Goal: Communication & Community: Answer question/provide support

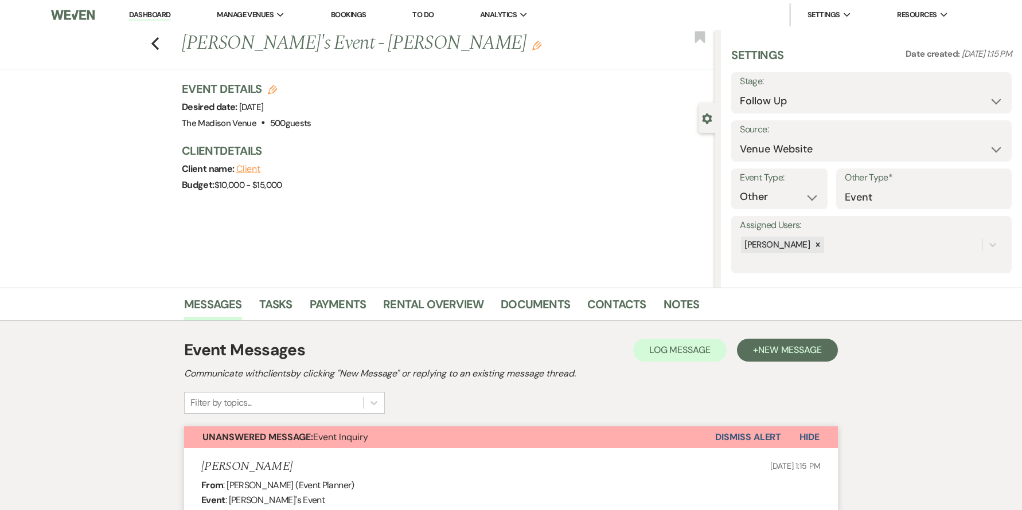
select select "9"
select select "5"
select select "13"
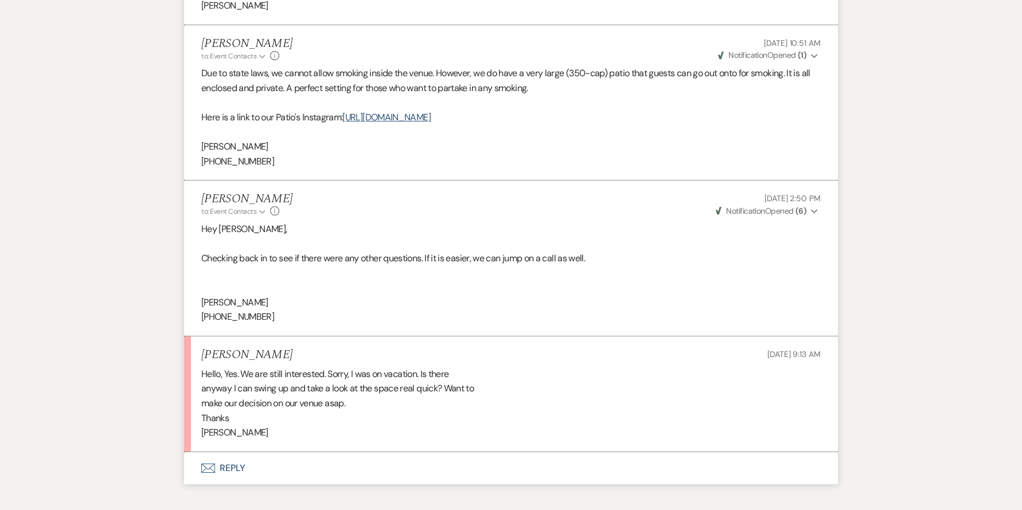
scroll to position [2375, 0]
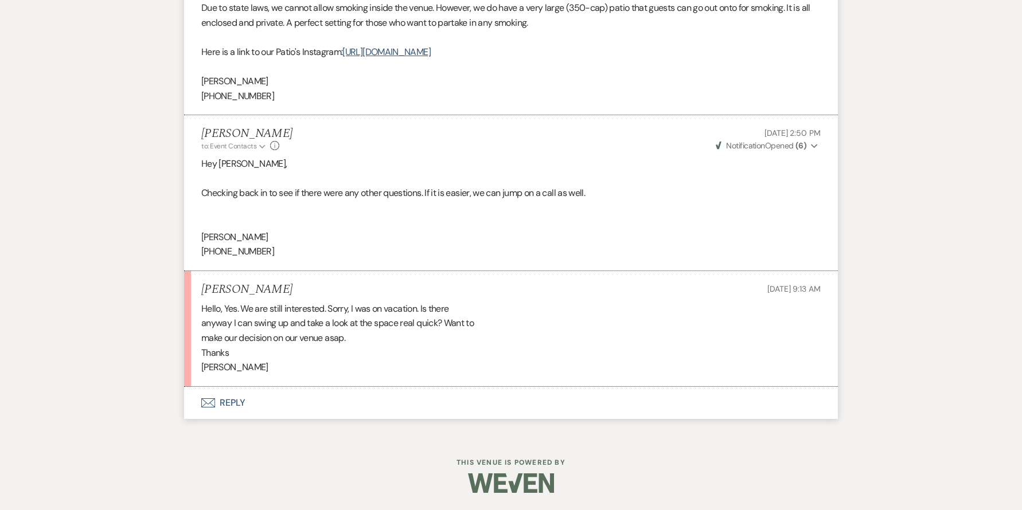
click at [228, 403] on button "Envelope Reply" at bounding box center [511, 403] width 654 height 32
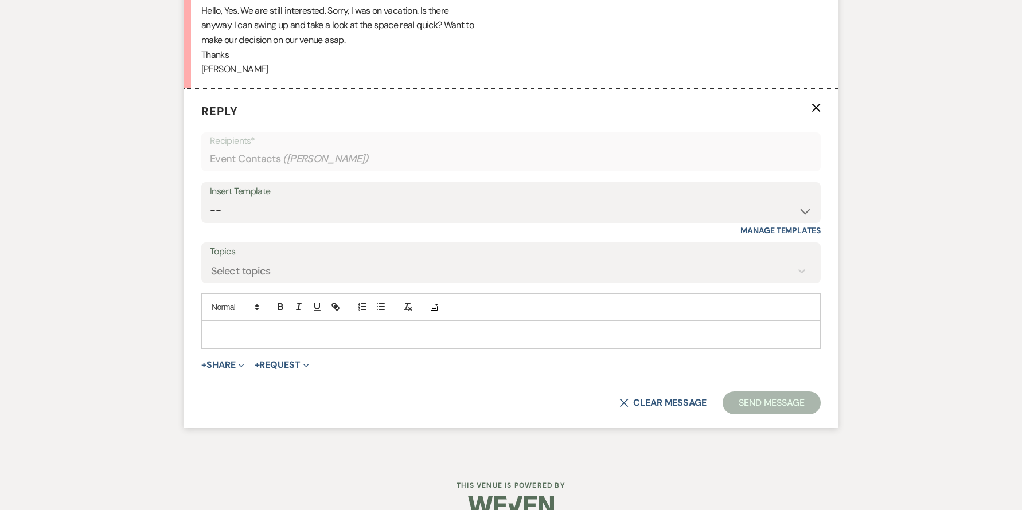
scroll to position [2677, 0]
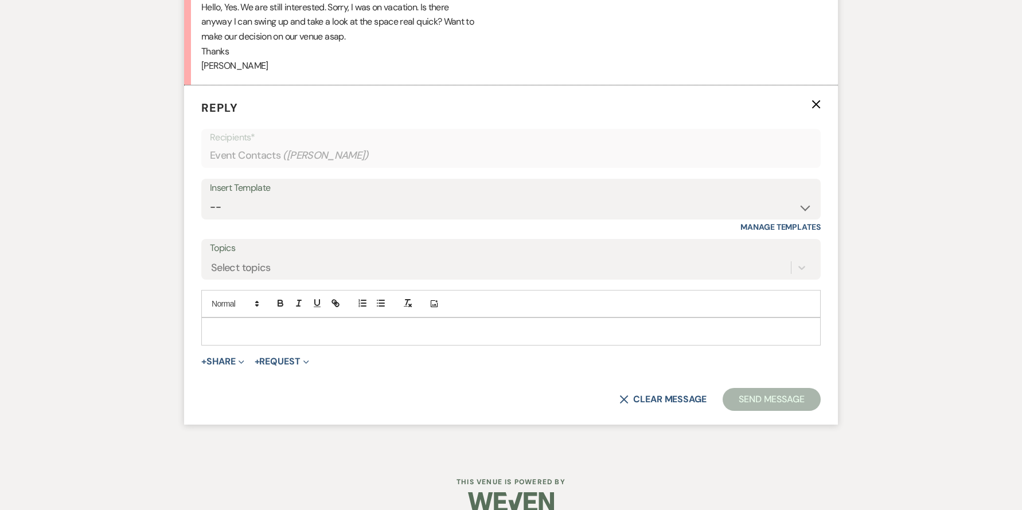
click at [267, 334] on p at bounding box center [510, 331] width 601 height 13
click at [222, 365] on button "+ Share Expand" at bounding box center [222, 361] width 43 height 9
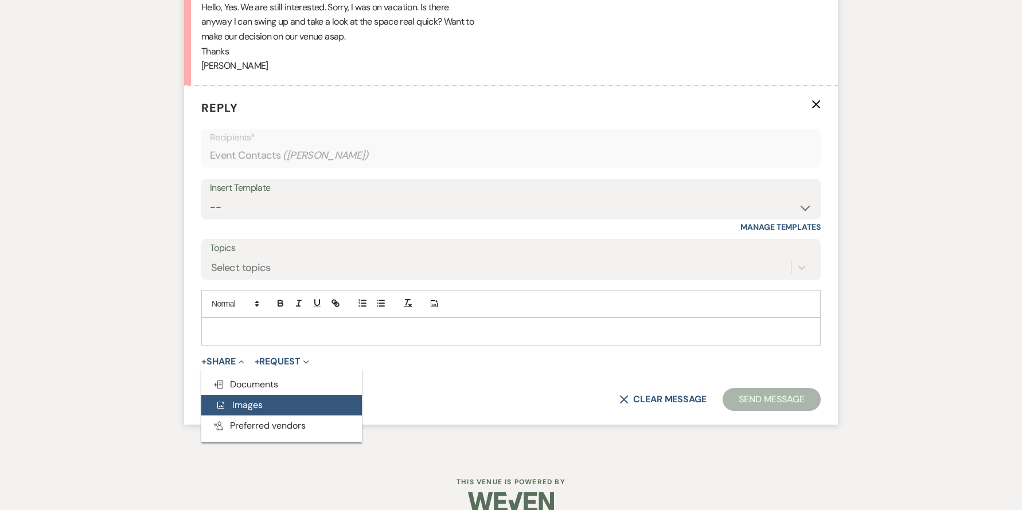
click at [257, 408] on span "Add Photo Images" at bounding box center [239, 405] width 48 height 12
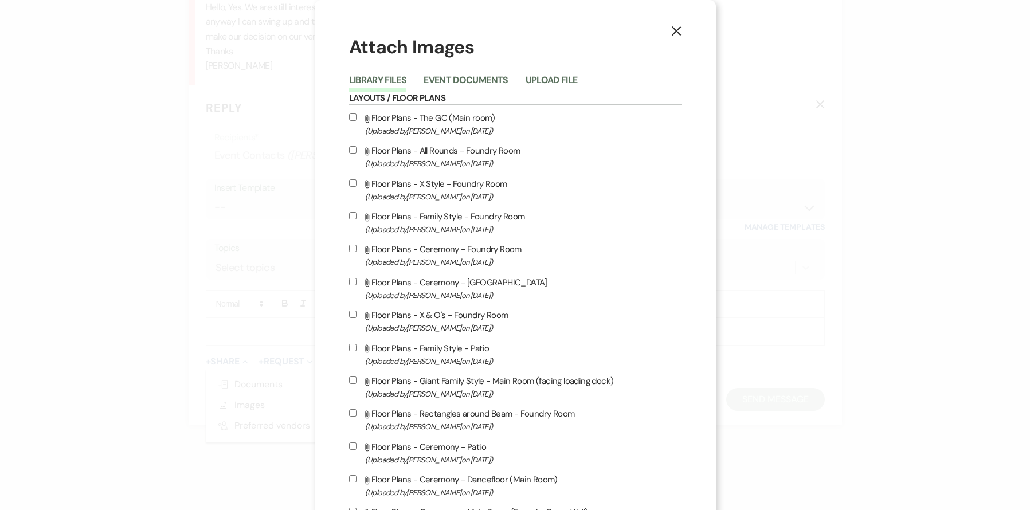
click at [540, 69] on div "Library Files Event Documents Upload File" at bounding box center [515, 80] width 333 height 24
click at [544, 82] on button "Upload File" at bounding box center [552, 84] width 52 height 16
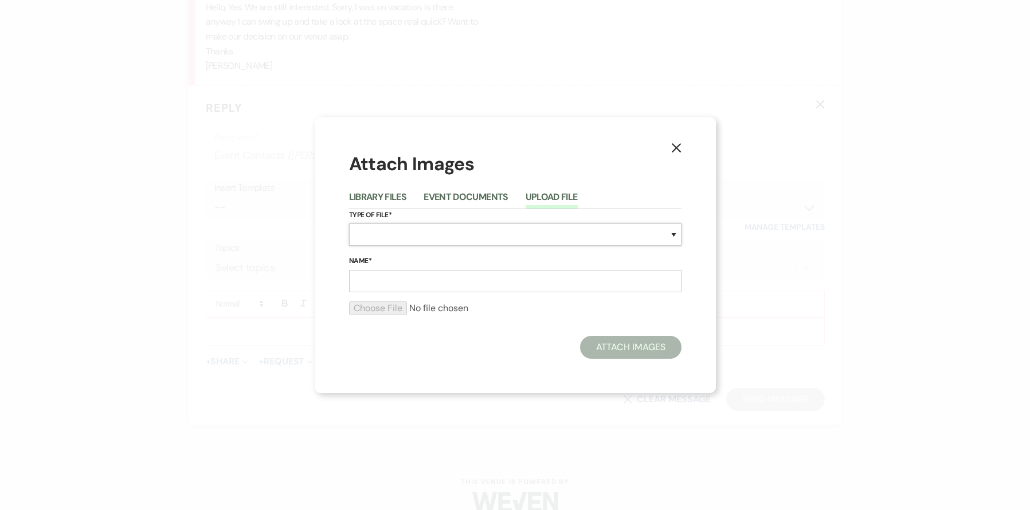
click at [422, 233] on select "Special Event Insurance Vendor Certificate of Insurance Contracts / Rental Agre…" at bounding box center [515, 235] width 333 height 22
select select "24"
click at [349, 224] on select "Special Event Insurance Vendor Certificate of Insurance Contracts / Rental Agre…" at bounding box center [515, 235] width 333 height 22
click at [419, 277] on input "Name*" at bounding box center [515, 281] width 333 height 22
type input "Brunch"
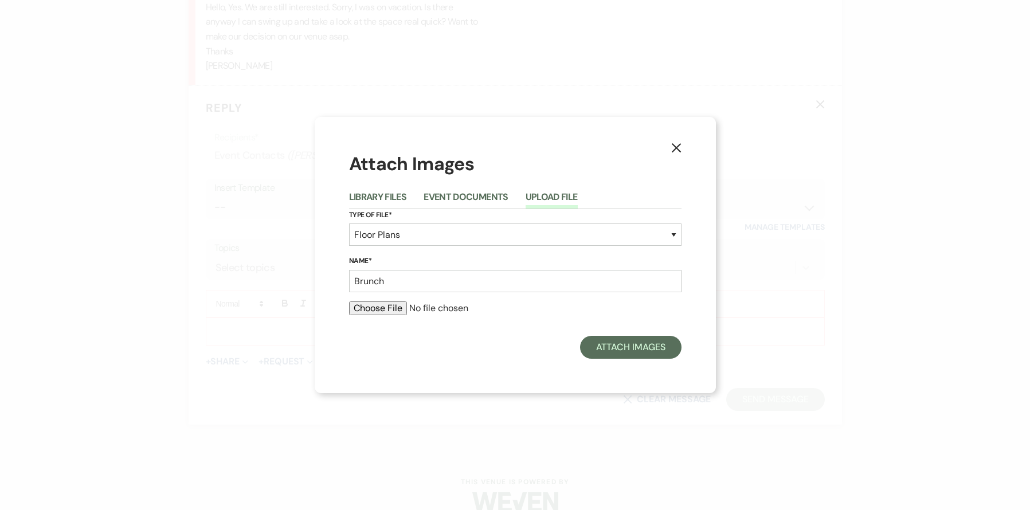
click at [361, 310] on input "file" at bounding box center [515, 309] width 333 height 14
type input "C:\fakepath\Floorplans by Tripleseat Design Screenshot (6).png"
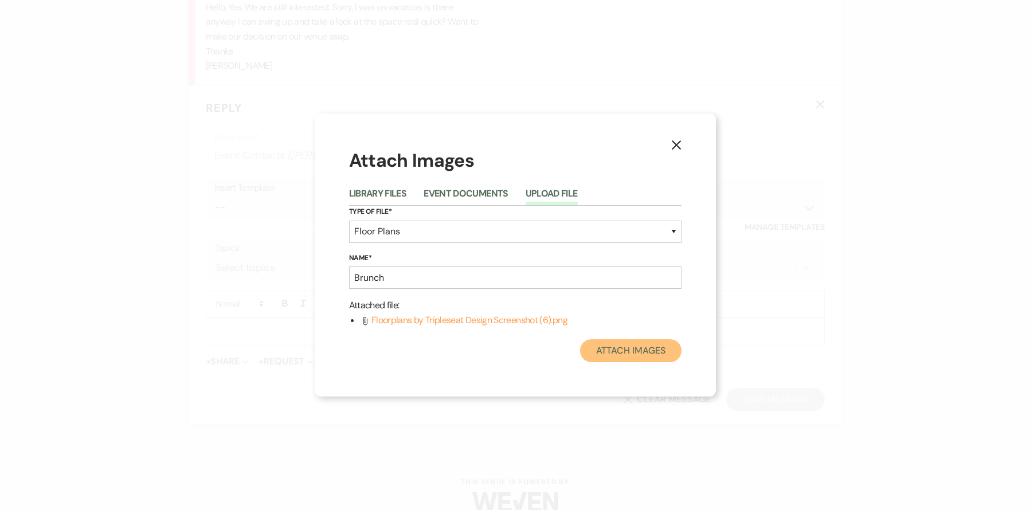
click at [623, 348] on button "Attach Images" at bounding box center [630, 350] width 101 height 23
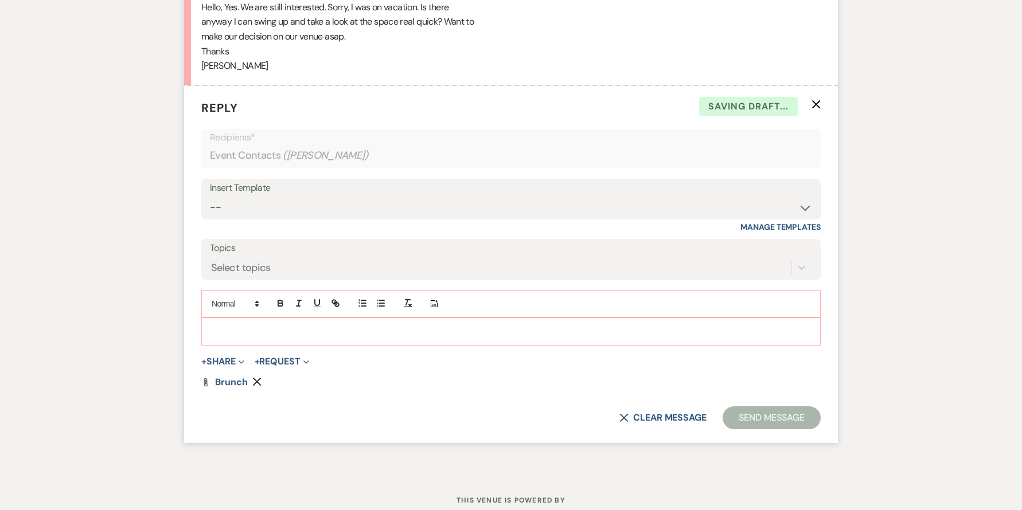
click at [291, 322] on div at bounding box center [511, 331] width 618 height 26
click at [754, 413] on button "Send Message" at bounding box center [771, 417] width 98 height 23
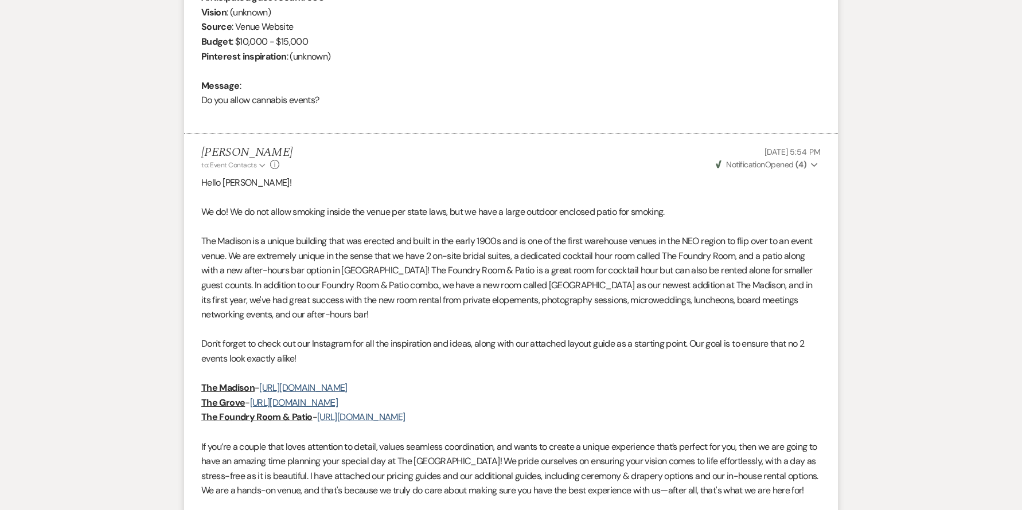
scroll to position [0, 0]
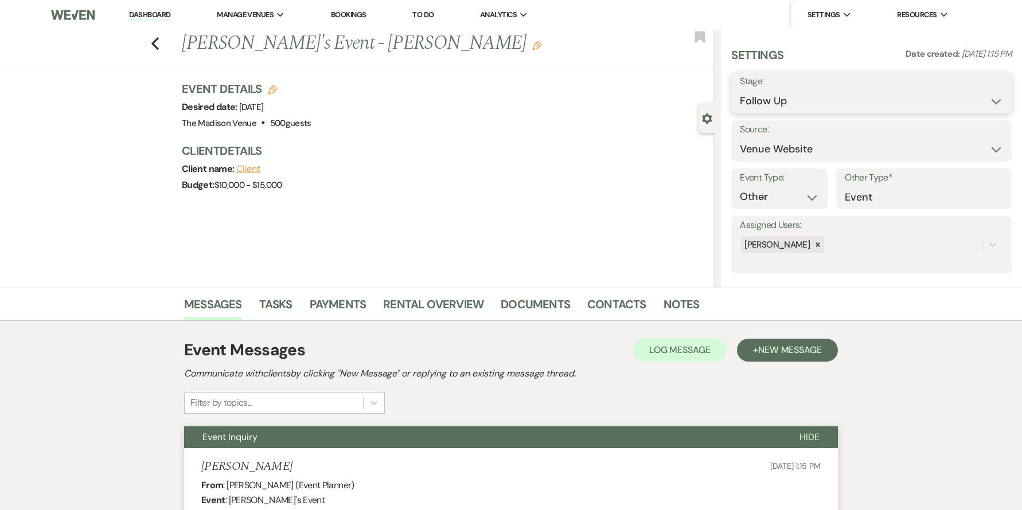
click at [777, 97] on select "Inquiry Follow Up Tour Requested Tour Confirmed Toured Proposal Sent Booked Lost" at bounding box center [871, 101] width 263 height 22
select select "5"
click at [740, 90] on select "Inquiry Follow Up Tour Requested Tour Confirmed Toured Proposal Sent Booked Lost" at bounding box center [871, 101] width 263 height 22
click at [985, 95] on button "Save" at bounding box center [981, 92] width 60 height 23
click at [158, 48] on icon "Previous" at bounding box center [155, 44] width 9 height 14
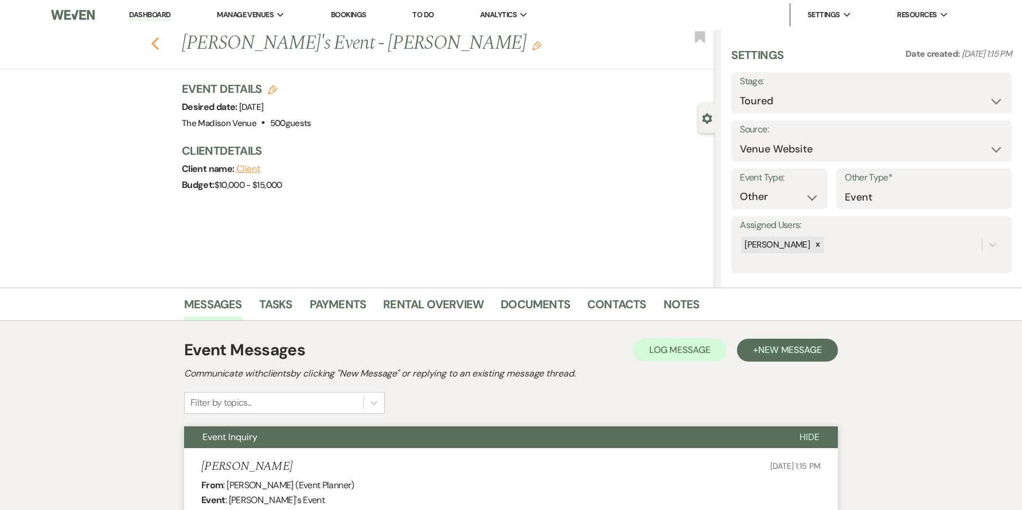
select select "9"
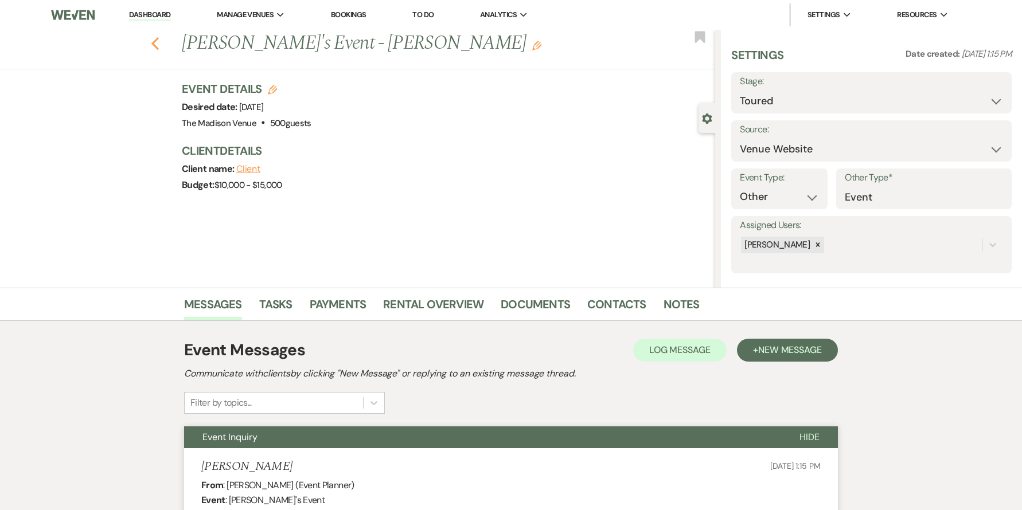
select select "9"
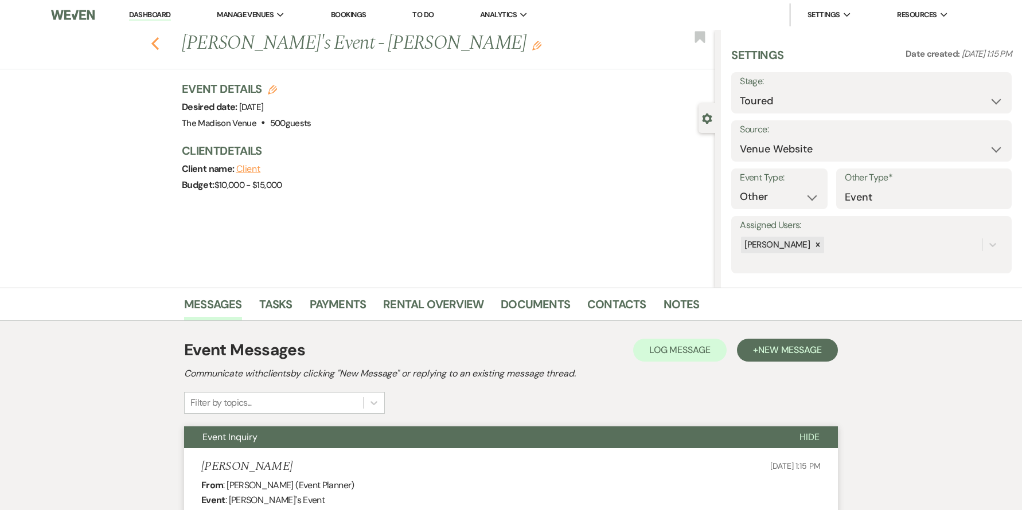
select select "9"
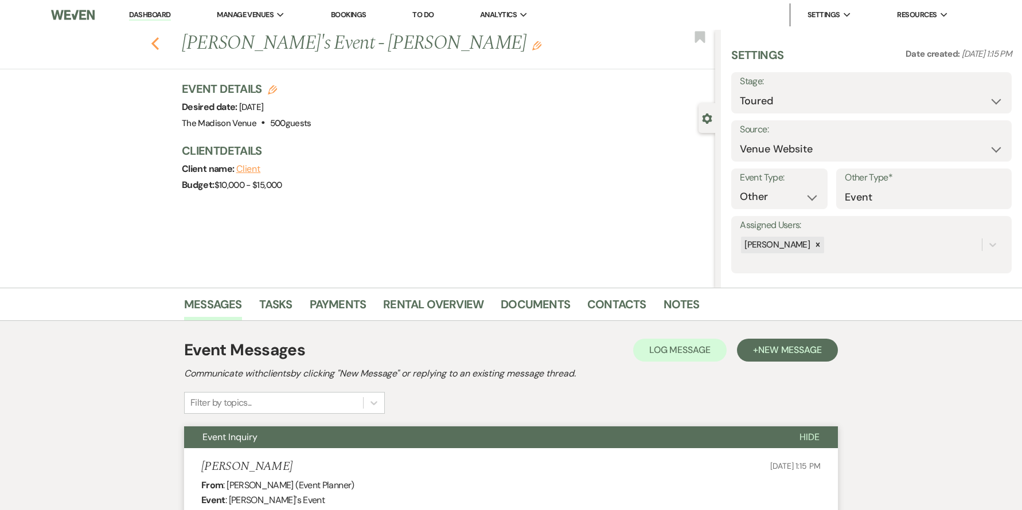
select select "9"
select select "5"
select select "9"
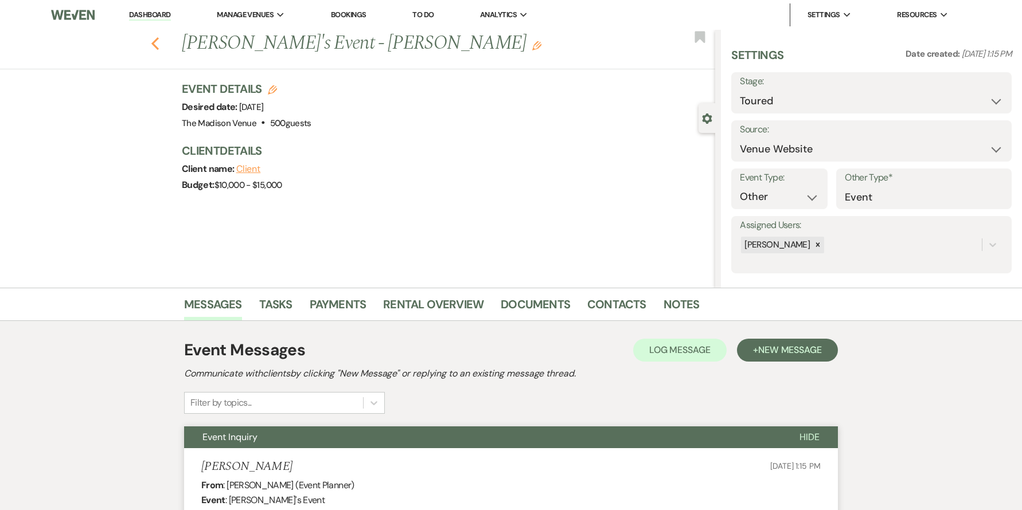
select select "9"
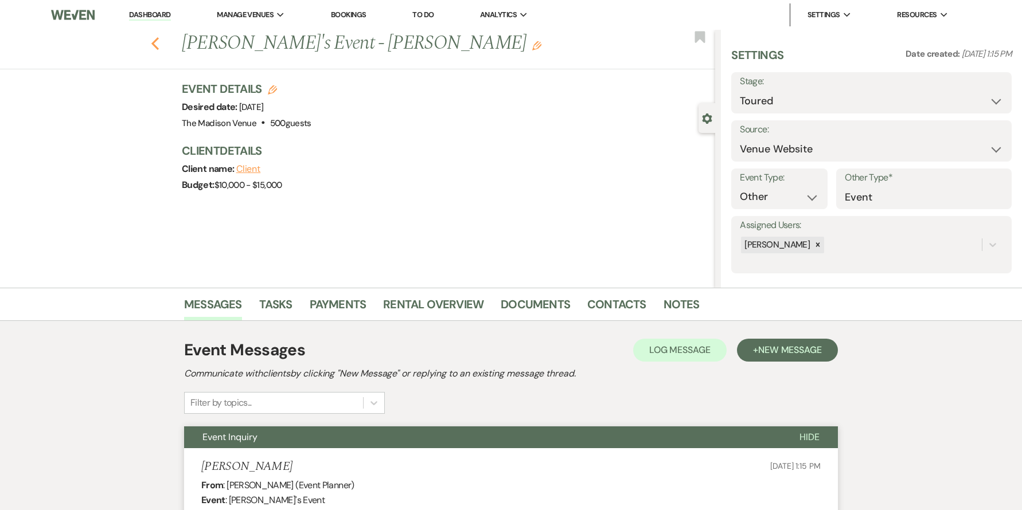
select select "9"
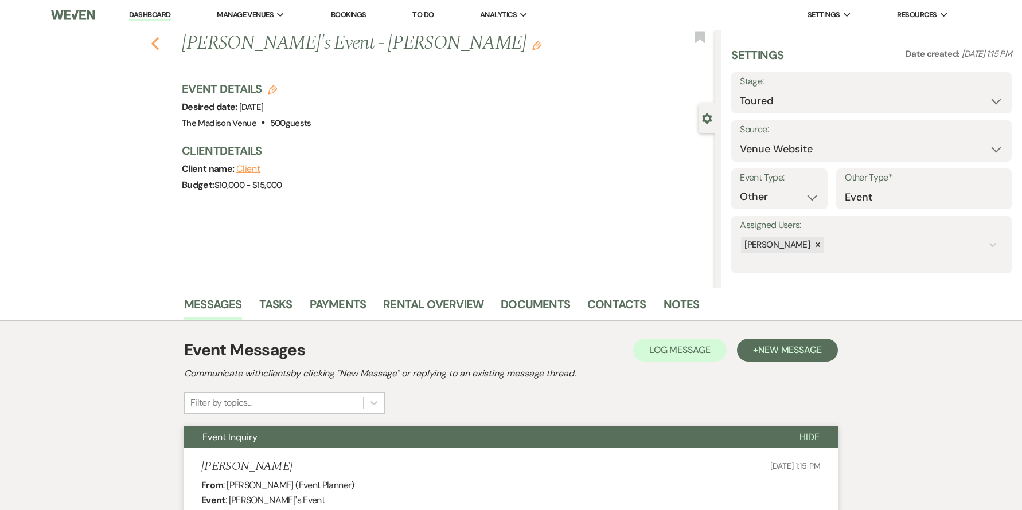
select select "9"
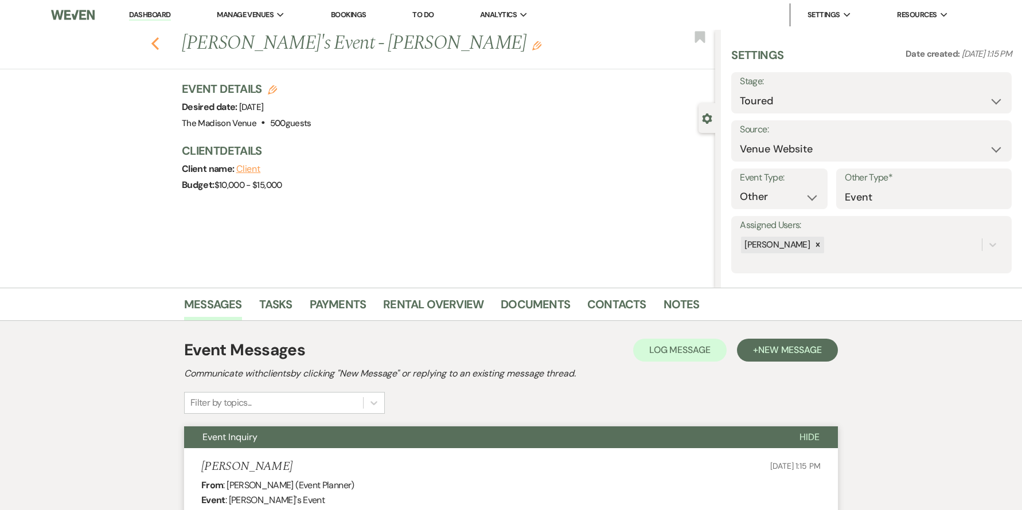
select select "9"
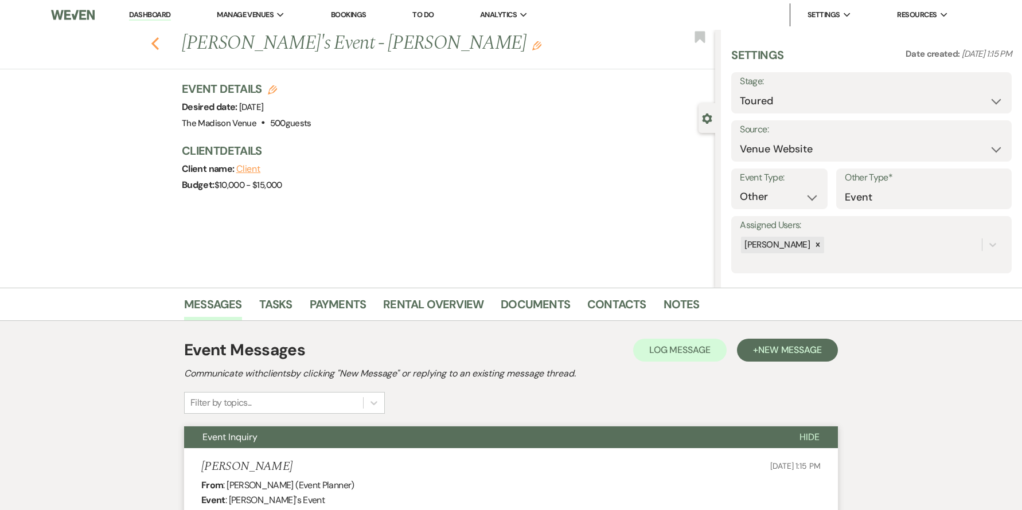
select select "9"
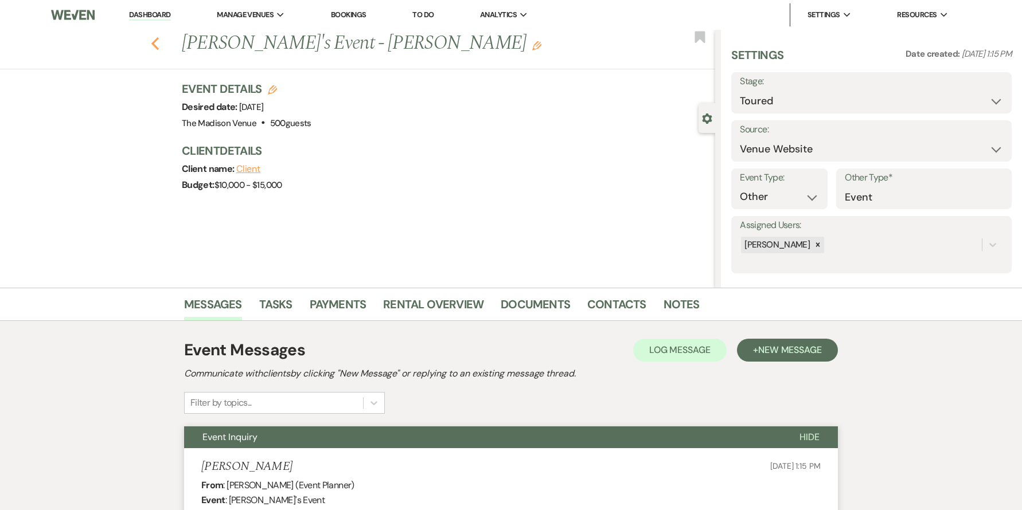
select select "9"
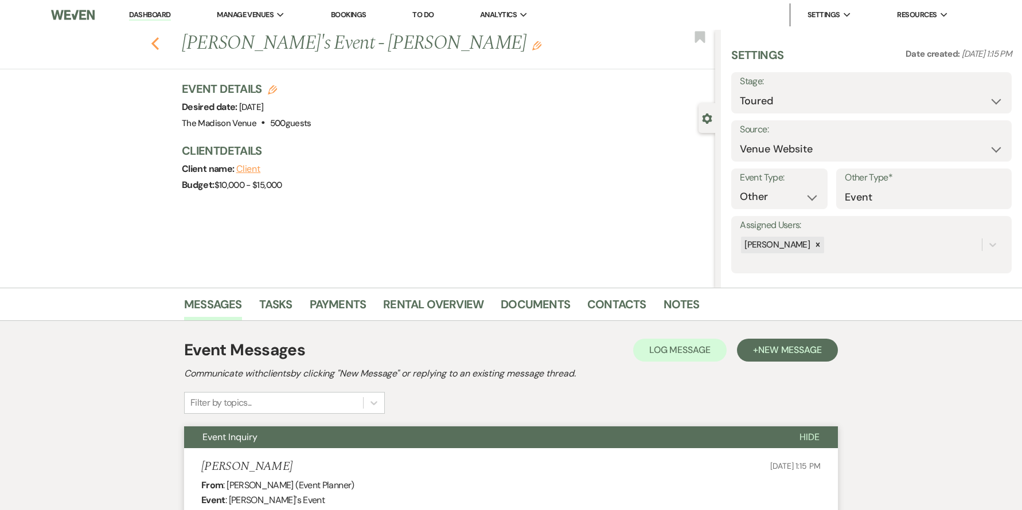
select select "9"
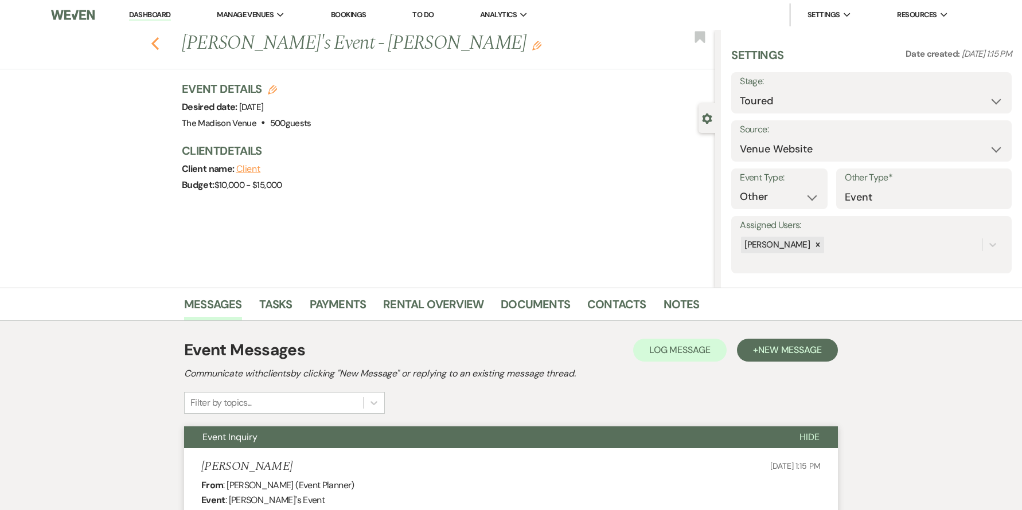
select select "9"
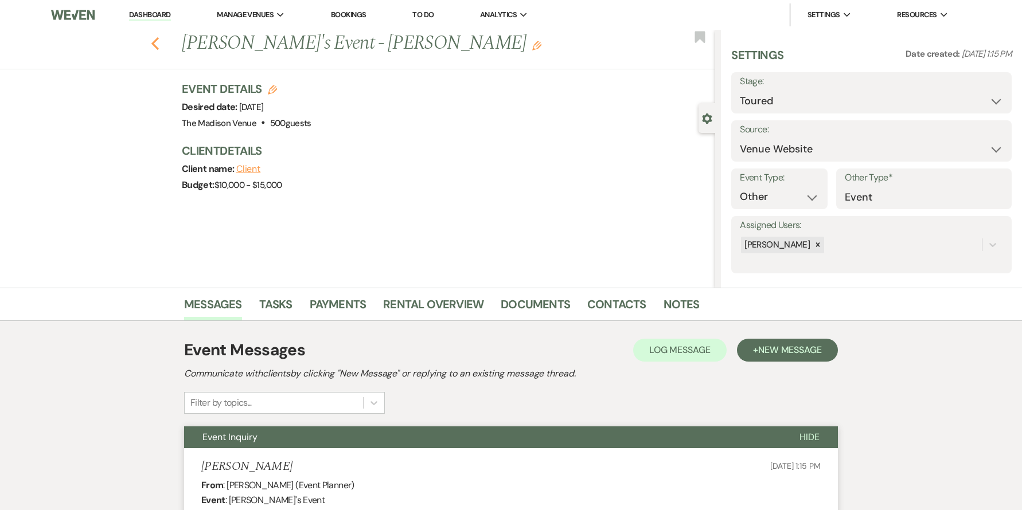
select select "9"
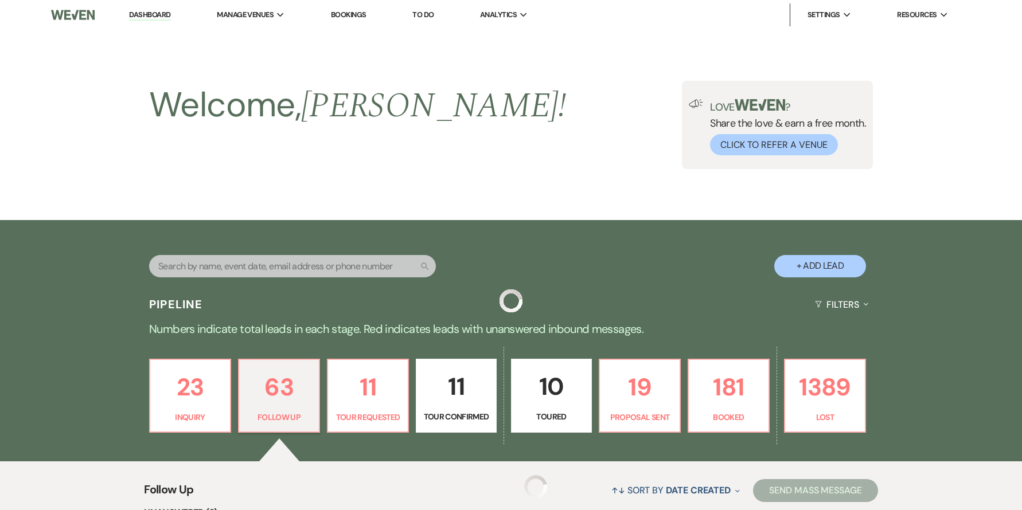
scroll to position [353, 0]
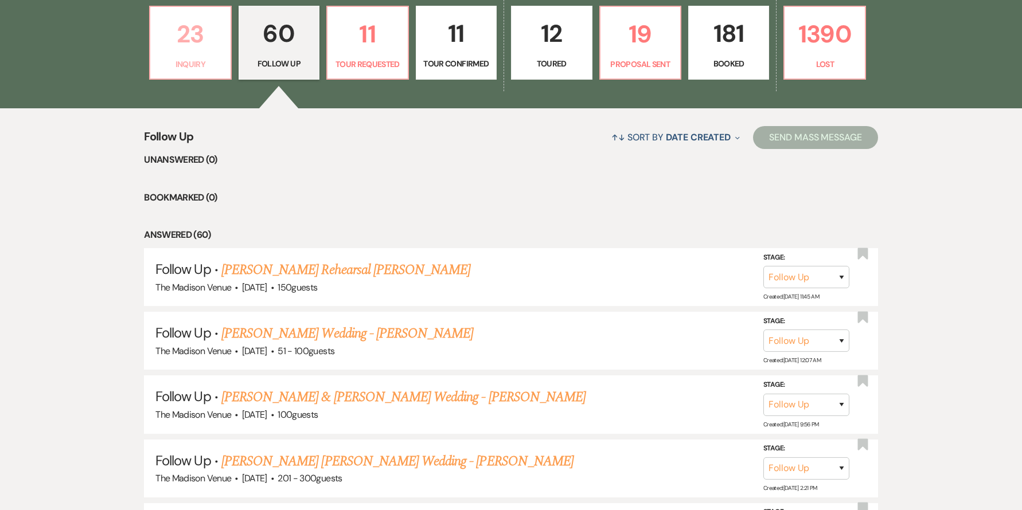
click at [202, 47] on p "23" at bounding box center [190, 34] width 66 height 38
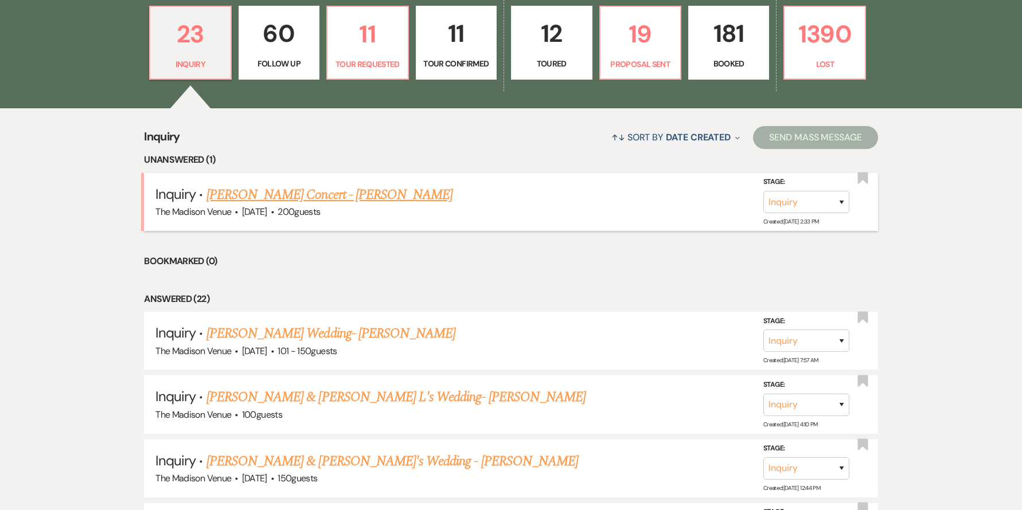
click at [283, 197] on link "[PERSON_NAME] Concert - [PERSON_NAME]" at bounding box center [329, 195] width 246 height 21
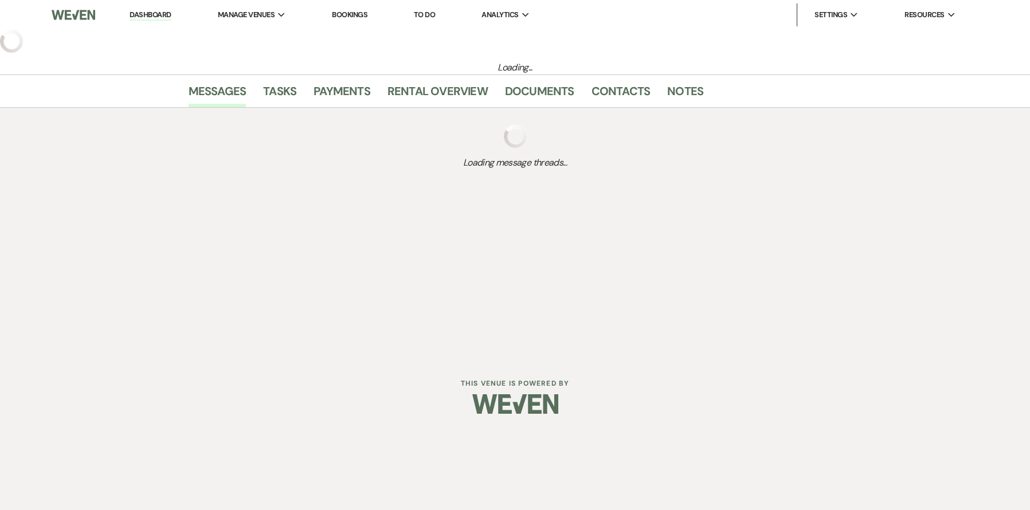
select select "5"
select select "8"
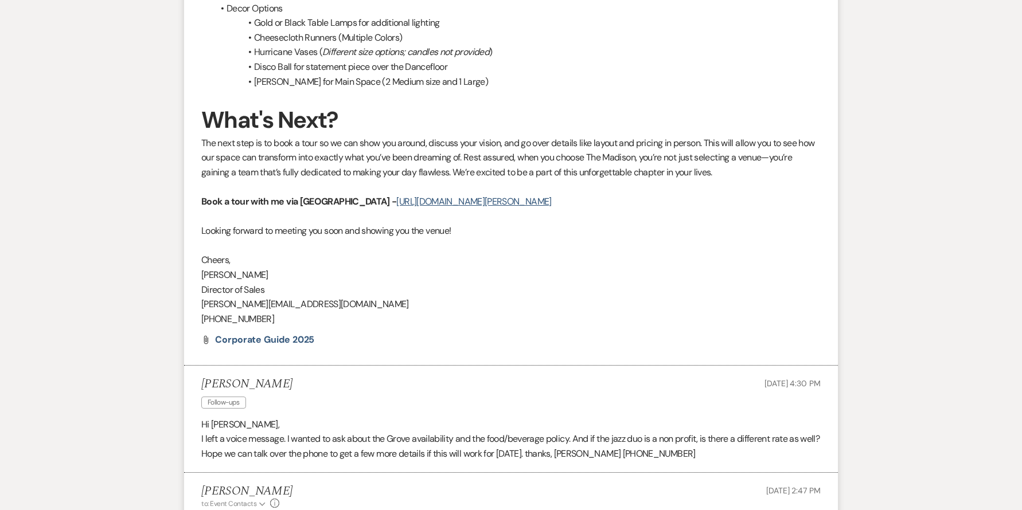
scroll to position [1653, 0]
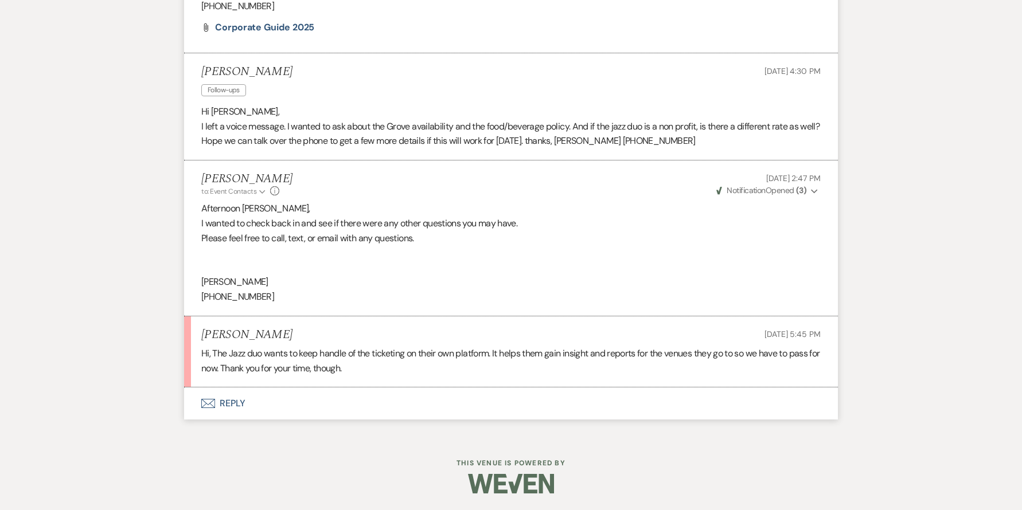
click at [230, 401] on button "Envelope Reply" at bounding box center [511, 404] width 654 height 32
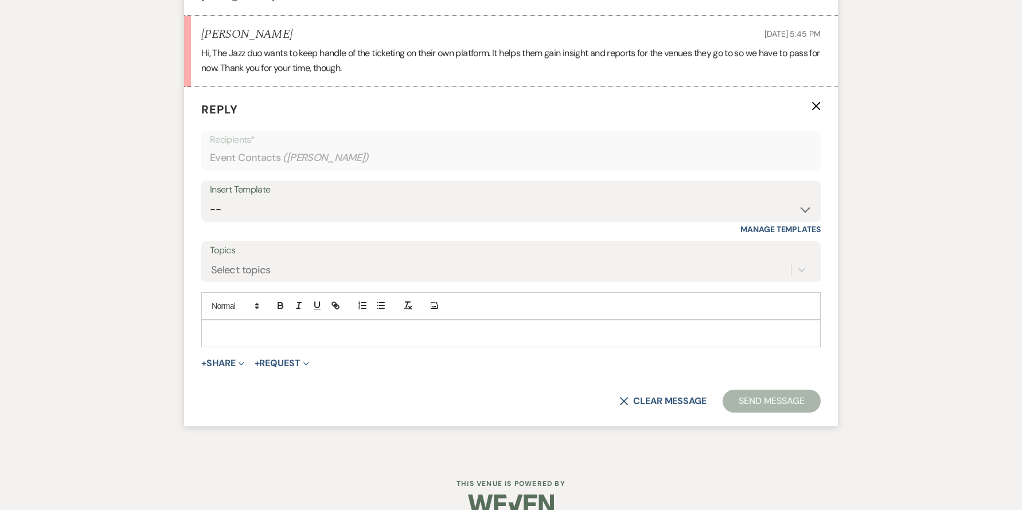
scroll to position [1955, 0]
click at [258, 337] on p at bounding box center [510, 332] width 601 height 13
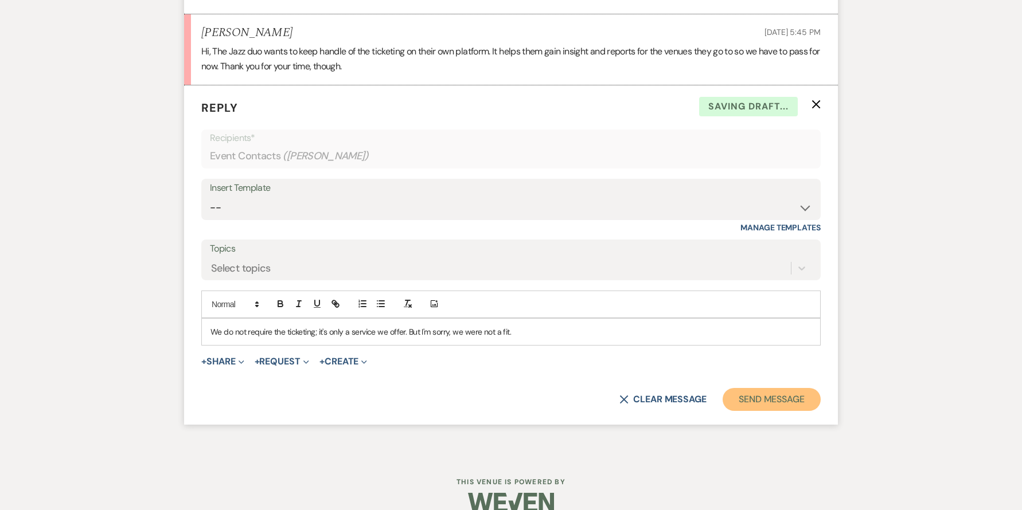
click at [768, 394] on button "Send Message" at bounding box center [771, 399] width 98 height 23
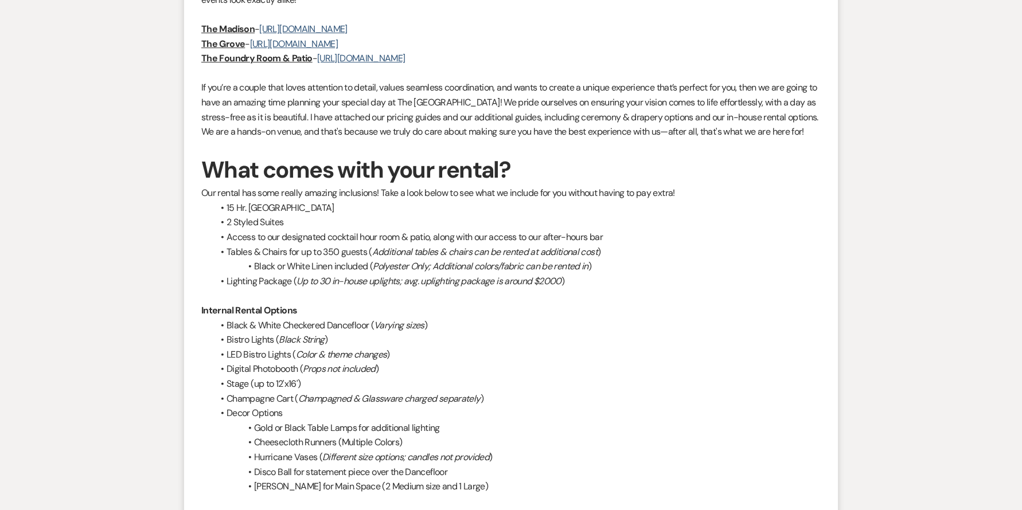
scroll to position [0, 0]
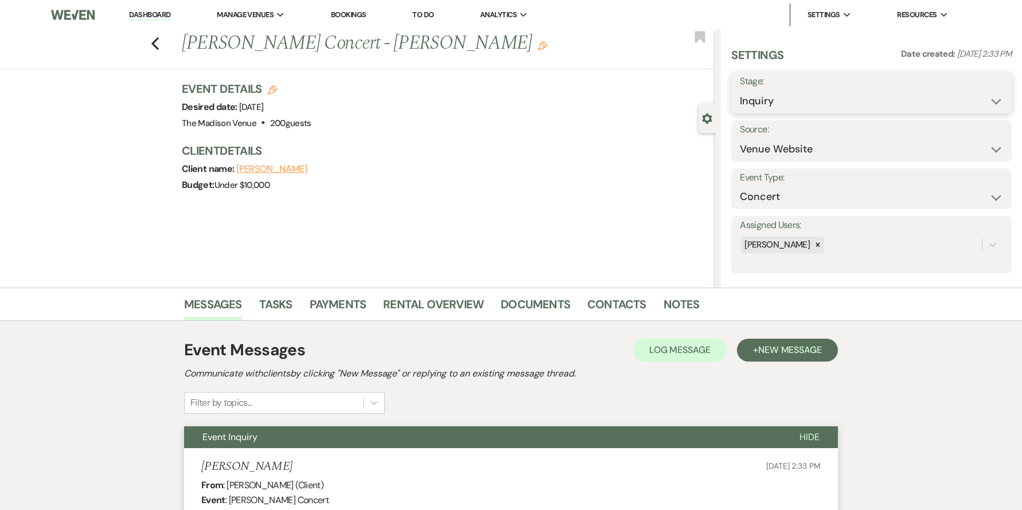
click at [800, 102] on select "Inquiry Follow Up Tour Requested Tour Confirmed Toured Proposal Sent Booked Lost" at bounding box center [871, 101] width 263 height 22
select select "8"
click at [740, 90] on select "Inquiry Follow Up Tour Requested Tour Confirmed Toured Proposal Sent Booked Lost" at bounding box center [871, 101] width 263 height 22
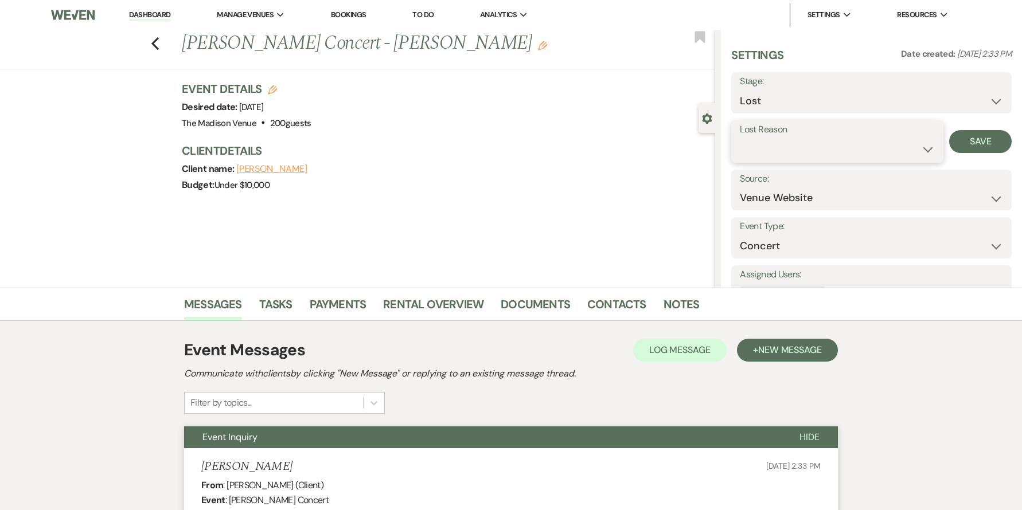
click at [859, 146] on select "Booked Elsewhere Budget Date Unavailable No Response Not a Good Match Capacity …" at bounding box center [837, 149] width 195 height 22
select select "10"
click at [740, 138] on select "Booked Elsewhere Budget Date Unavailable No Response Not a Good Match Capacity …" at bounding box center [837, 149] width 195 height 22
click at [946, 156] on div "Lost Reason Booked Elsewhere Budget Date Unavailable No Response Not a Good Mat…" at bounding box center [871, 141] width 280 height 42
click at [951, 138] on button "Save" at bounding box center [980, 141] width 62 height 23
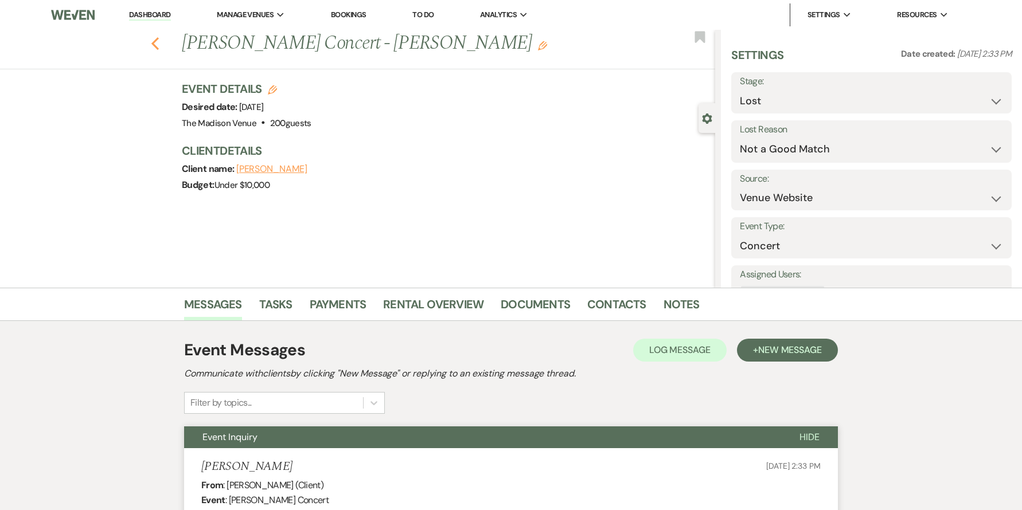
drag, startPoint x: 166, startPoint y: 38, endPoint x: 157, endPoint y: 44, distance: 10.3
click at [157, 44] on div "Previous [PERSON_NAME] Concert - [PERSON_NAME] Edit Bookmark" at bounding box center [354, 50] width 721 height 40
click at [157, 44] on use "button" at bounding box center [154, 43] width 7 height 13
select select "8"
select select "10"
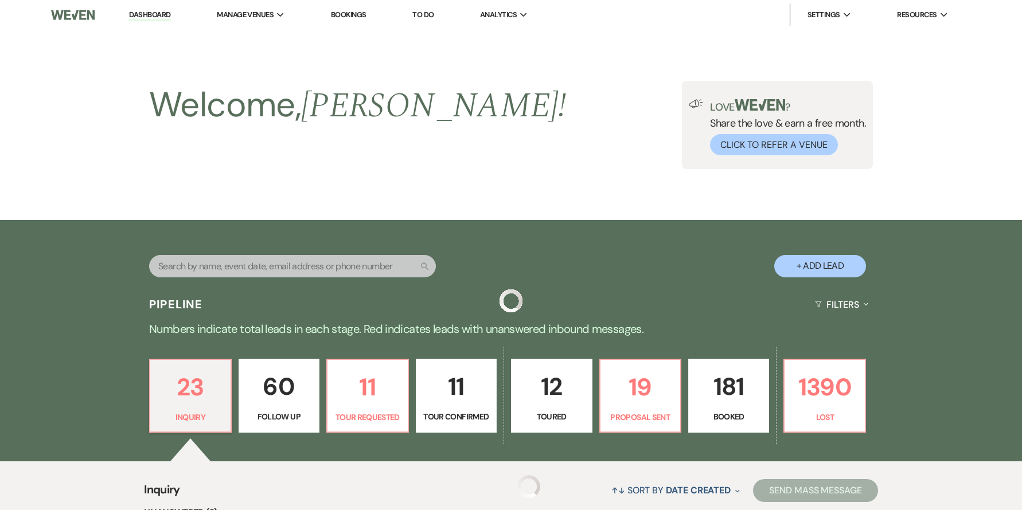
scroll to position [353, 0]
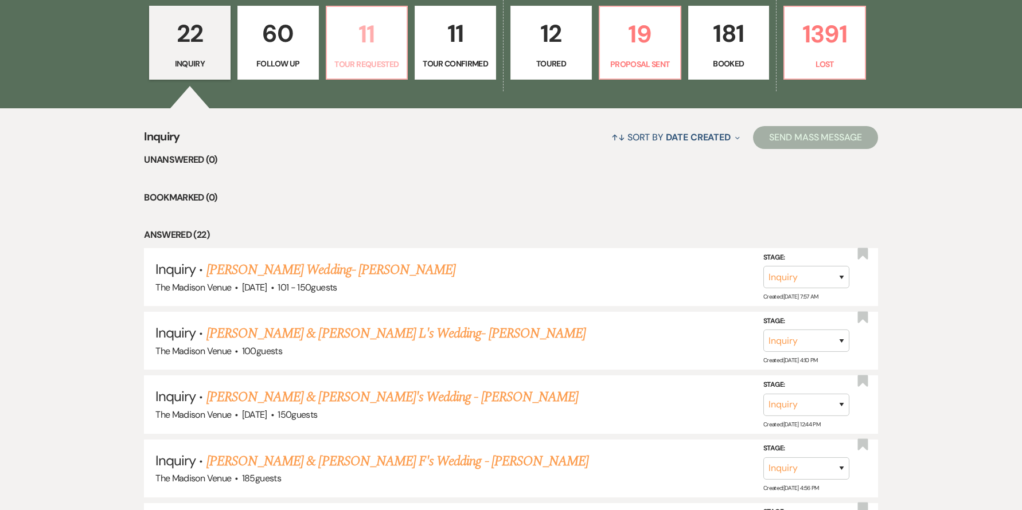
click at [376, 36] on p "11" at bounding box center [367, 34] width 67 height 38
select select "2"
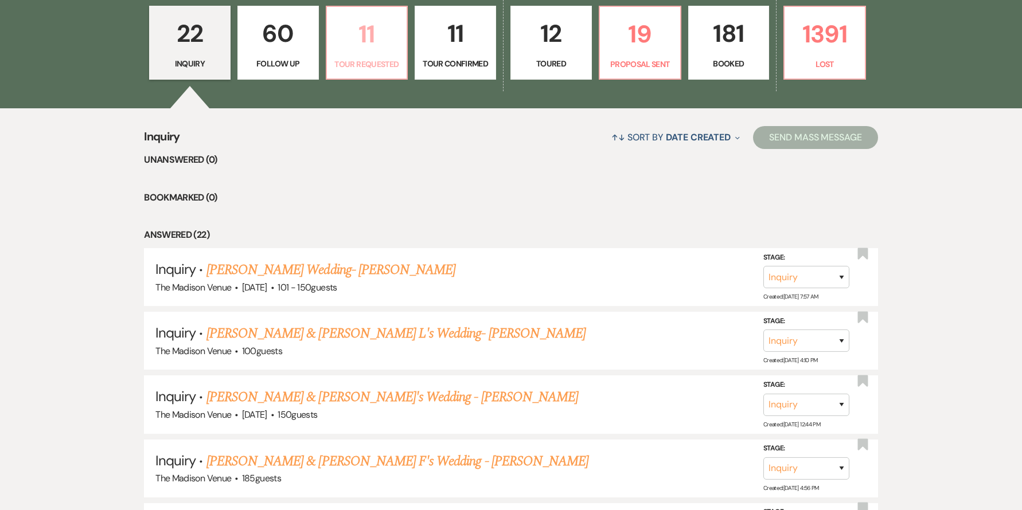
select select "2"
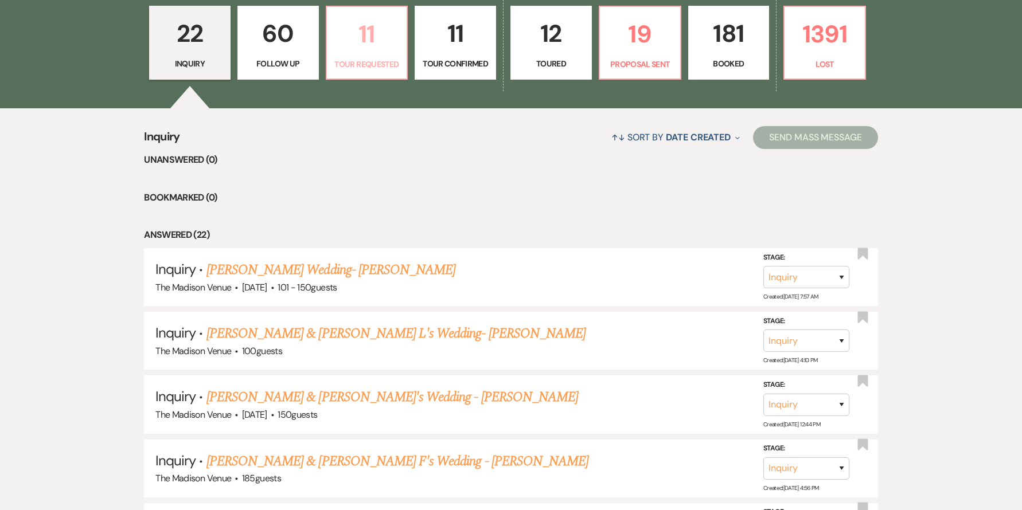
select select "2"
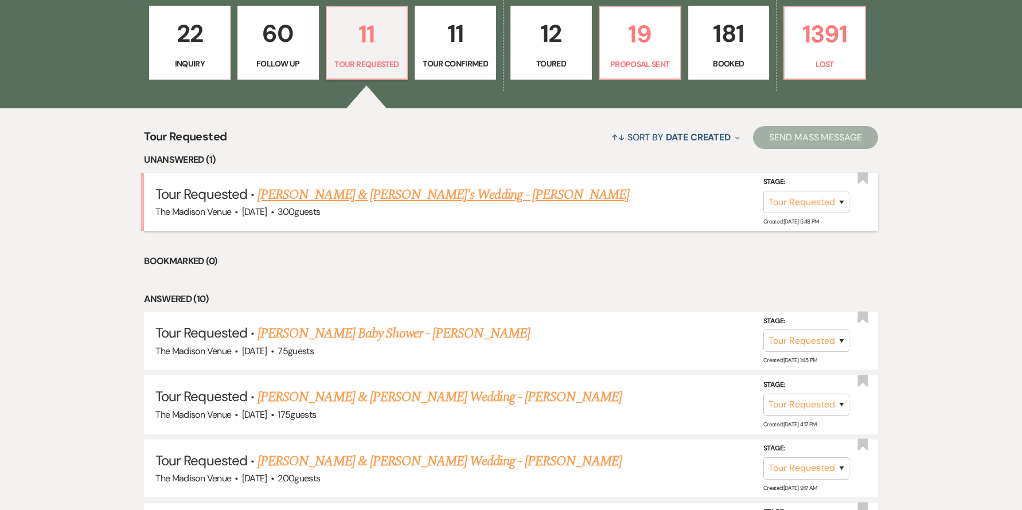
click at [365, 194] on link "[PERSON_NAME] & [PERSON_NAME]'s Wedding - [PERSON_NAME]" at bounding box center [443, 195] width 372 height 21
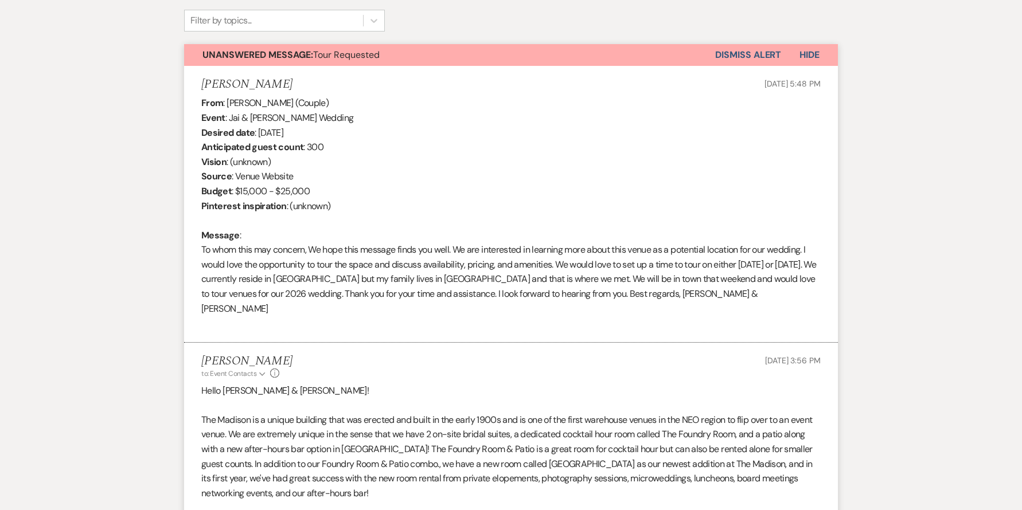
select select "2"
select select "5"
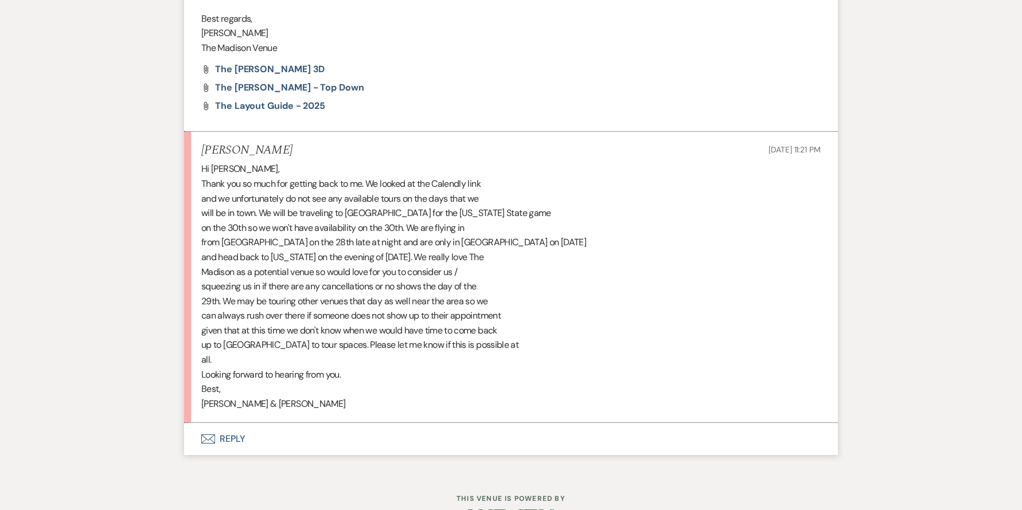
scroll to position [1926, 0]
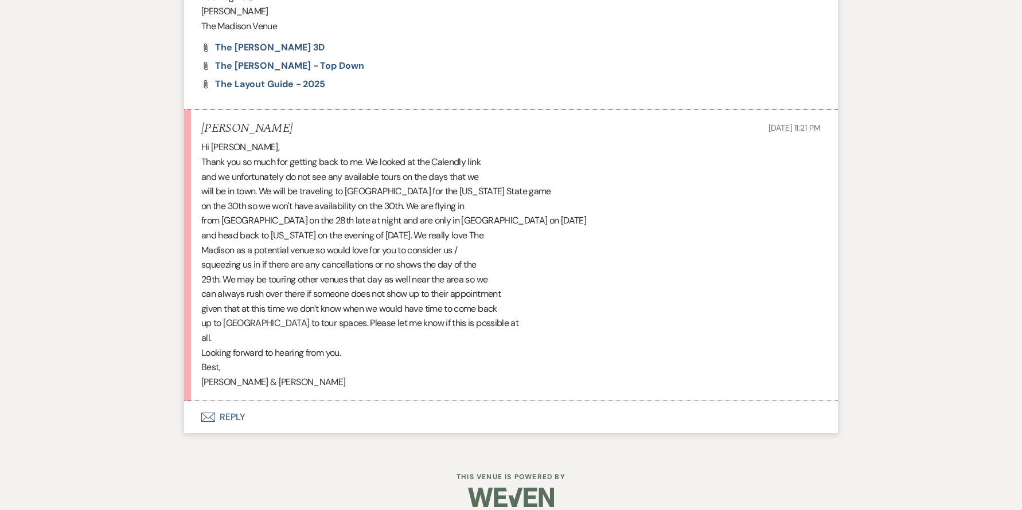
click at [558, 231] on div "Hi [PERSON_NAME], Thank you so much for getting back to me. We looked at the [G…" at bounding box center [510, 264] width 619 height 249
click at [237, 403] on button "Envelope Reply" at bounding box center [511, 417] width 654 height 32
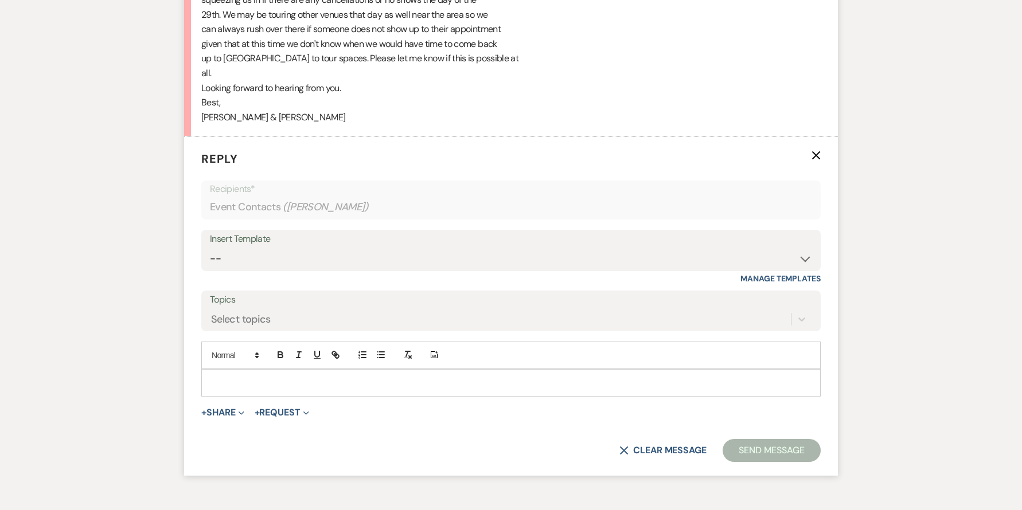
scroll to position [2228, 0]
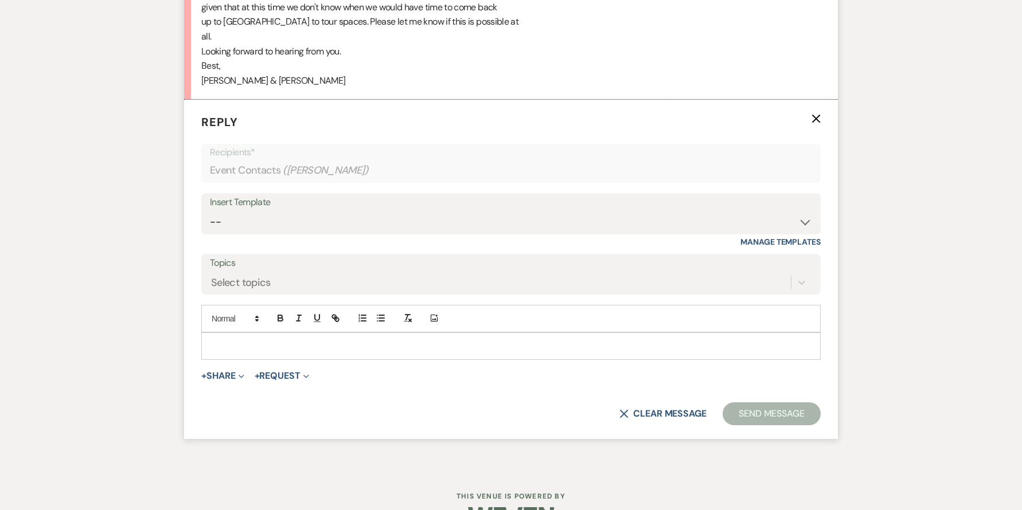
click at [275, 340] on p at bounding box center [510, 346] width 601 height 13
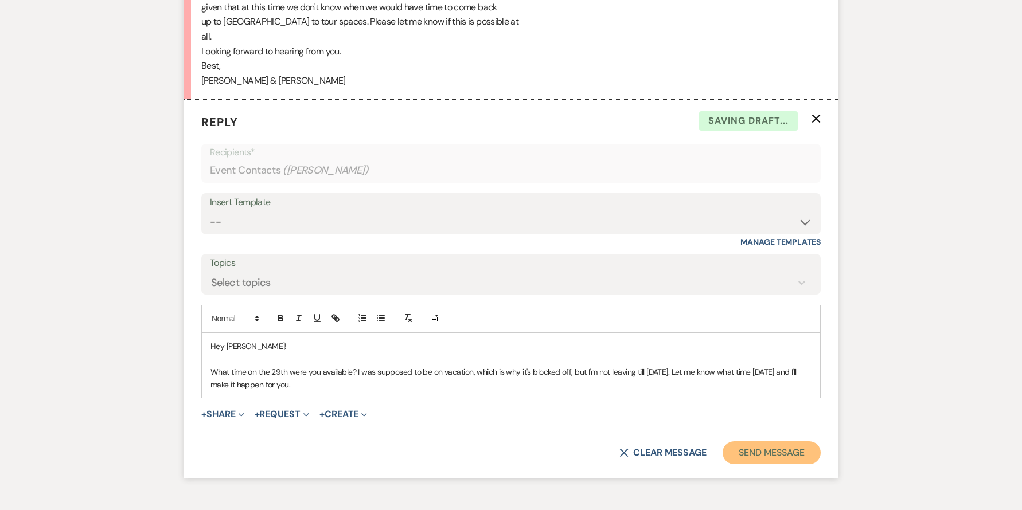
click at [778, 441] on button "Send Message" at bounding box center [771, 452] width 98 height 23
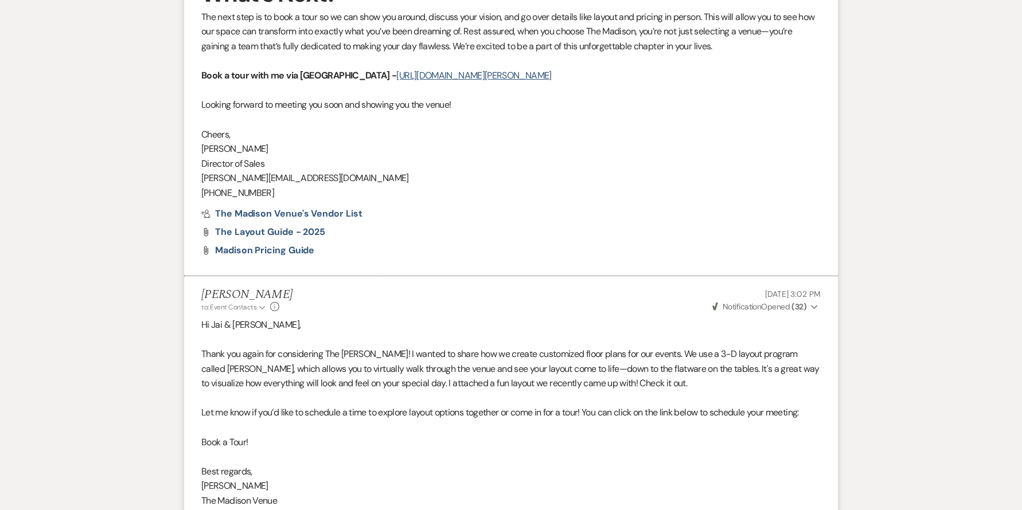
scroll to position [0, 0]
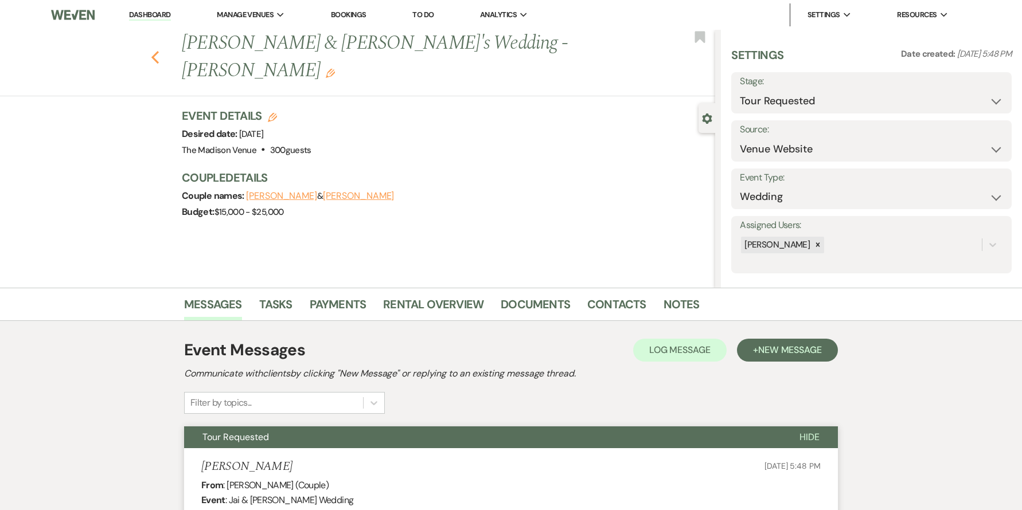
click at [159, 51] on use "button" at bounding box center [154, 57] width 7 height 13
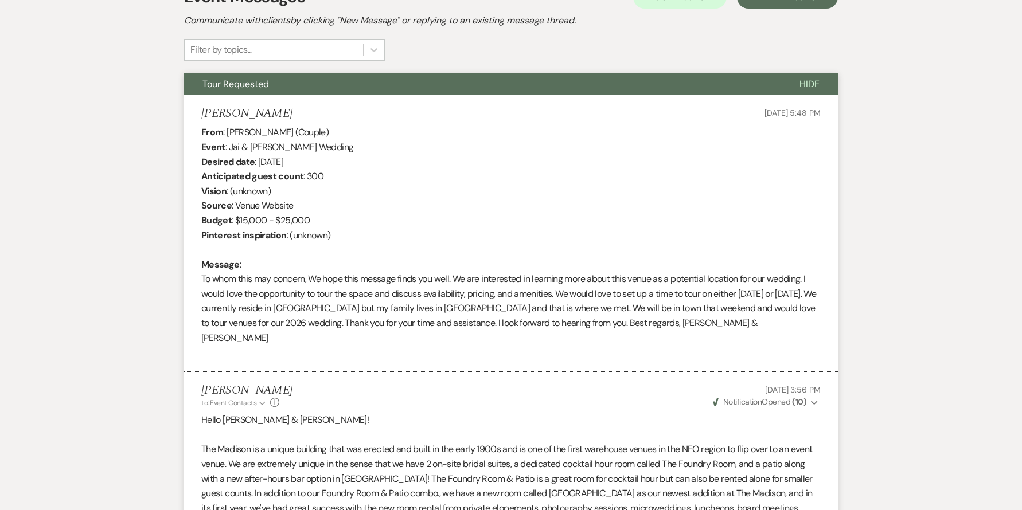
select select "2"
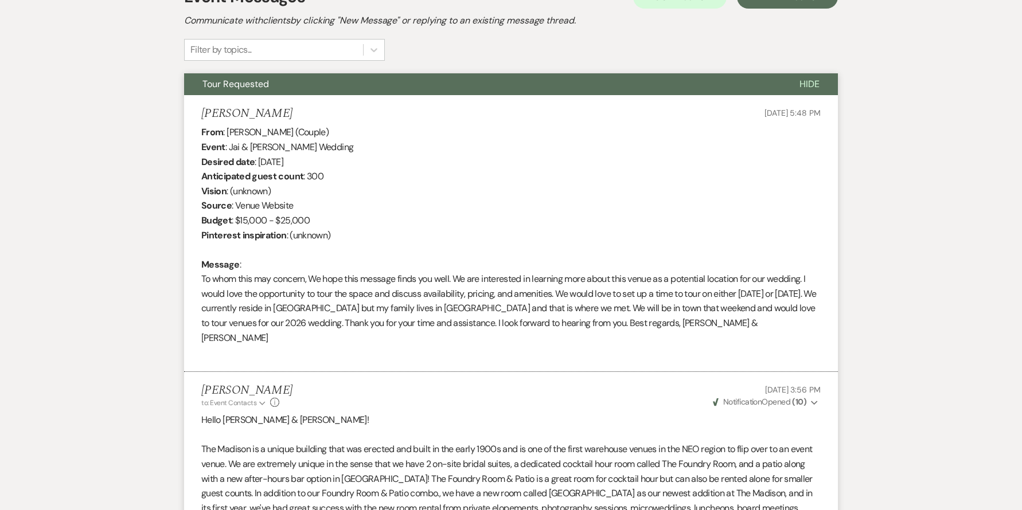
select select "2"
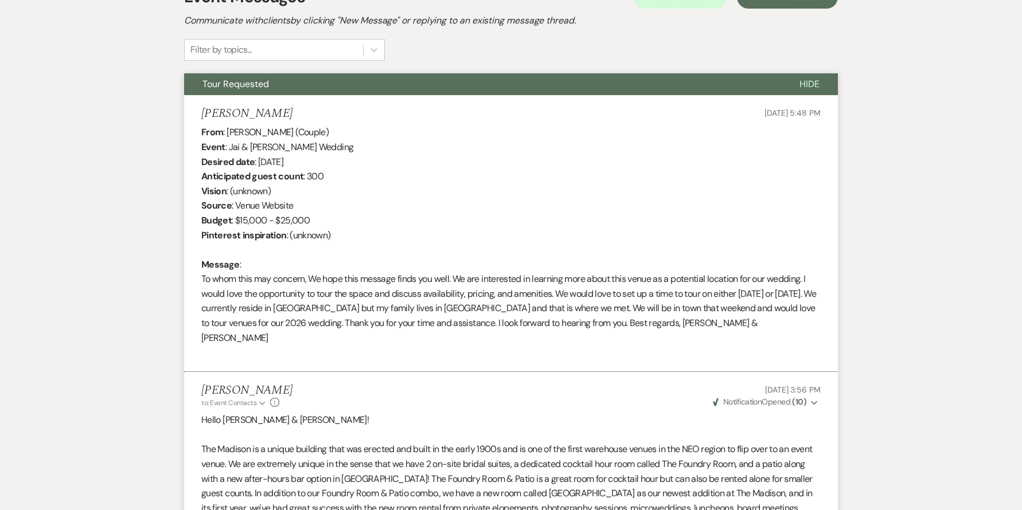
select select "2"
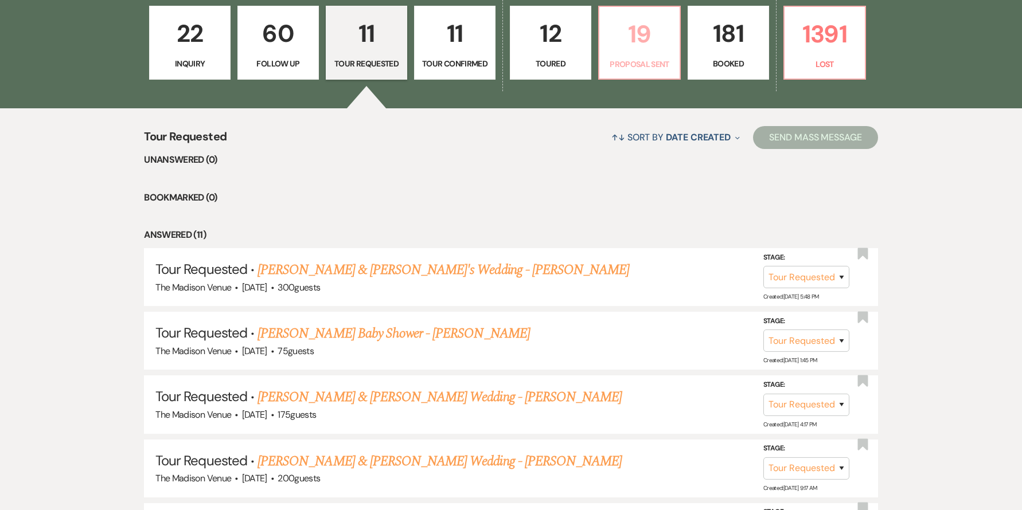
click at [628, 65] on p "Proposal Sent" at bounding box center [639, 64] width 67 height 13
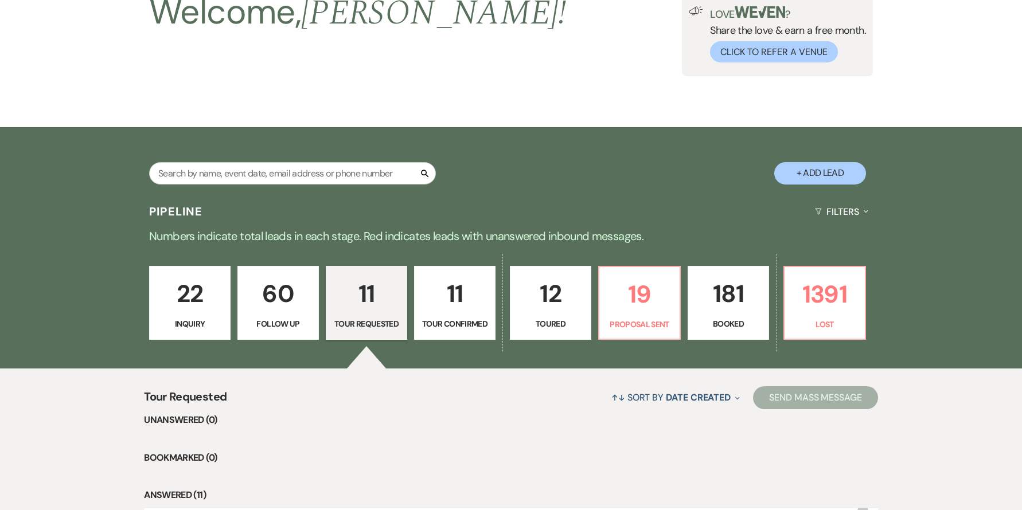
select select "6"
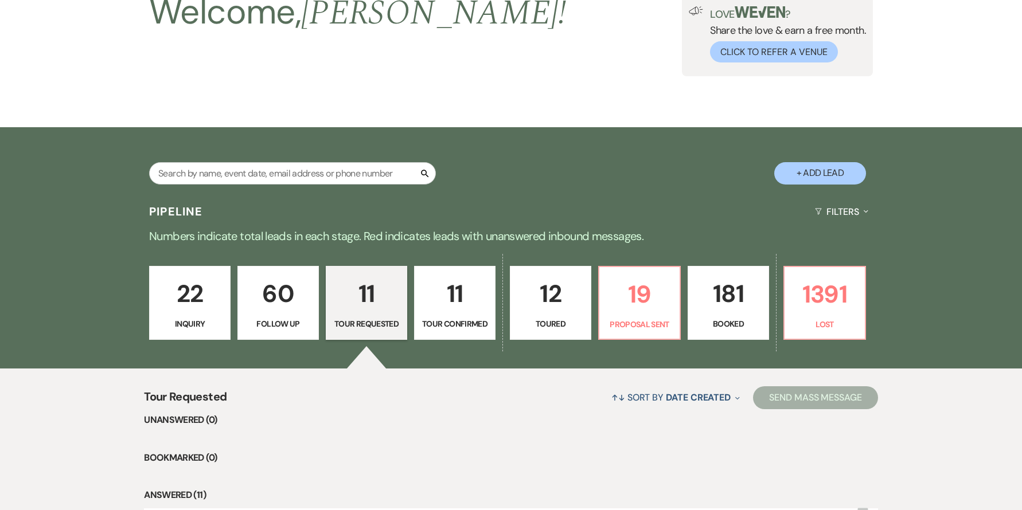
select select "6"
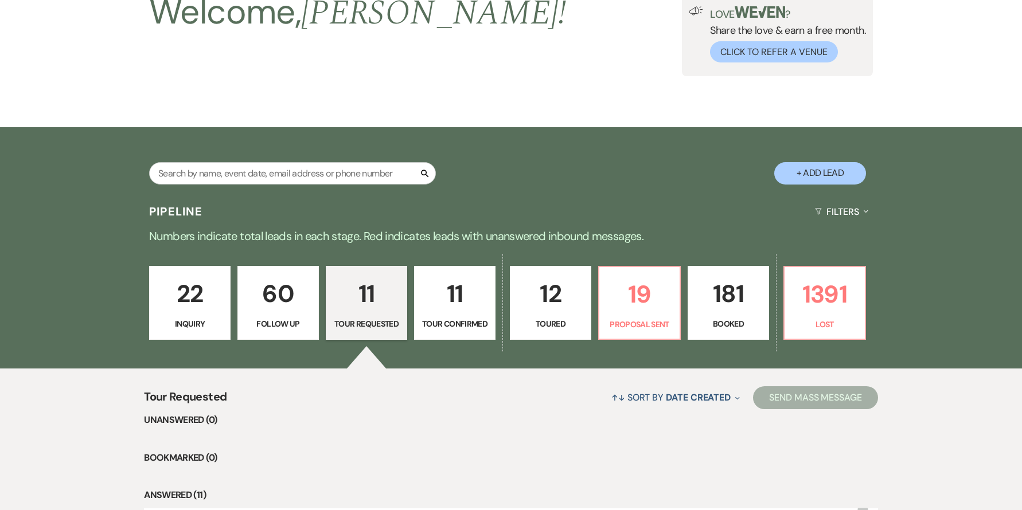
select select "6"
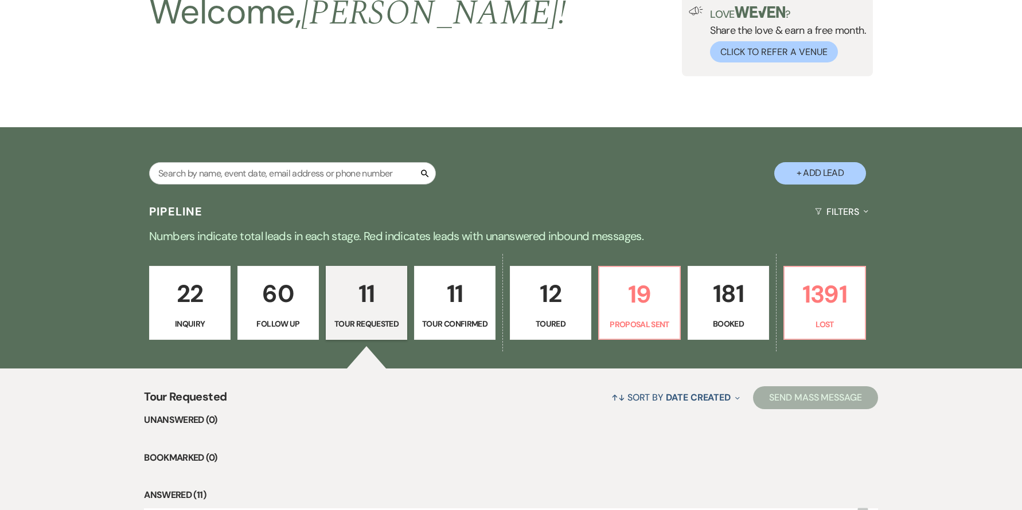
select select "6"
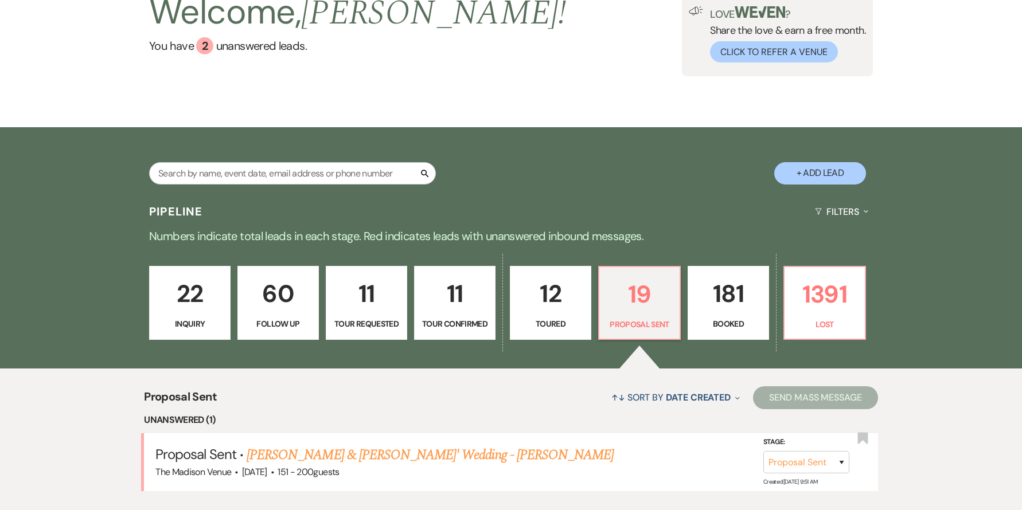
scroll to position [353, 0]
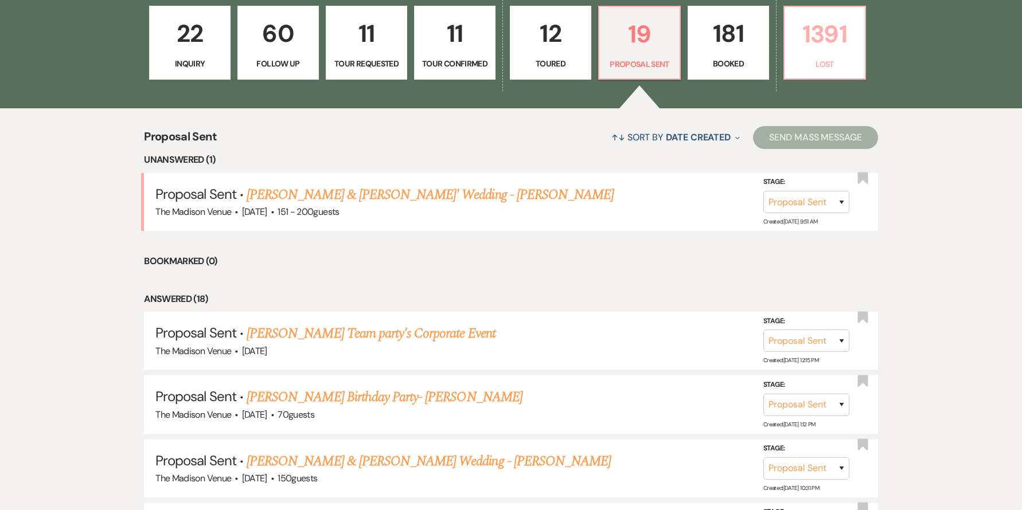
click at [821, 58] on p "Lost" at bounding box center [824, 64] width 67 height 13
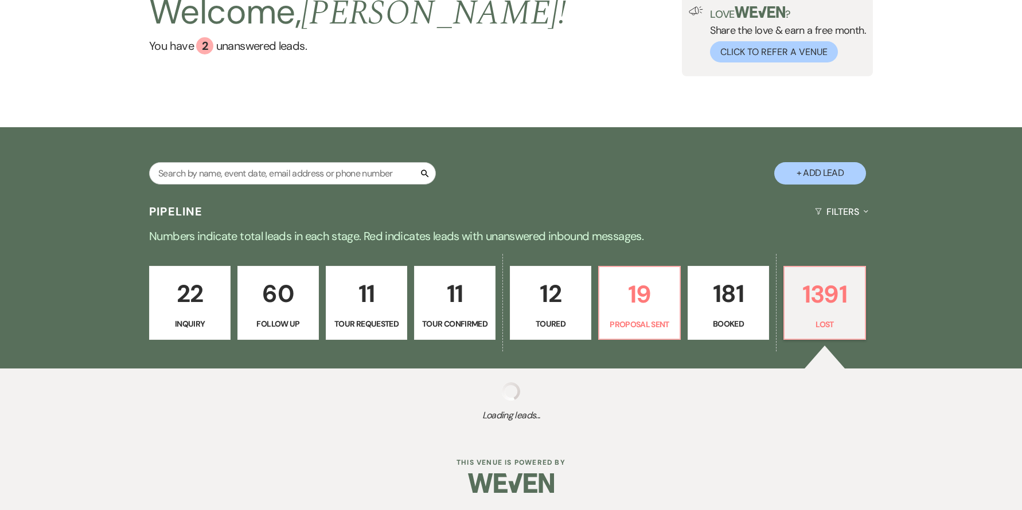
select select "8"
select select "5"
select select "8"
select select "11"
select select "8"
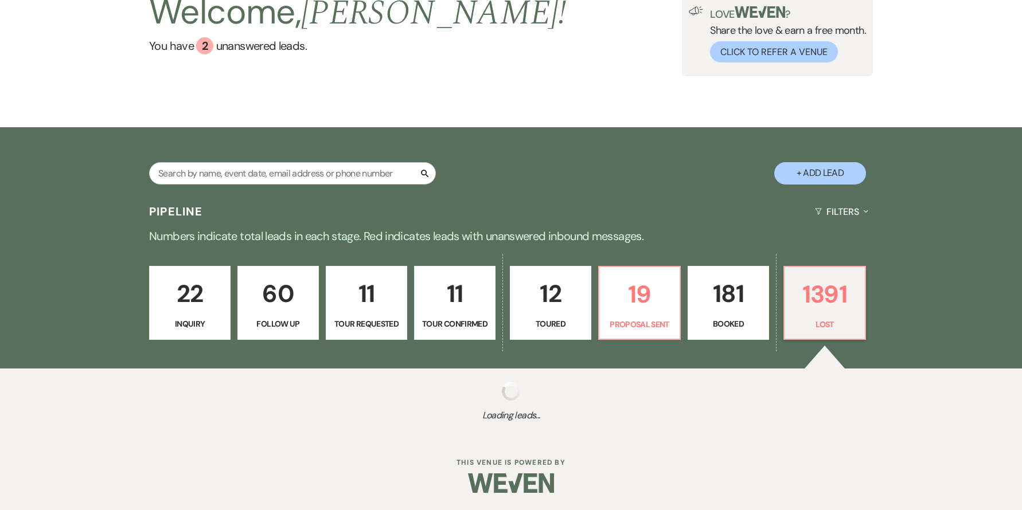
select select "11"
select select "8"
select select "10"
select select "8"
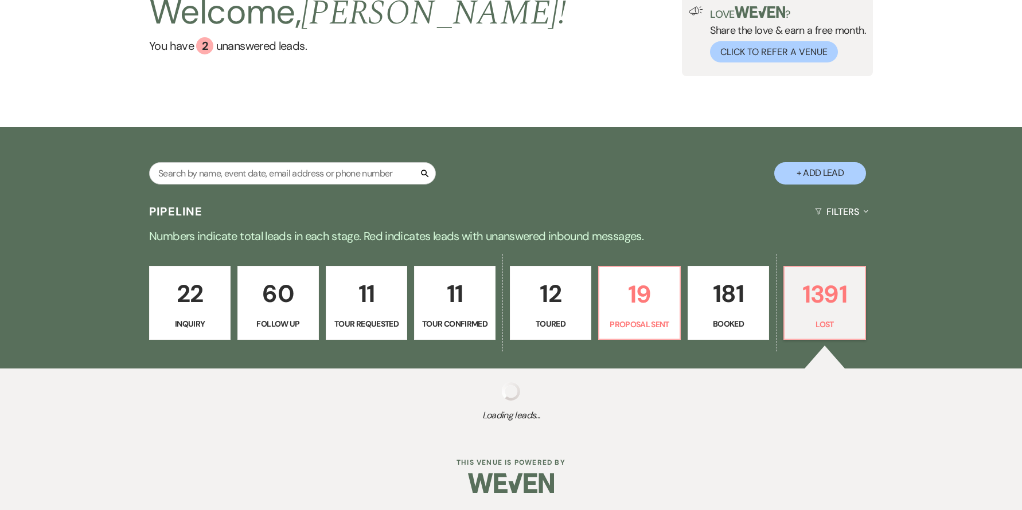
select select "8"
select select "10"
select select "8"
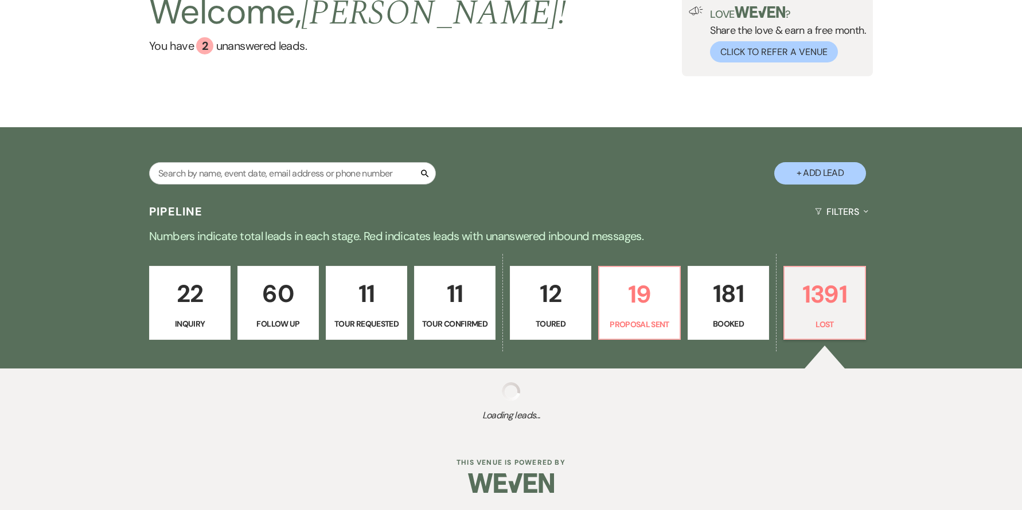
select select "10"
select select "8"
select select "10"
select select "8"
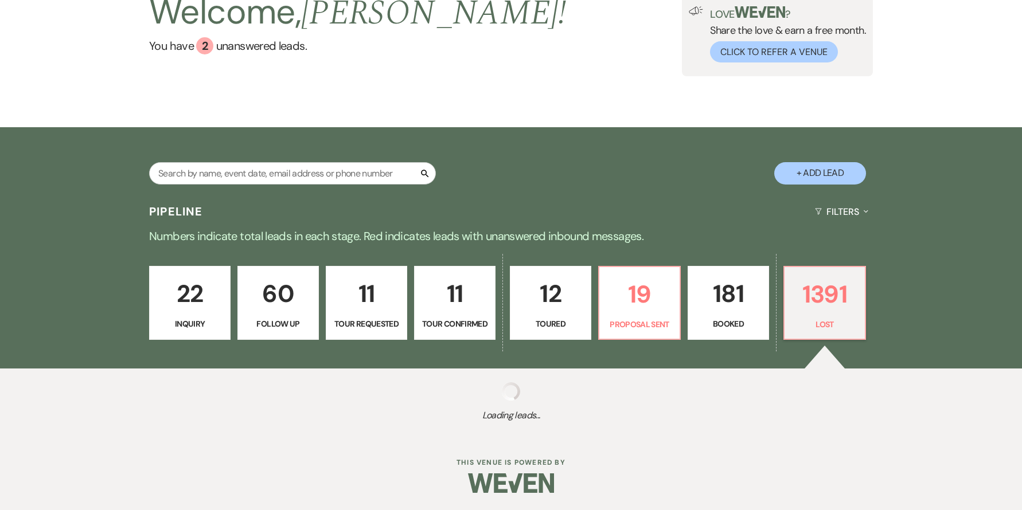
select select "8"
select select "5"
select select "8"
select select "1"
select select "8"
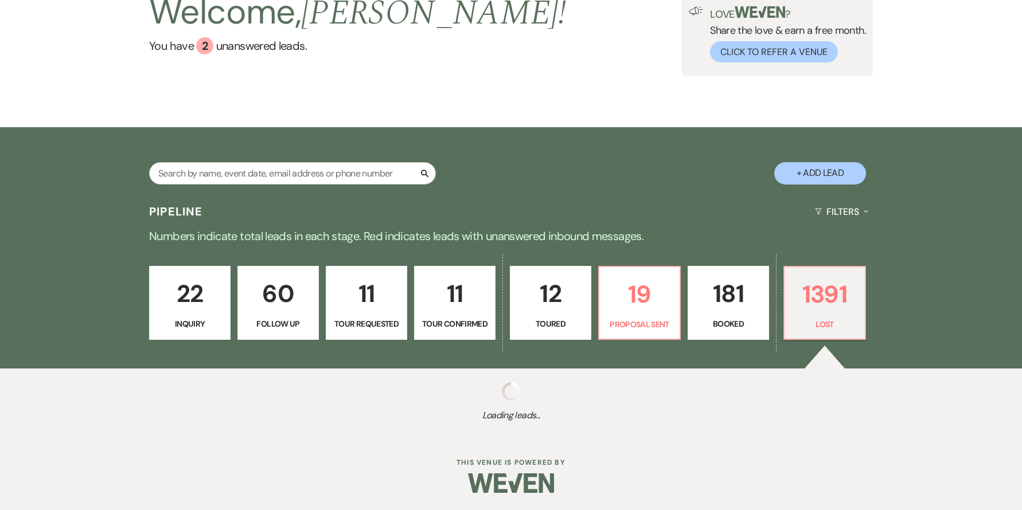
select select "7"
select select "8"
select select "6"
select select "8"
select select "6"
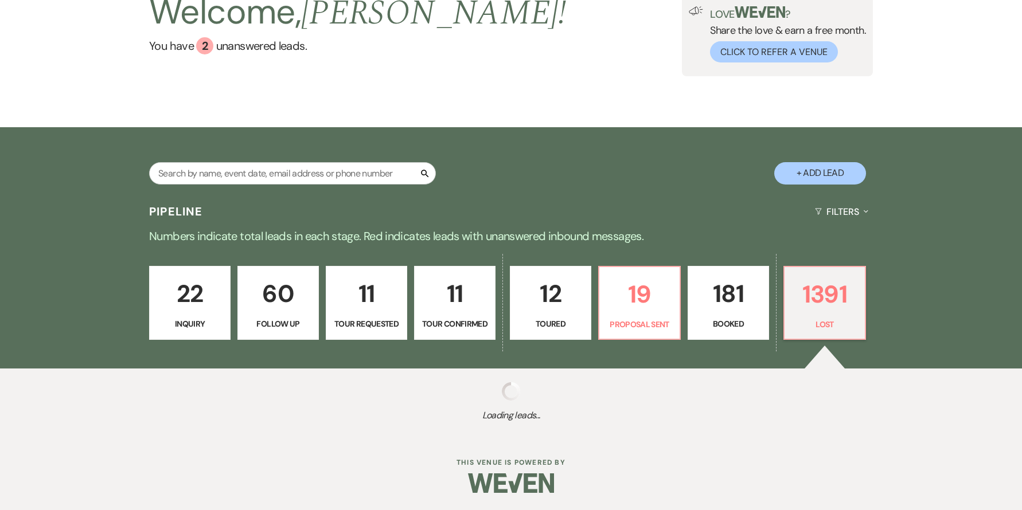
select select "8"
select select "6"
select select "8"
select select "5"
select select "8"
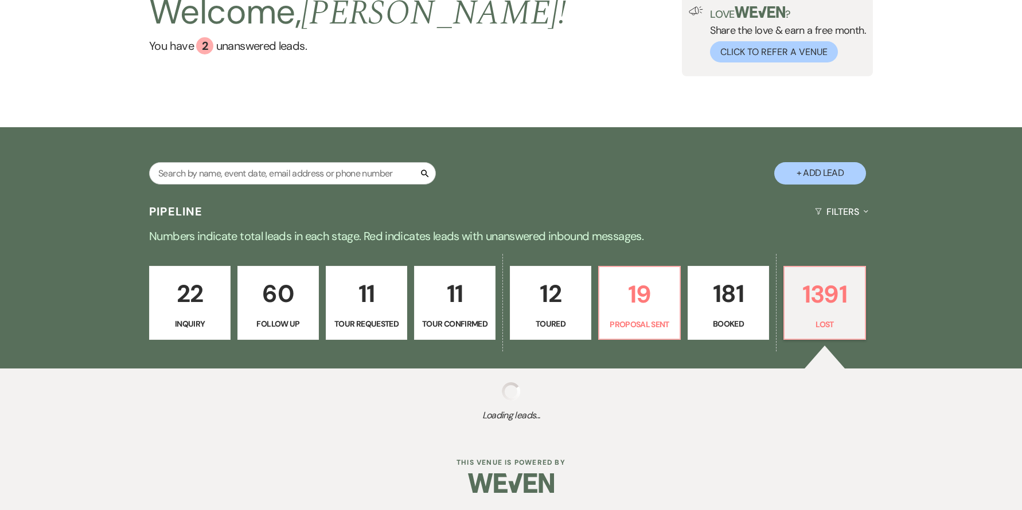
select select "1"
select select "8"
select select "10"
select select "8"
select select "5"
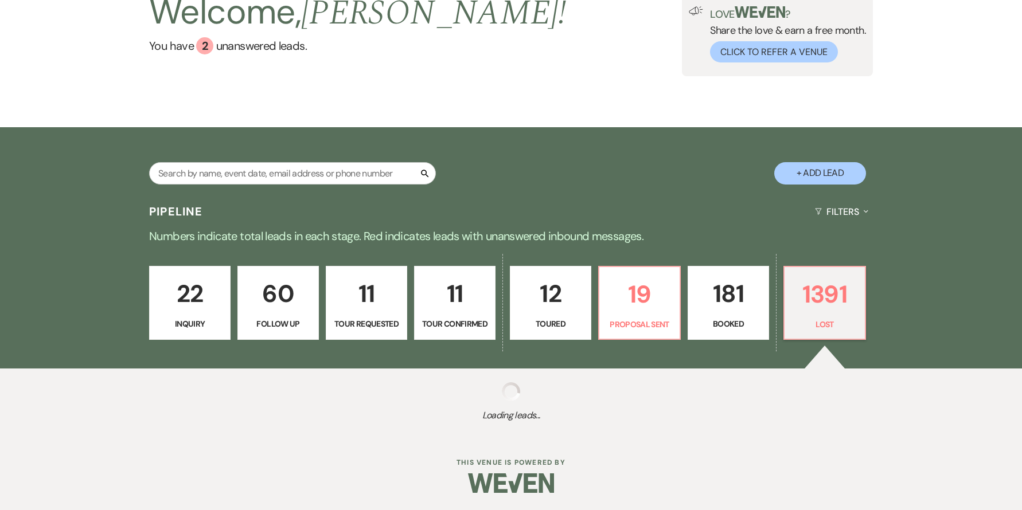
select select "8"
select select "6"
select select "8"
select select "5"
select select "8"
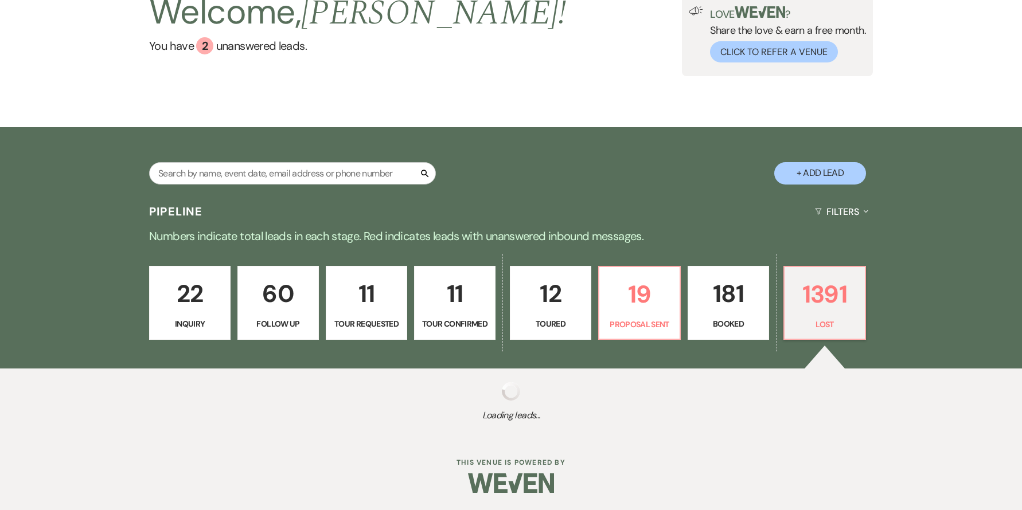
select select "5"
select select "8"
select select "7"
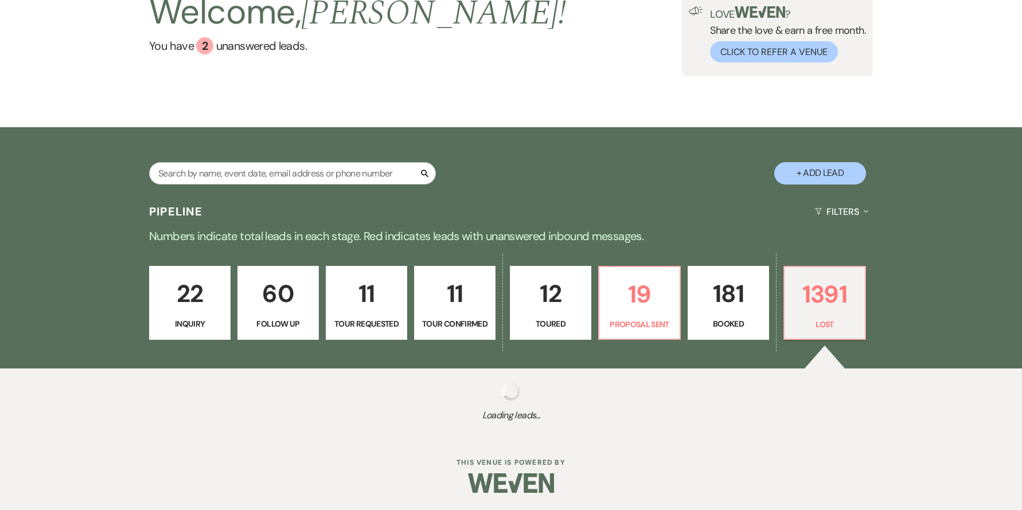
select select "8"
select select "5"
select select "8"
select select "5"
select select "8"
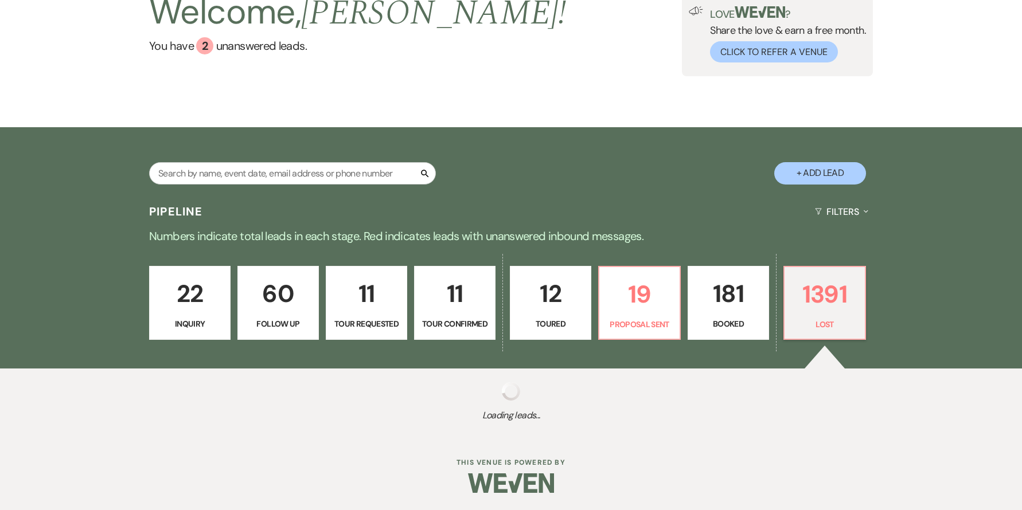
select select "5"
select select "8"
select select "10"
select select "8"
select select "7"
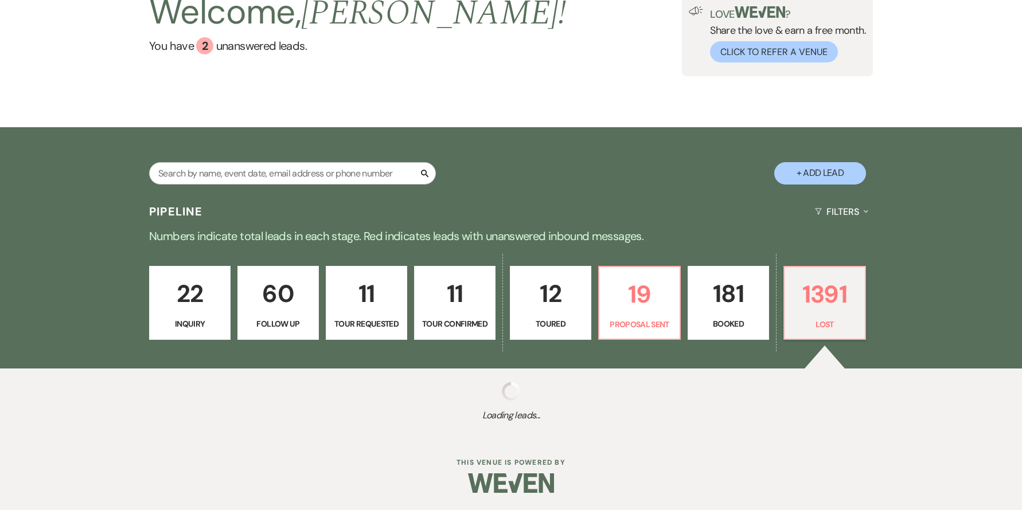
select select "8"
select select "5"
select select "8"
select select "5"
select select "8"
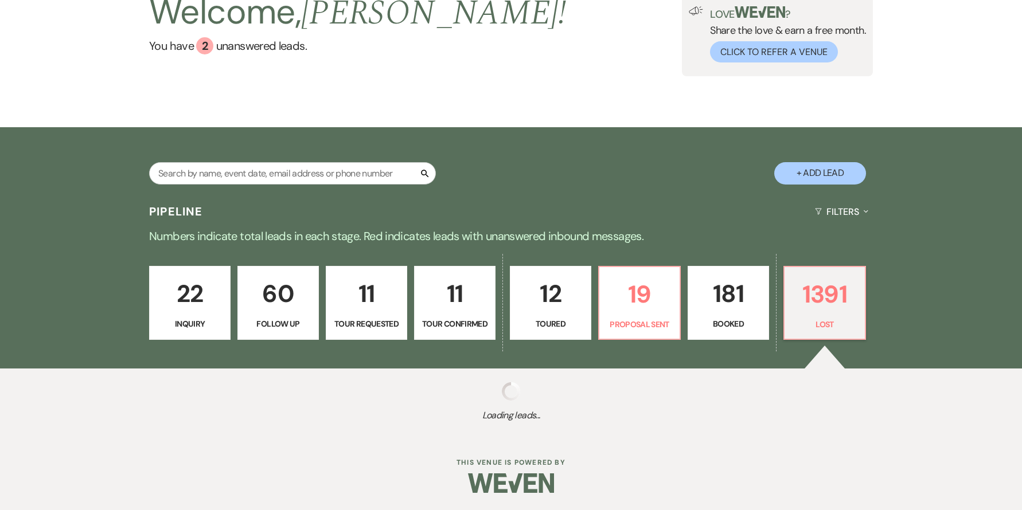
select select "6"
select select "8"
select select "7"
select select "8"
select select "5"
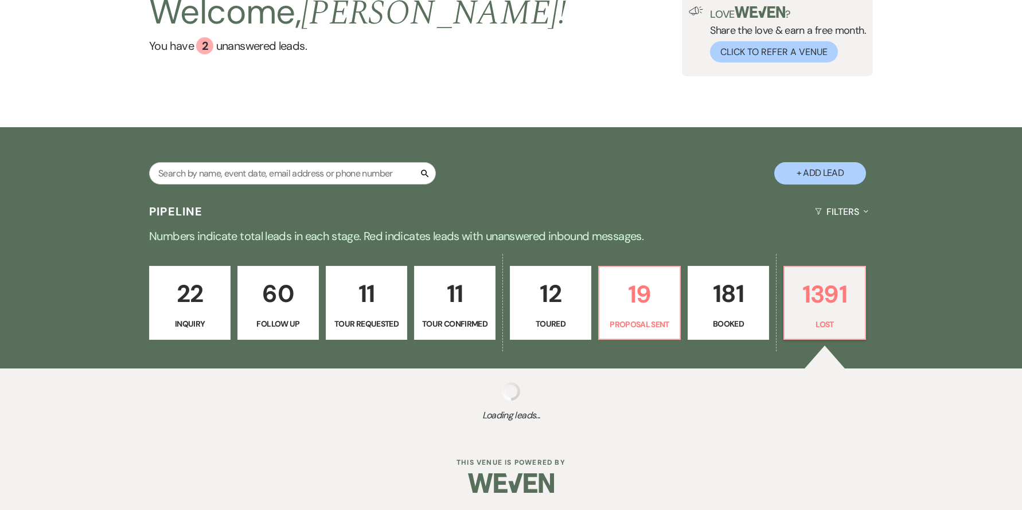
select select "8"
select select "5"
select select "8"
select select "5"
select select "8"
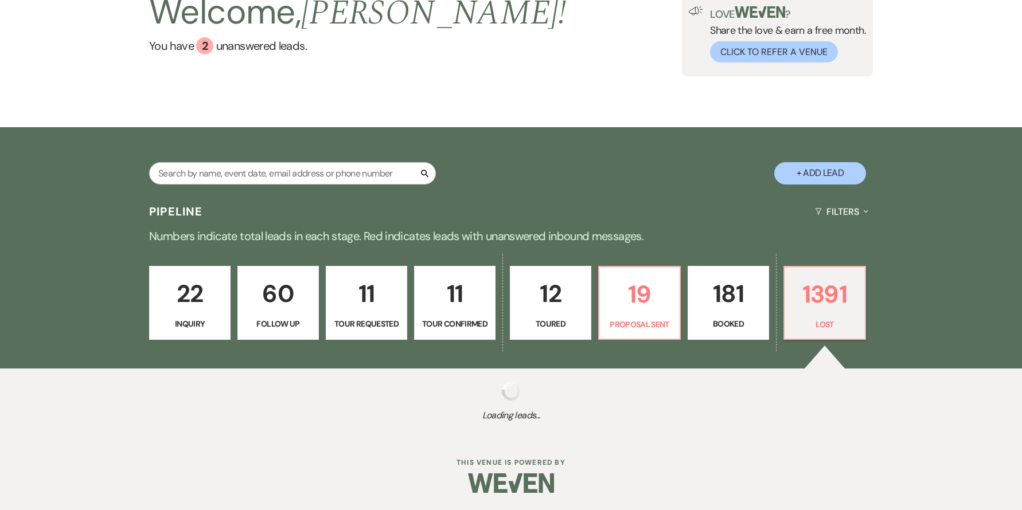
select select "5"
select select "8"
select select "10"
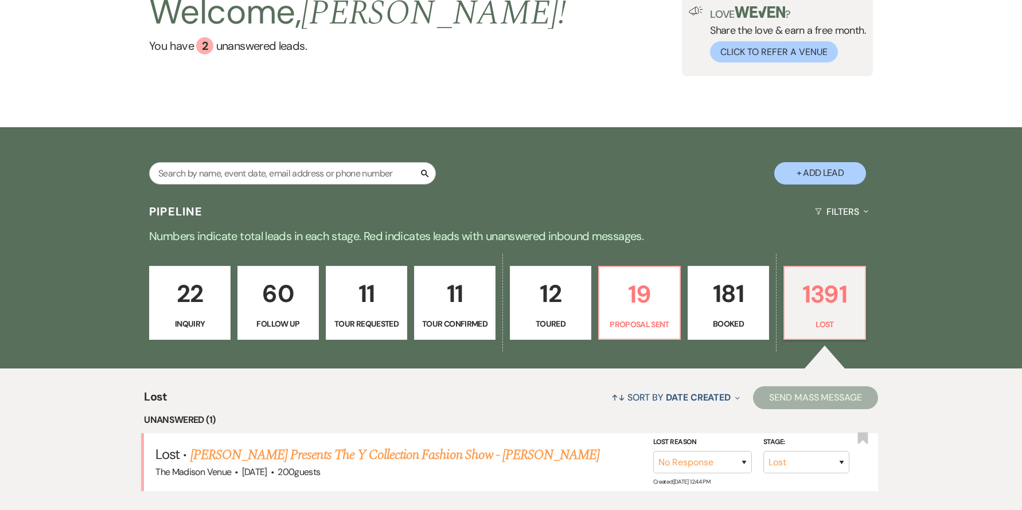
scroll to position [353, 0]
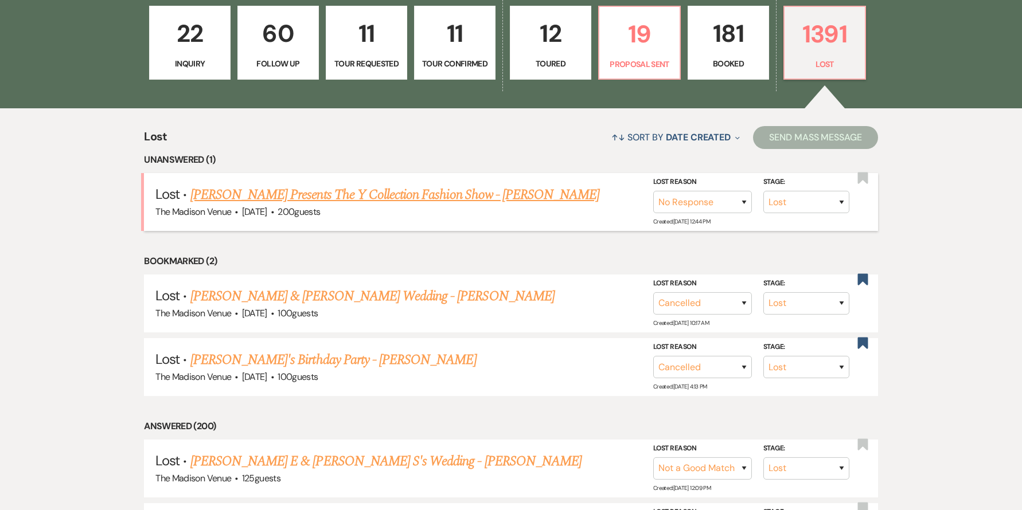
click at [311, 191] on link "[PERSON_NAME] Presents The Y Collection Fashion Show - [PERSON_NAME]" at bounding box center [394, 195] width 409 height 21
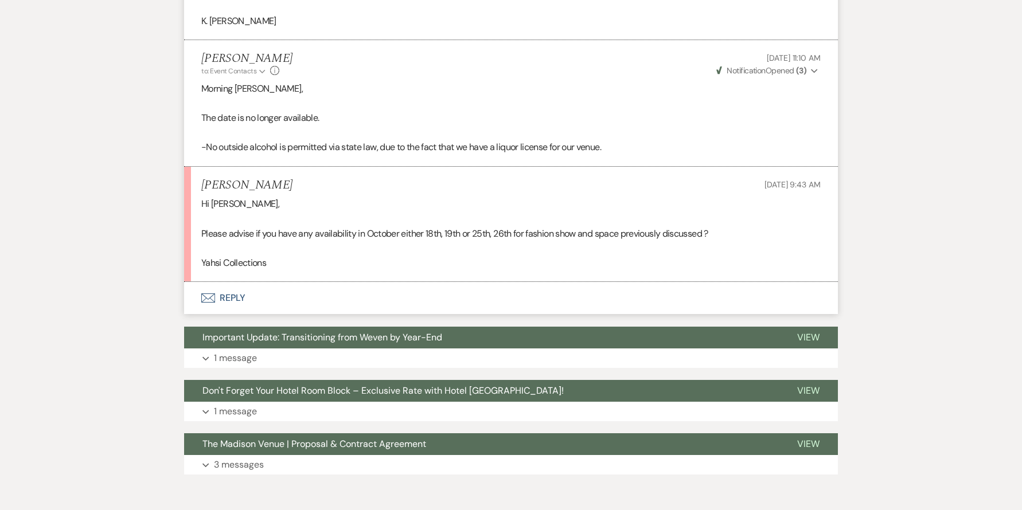
scroll to position [1123, 0]
click at [233, 283] on button "Envelope Reply" at bounding box center [511, 299] width 654 height 32
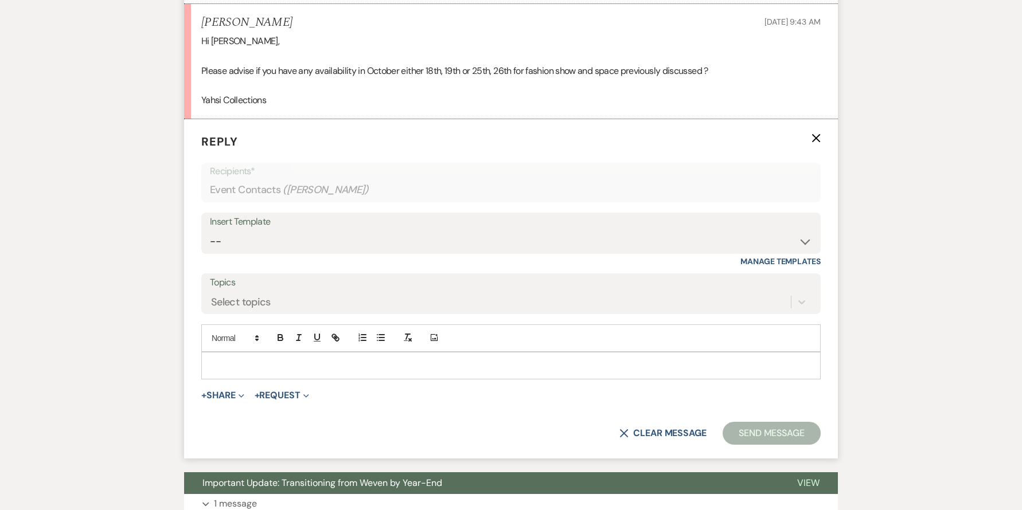
scroll to position [1293, 0]
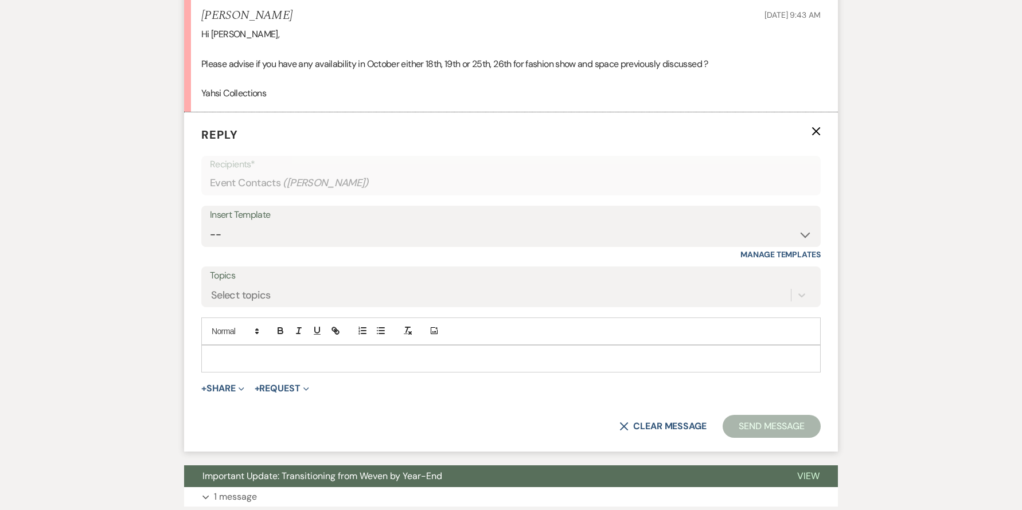
click at [288, 353] on p at bounding box center [510, 359] width 601 height 13
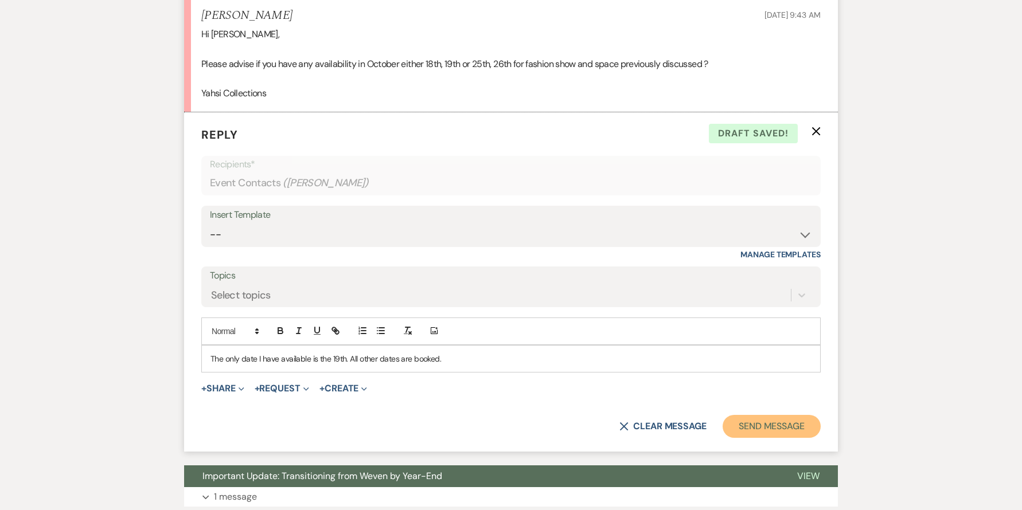
click at [772, 415] on button "Send Message" at bounding box center [771, 426] width 98 height 23
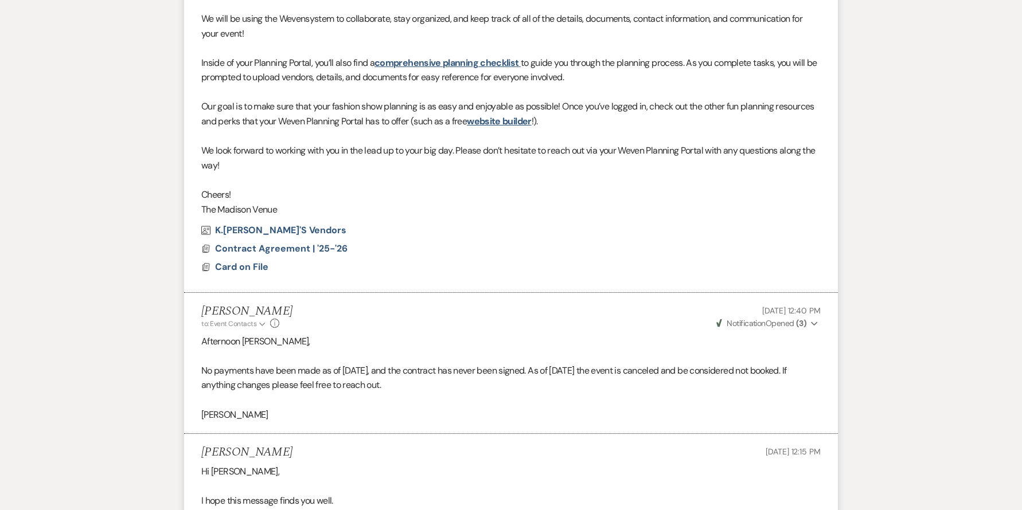
scroll to position [0, 0]
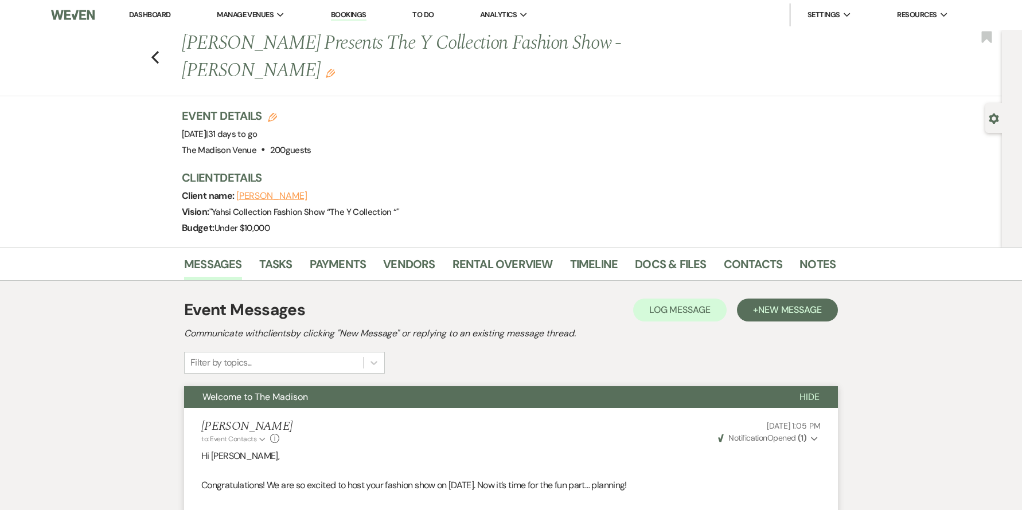
drag, startPoint x: 151, startPoint y: 16, endPoint x: 156, endPoint y: 26, distance: 11.0
click at [151, 16] on link "Dashboard" at bounding box center [149, 15] width 41 height 10
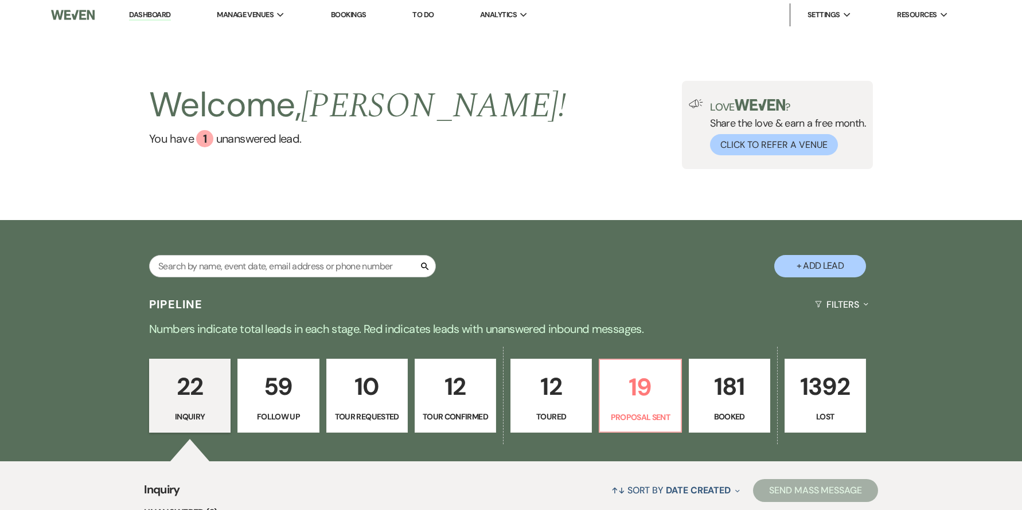
scroll to position [388, 0]
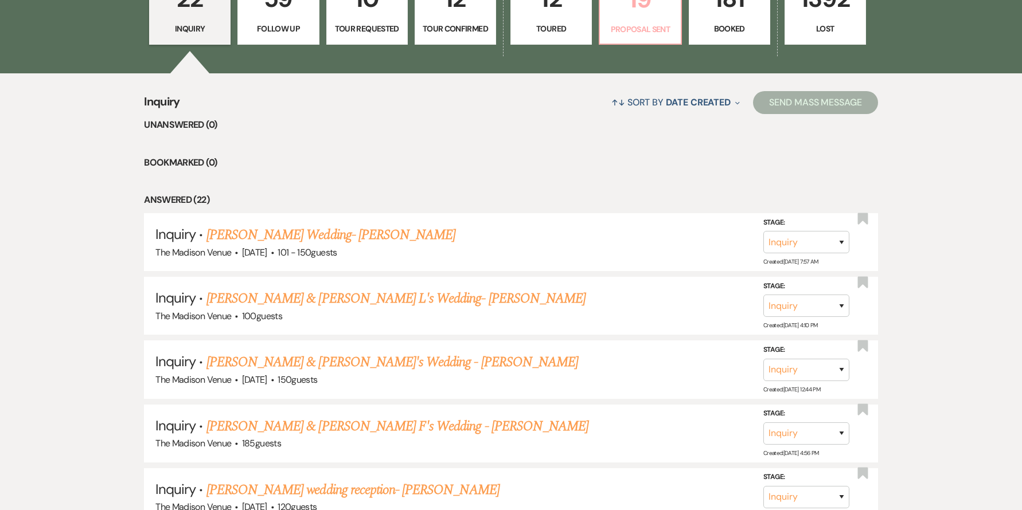
click at [659, 22] on link "19 Proposal Sent" at bounding box center [640, 8] width 83 height 75
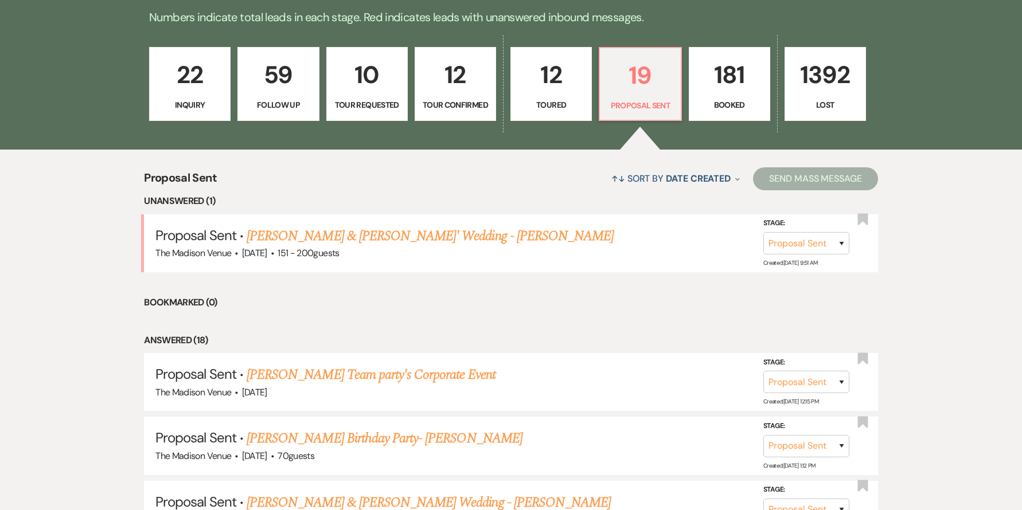
scroll to position [161, 0]
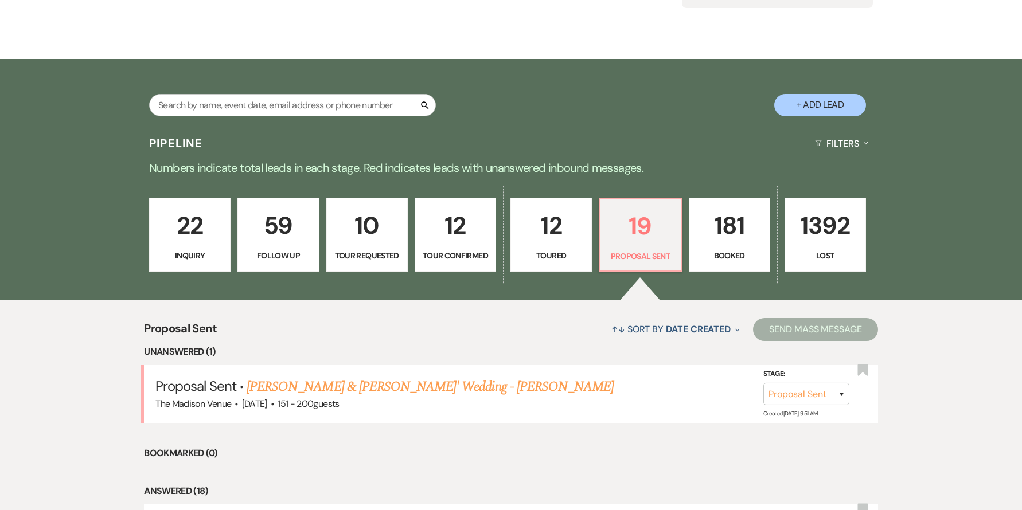
click at [198, 242] on p "22" at bounding box center [190, 225] width 67 height 38
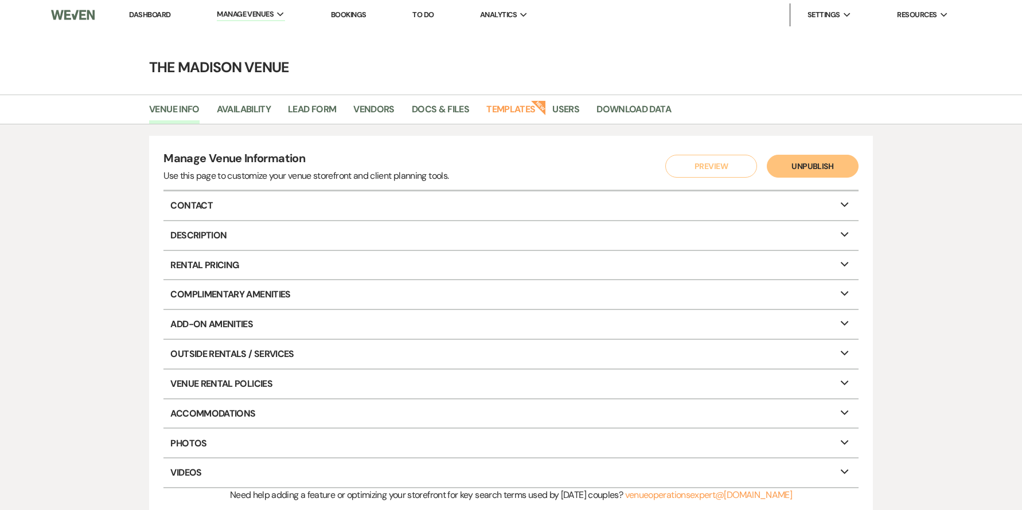
click at [241, 100] on li "Availability" at bounding box center [252, 112] width 71 height 24
click at [243, 110] on link "Availability" at bounding box center [244, 113] width 54 height 22
select select "3"
select select "2026"
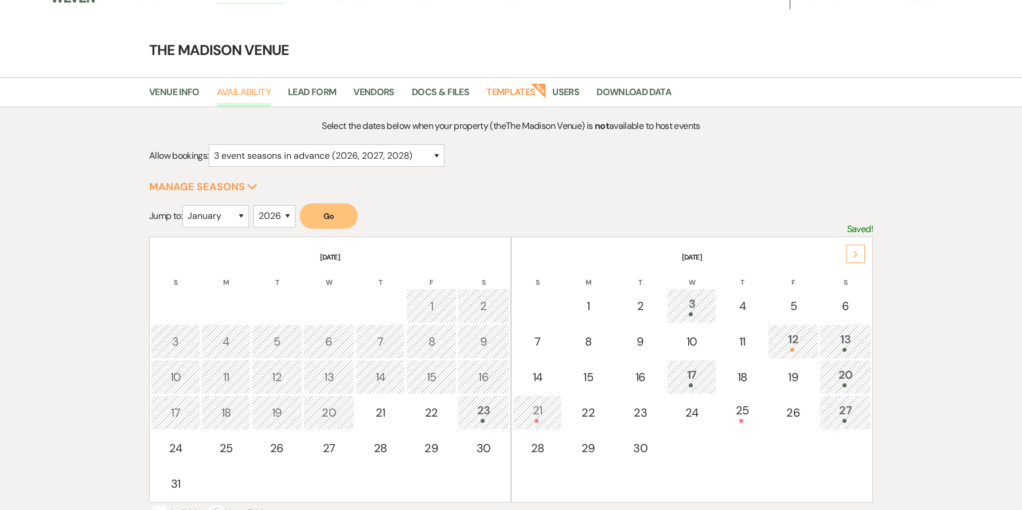
scroll to position [37, 0]
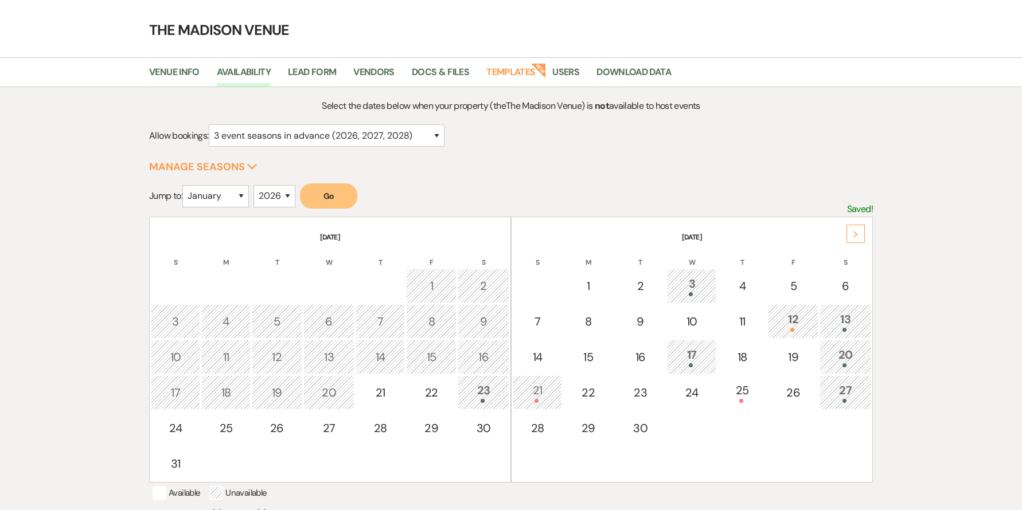
click at [857, 232] on icon "Next" at bounding box center [856, 234] width 6 height 7
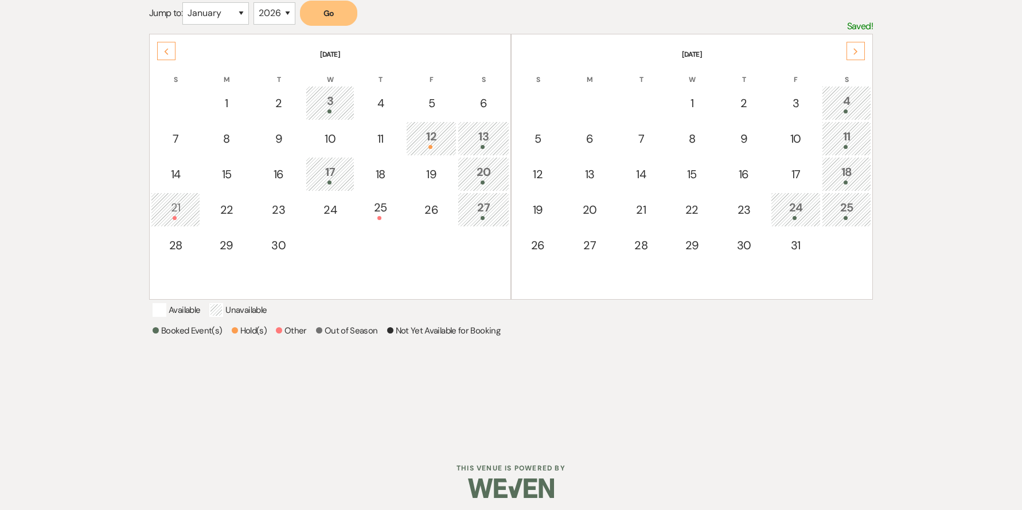
click at [857, 204] on div "25" at bounding box center [846, 209] width 37 height 21
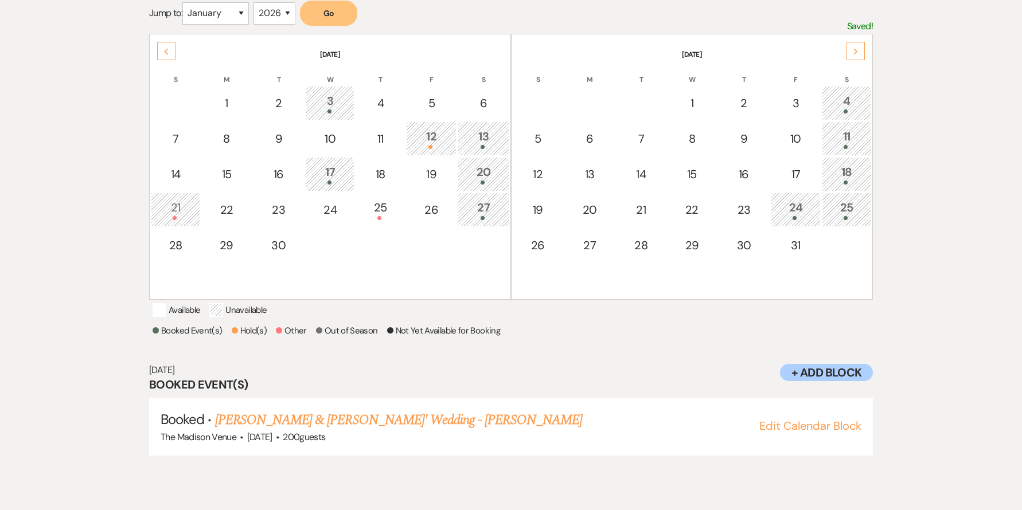
scroll to position [203, 0]
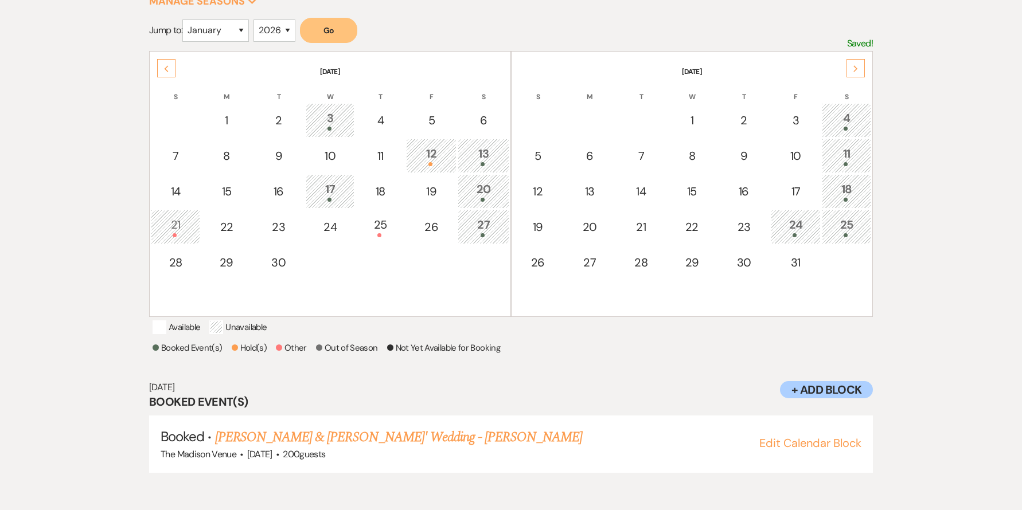
click at [855, 226] on div "25" at bounding box center [846, 226] width 37 height 21
click at [804, 219] on div "24" at bounding box center [796, 226] width 38 height 21
click at [859, 226] on div "25" at bounding box center [846, 226] width 37 height 21
click at [859, 188] on div "18" at bounding box center [846, 191] width 37 height 21
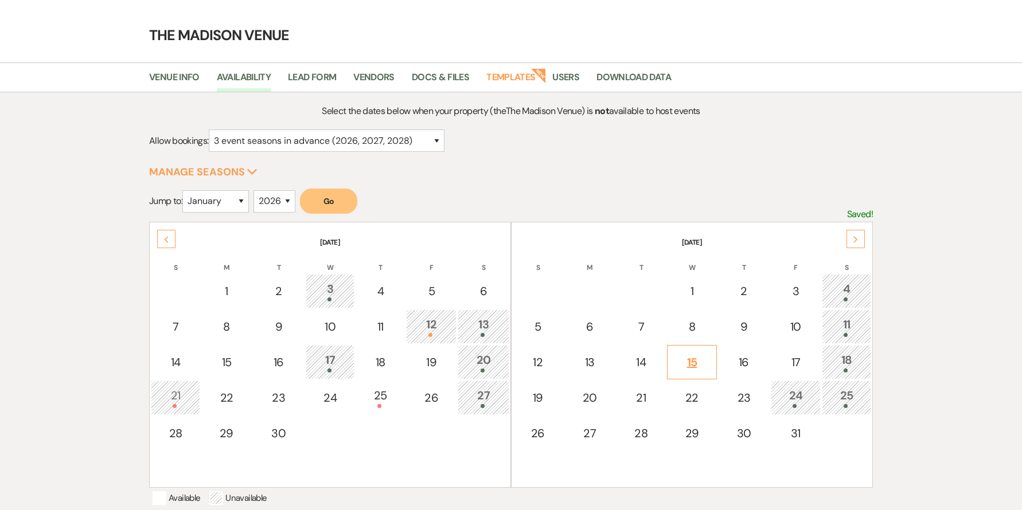
scroll to position [150, 0]
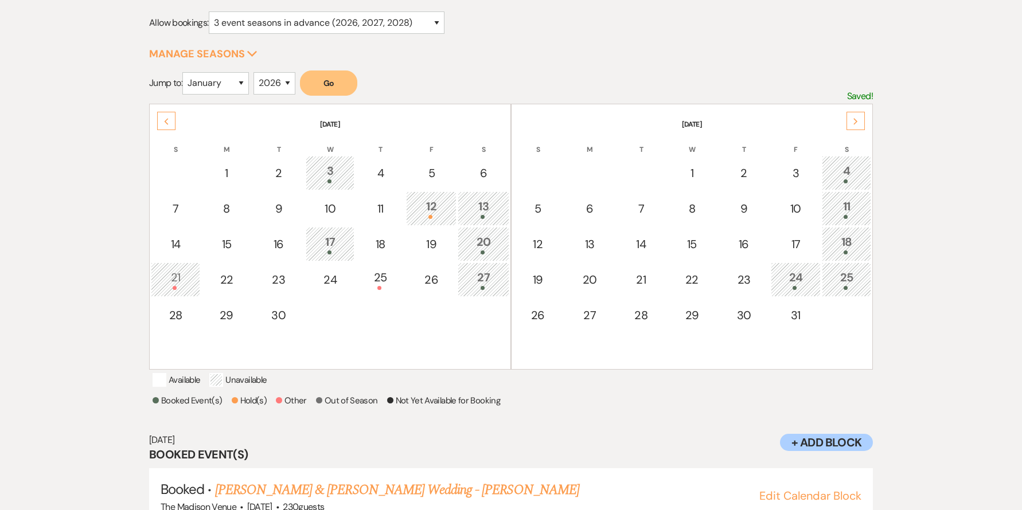
click at [969, 343] on div "Select the dates below when your property (the The Madison Venue ) is not avail…" at bounding box center [511, 267] width 1022 height 586
click at [173, 280] on div "21" at bounding box center [175, 279] width 37 height 21
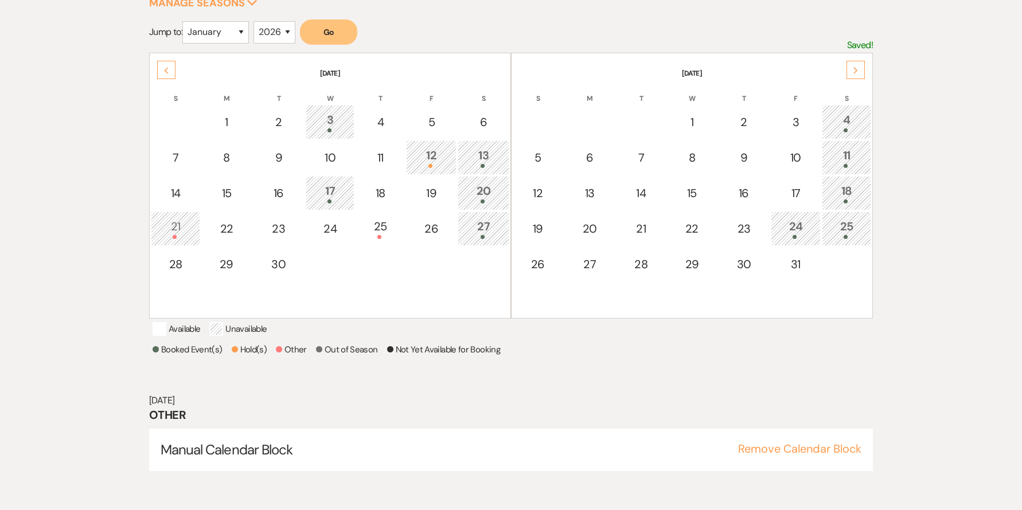
scroll to position [203, 0]
click at [104, 80] on div "Select the dates below when your property (the The Madison Venue ) is not avail…" at bounding box center [511, 214] width 826 height 563
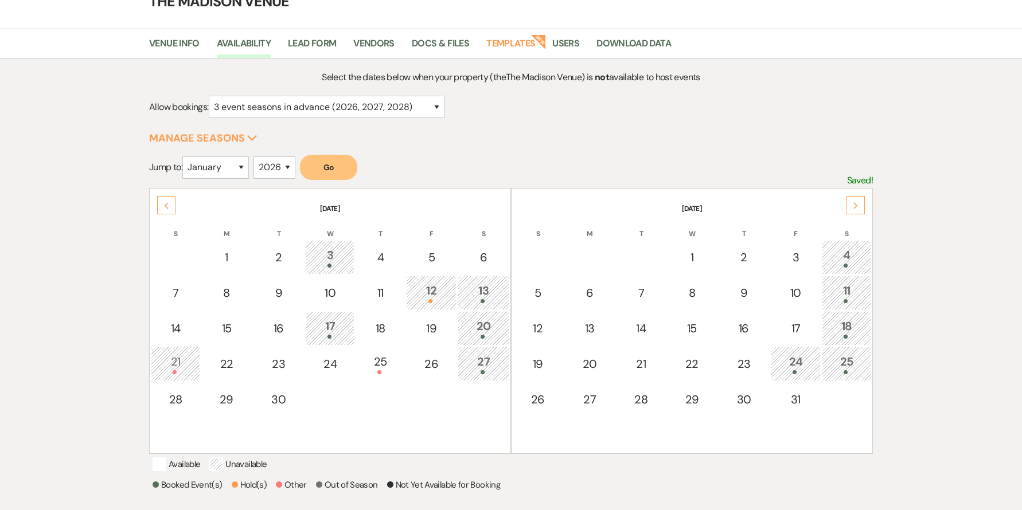
scroll to position [0, 0]
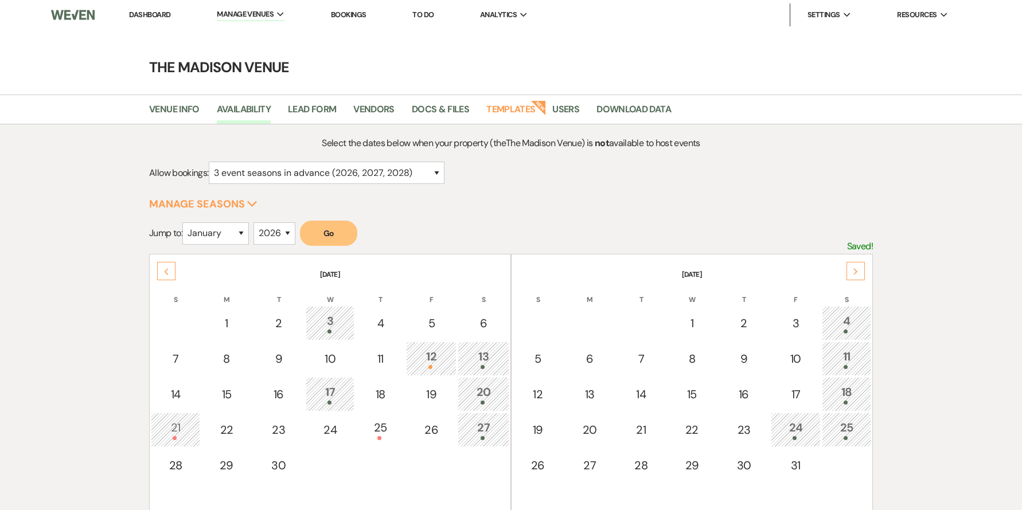
click at [139, 18] on link "Dashboard" at bounding box center [149, 15] width 41 height 10
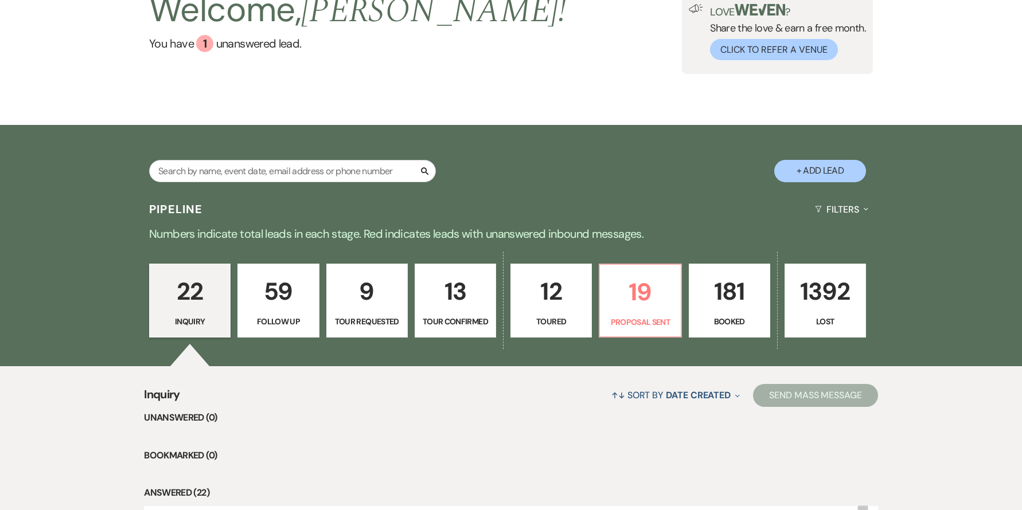
scroll to position [228, 0]
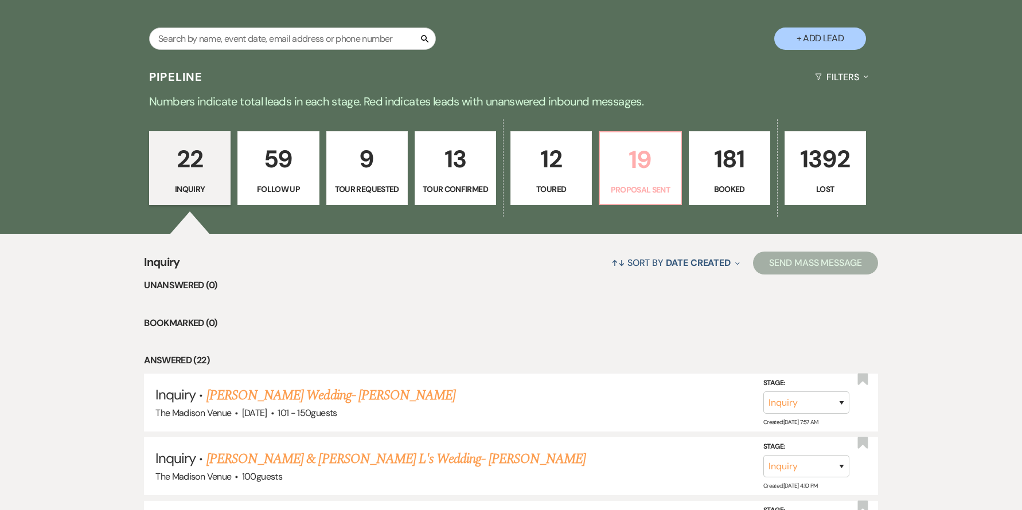
click at [608, 175] on p "19" at bounding box center [640, 159] width 67 height 38
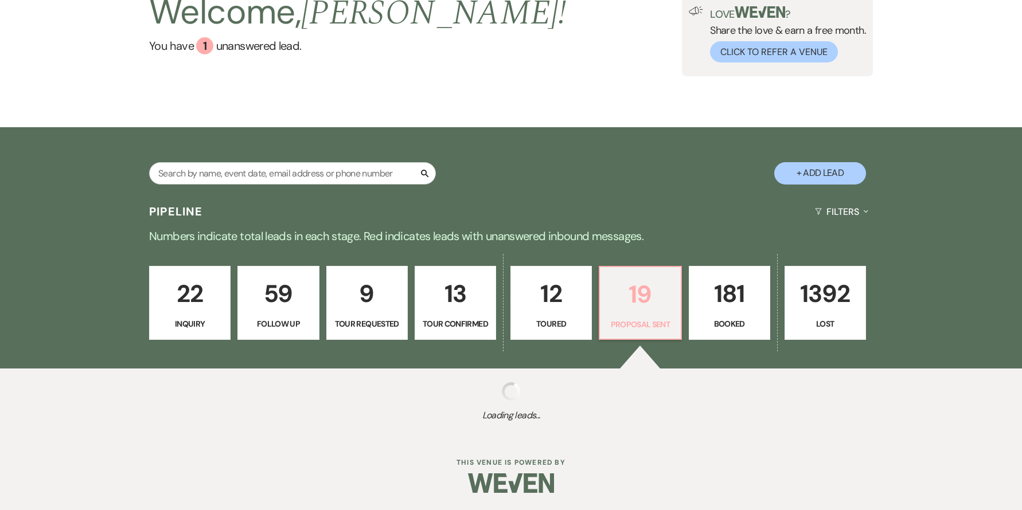
select select "6"
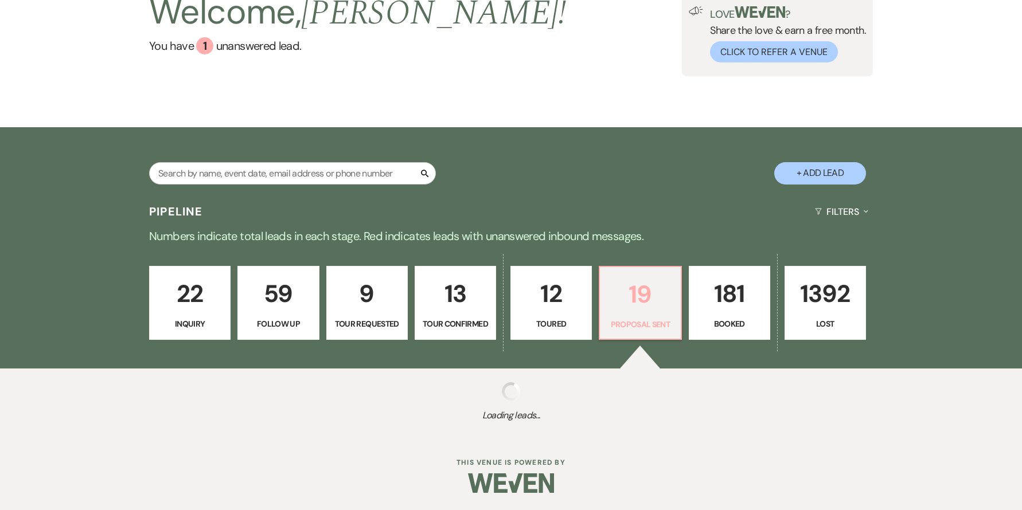
select select "6"
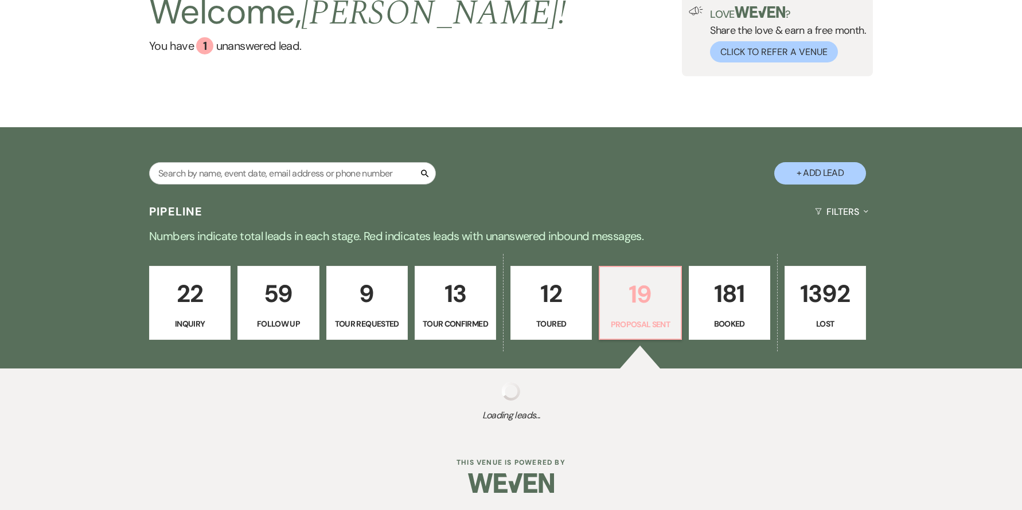
select select "6"
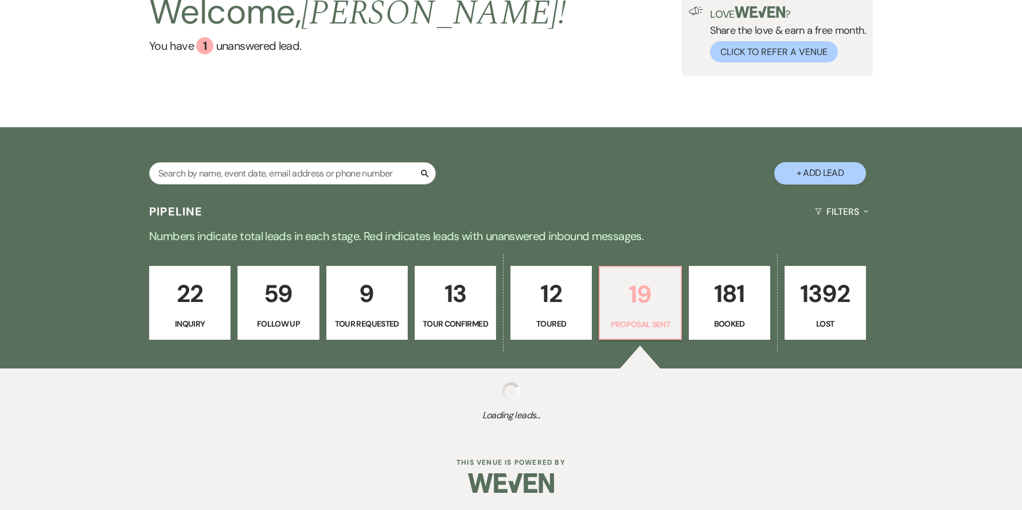
select select "6"
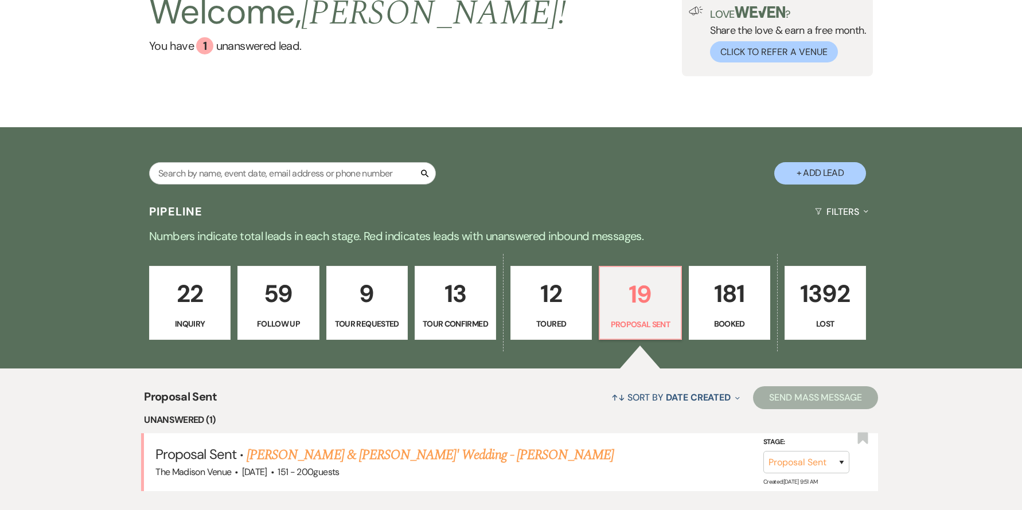
scroll to position [228, 0]
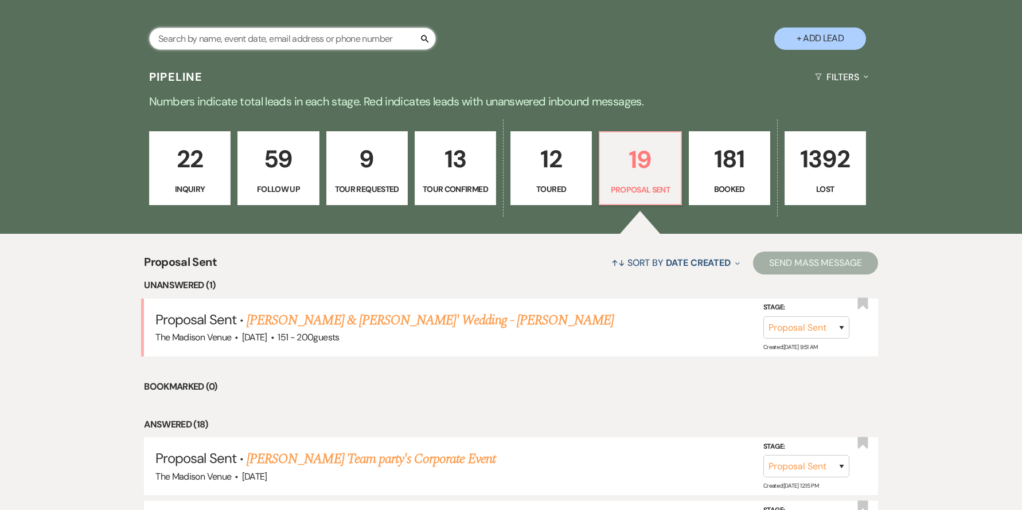
click at [286, 46] on input "text" at bounding box center [292, 39] width 287 height 22
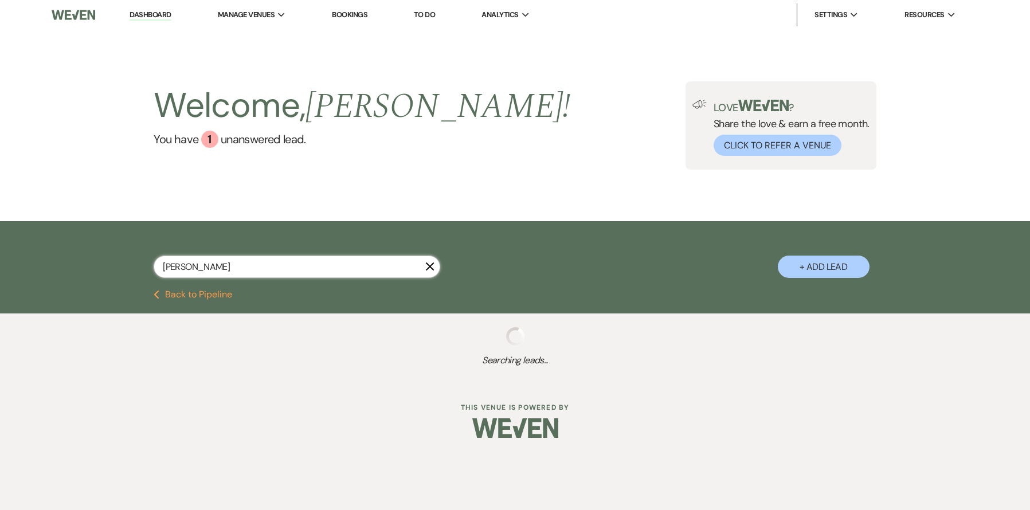
type input "anthony"
click at [272, 278] on div "anthony X" at bounding box center [297, 272] width 287 height 32
click at [273, 273] on input "anthony" at bounding box center [297, 267] width 287 height 22
click at [274, 267] on input "anthony" at bounding box center [297, 267] width 287 height 22
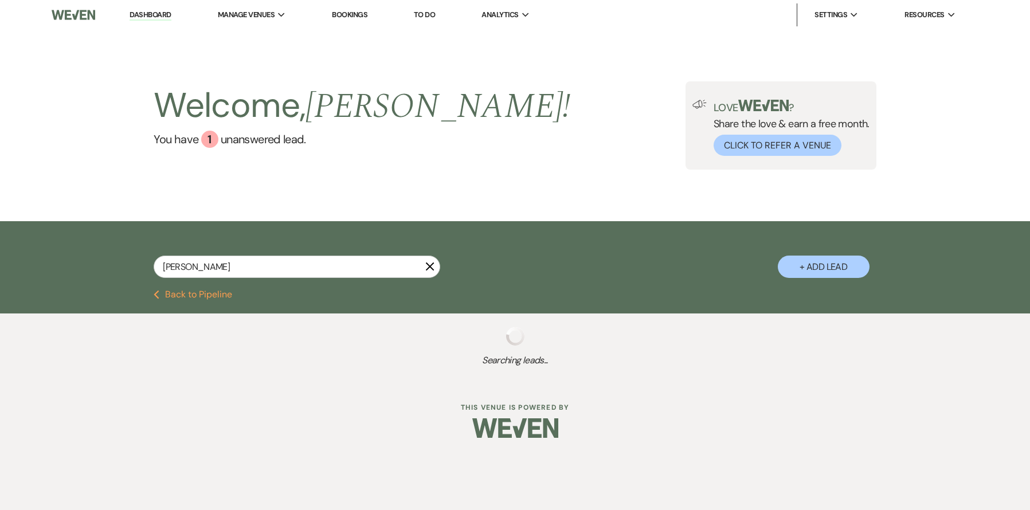
click at [441, 264] on div "anthony X + Add Lead" at bounding box center [516, 257] width 826 height 60
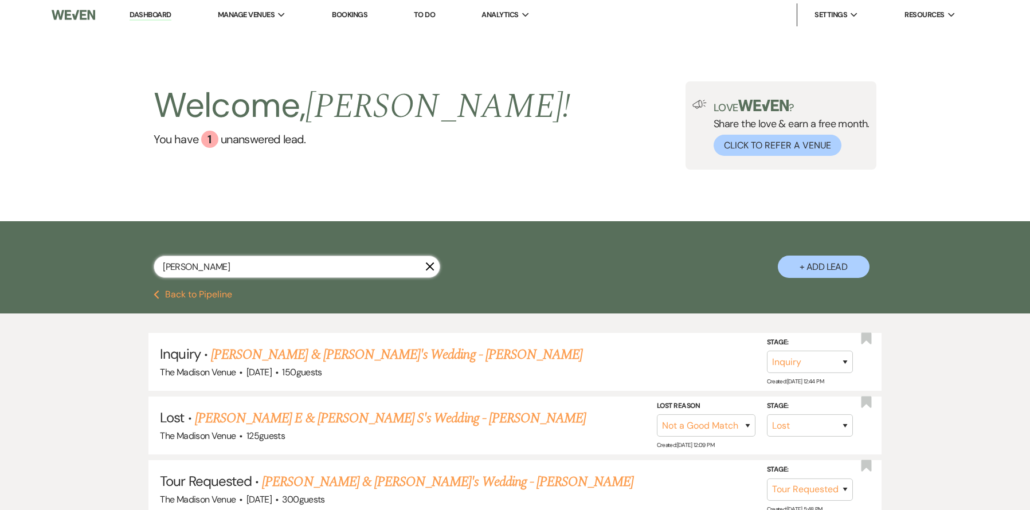
click at [435, 265] on input "anthony" at bounding box center [297, 267] width 287 height 22
drag, startPoint x: 435, startPoint y: 265, endPoint x: 427, endPoint y: 266, distance: 8.0
click at [432, 265] on input "anthony" at bounding box center [297, 267] width 287 height 22
click at [431, 265] on input "anthony" at bounding box center [297, 267] width 287 height 22
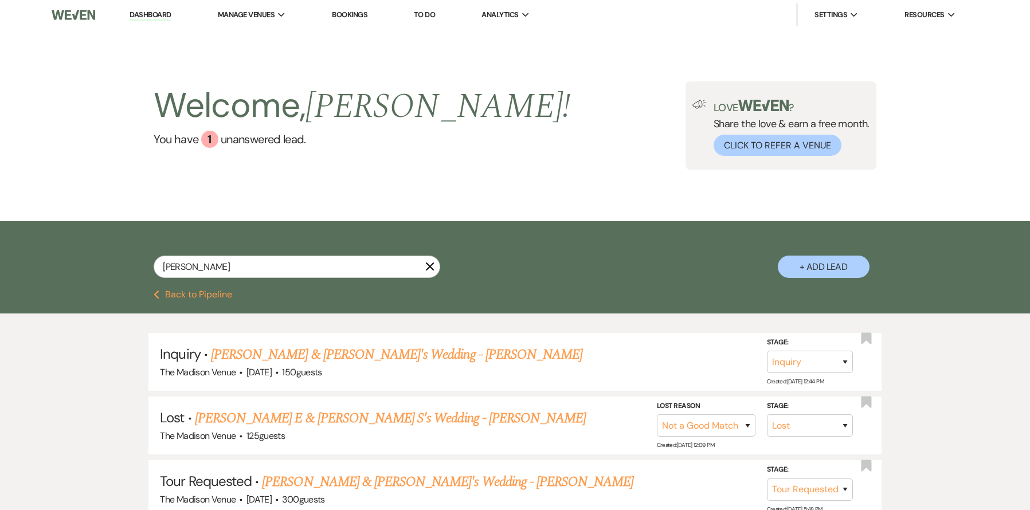
click at [427, 266] on icon "X" at bounding box center [429, 266] width 9 height 9
select select "6"
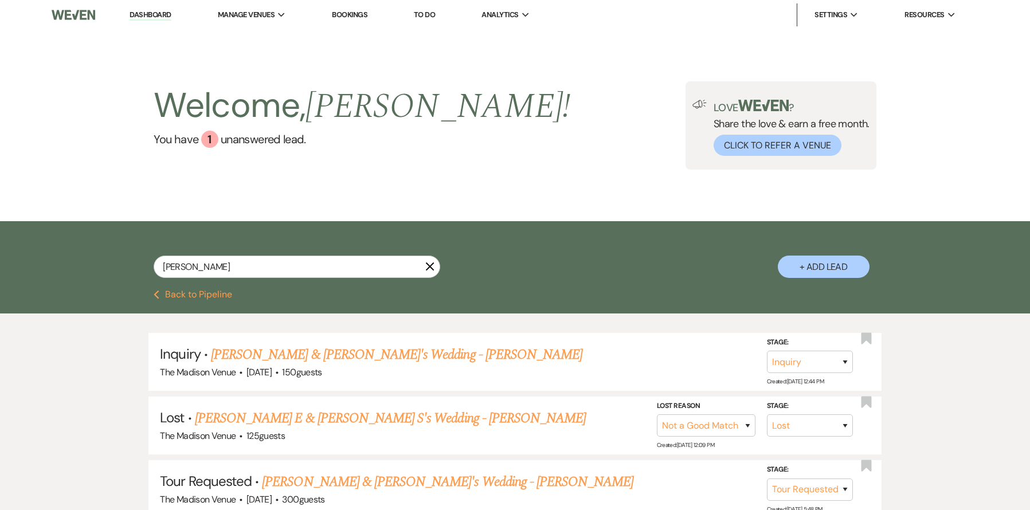
select select "6"
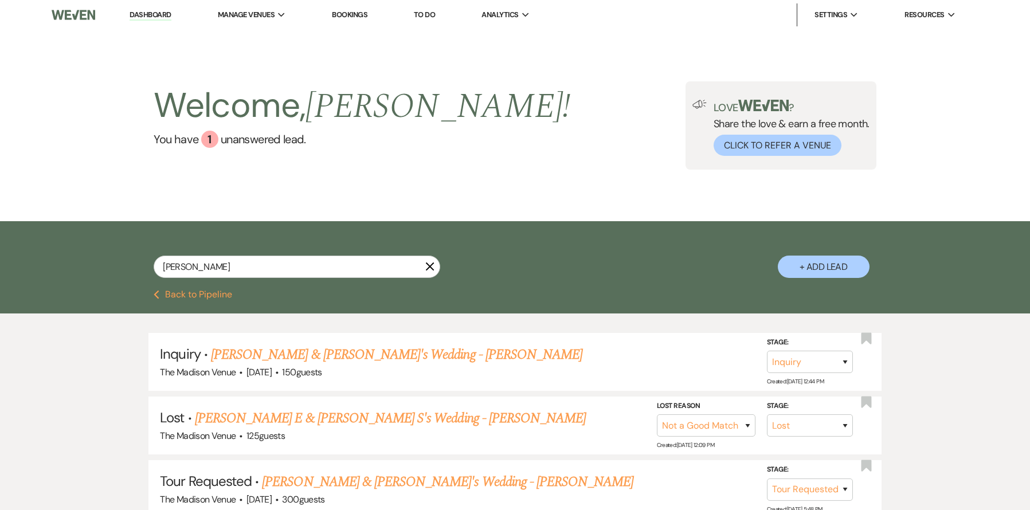
select select "6"
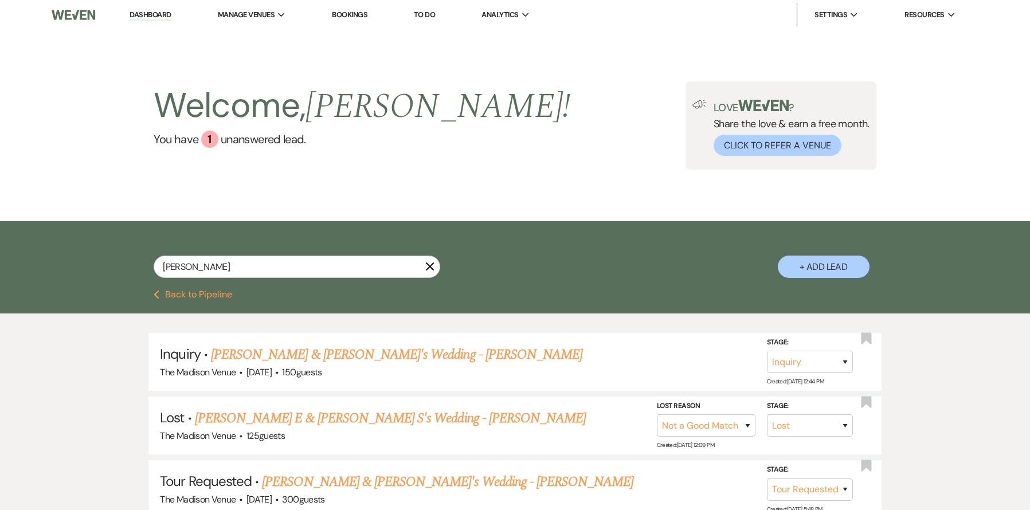
select select "6"
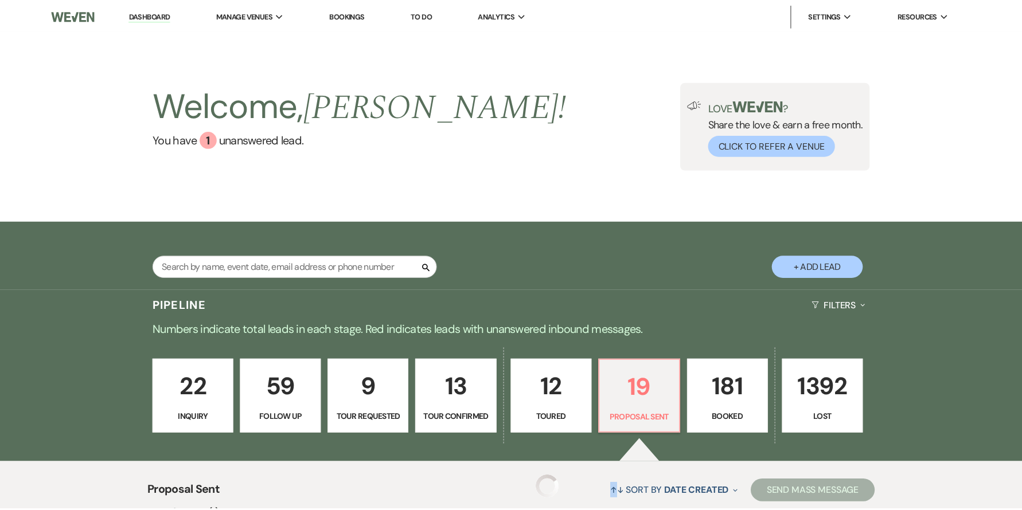
scroll to position [228, 0]
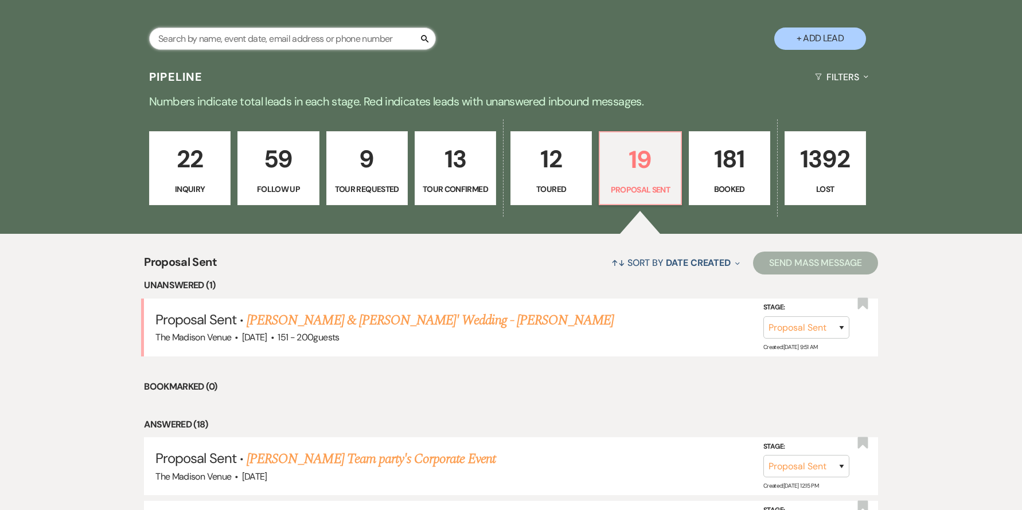
click at [311, 41] on input "text" at bounding box center [292, 39] width 287 height 22
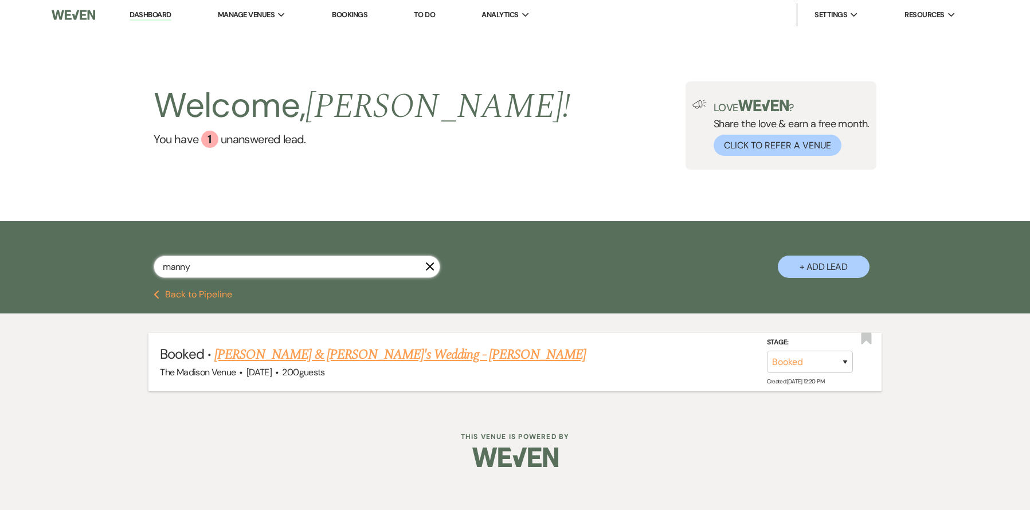
type input "manny"
click at [351, 354] on link "Manny Garcia & AJ's Wedding - Anthony" at bounding box center [400, 355] width 372 height 21
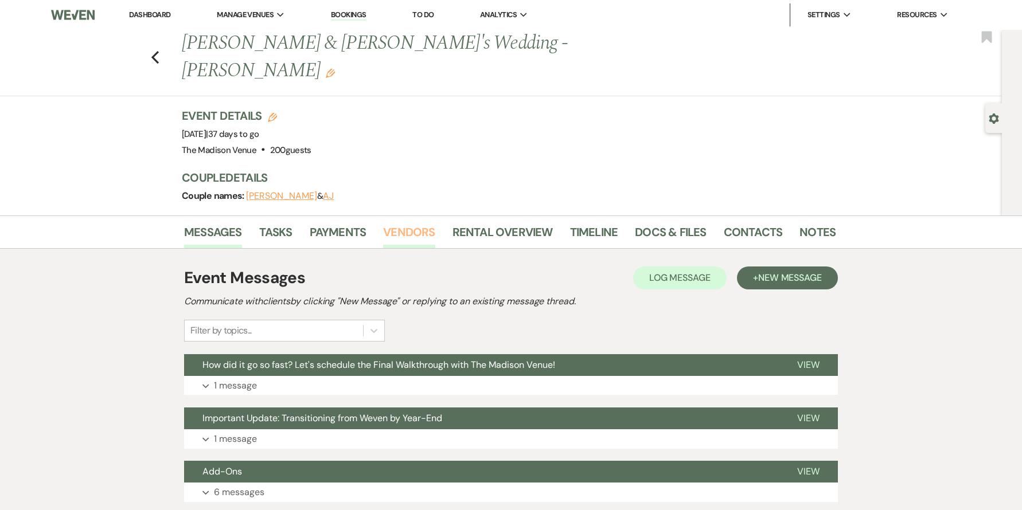
click at [393, 223] on link "Vendors" at bounding box center [409, 235] width 52 height 25
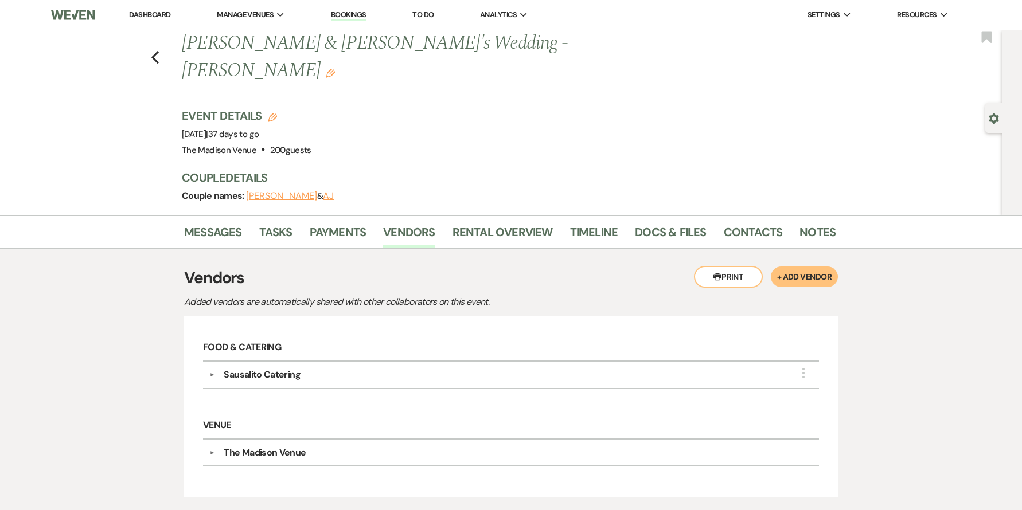
click at [163, 11] on link "Dashboard" at bounding box center [149, 15] width 41 height 10
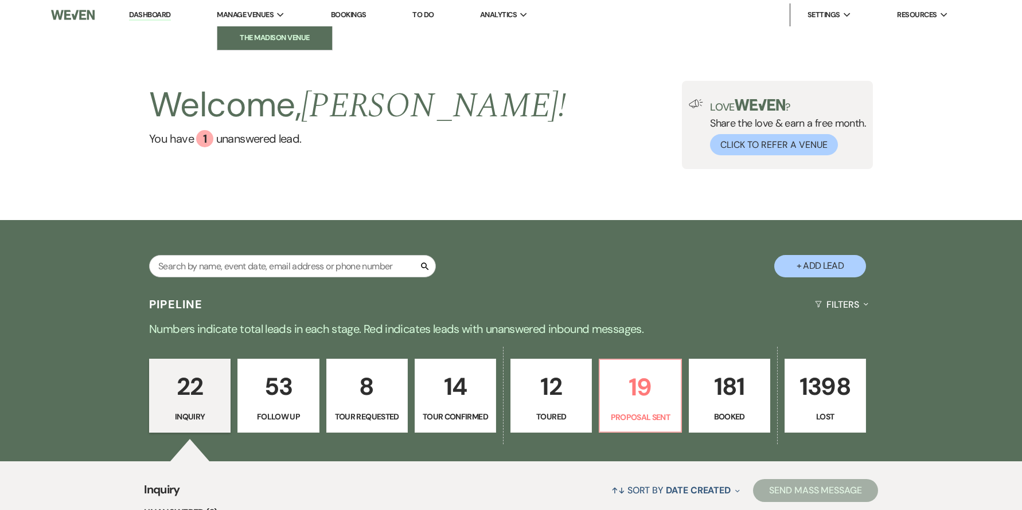
click at [263, 40] on li "The Madison Venue" at bounding box center [274, 37] width 103 height 11
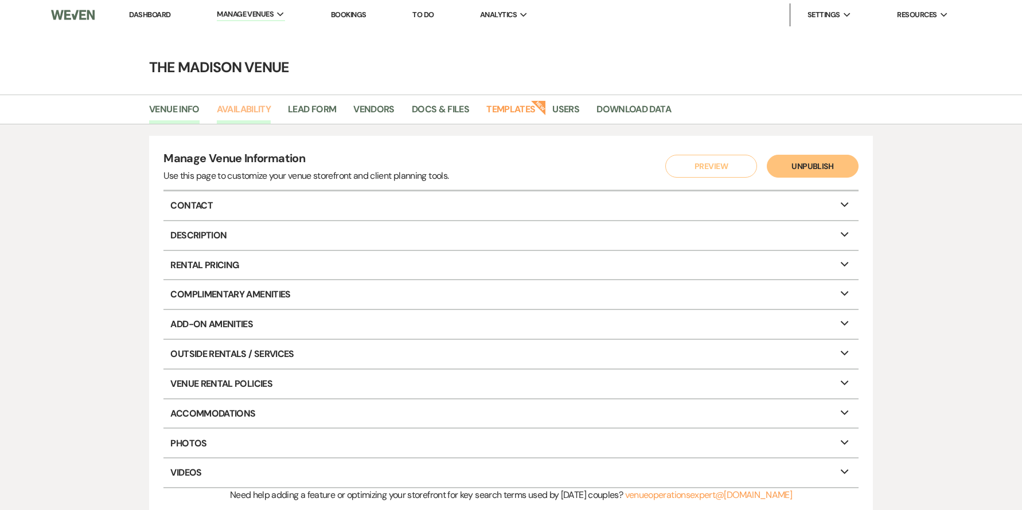
click at [241, 111] on link "Availability" at bounding box center [244, 113] width 54 height 22
select select "3"
select select "2026"
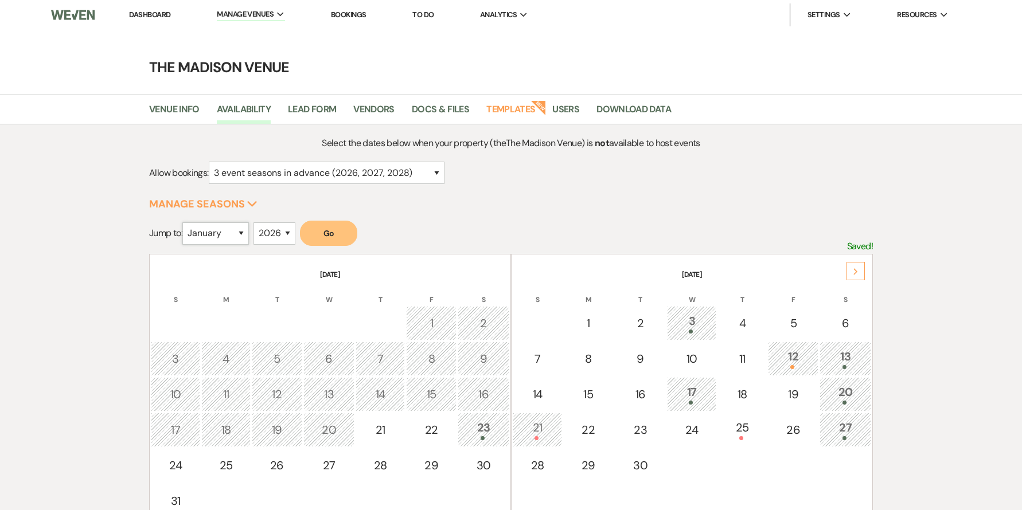
click at [229, 231] on select "January February March April May June July August September October November De…" at bounding box center [215, 233] width 67 height 22
select select "5"
click at [185, 222] on select "January February March April May June July August September October November De…" at bounding box center [215, 233] width 67 height 22
click at [346, 245] on button "Go" at bounding box center [328, 233] width 57 height 25
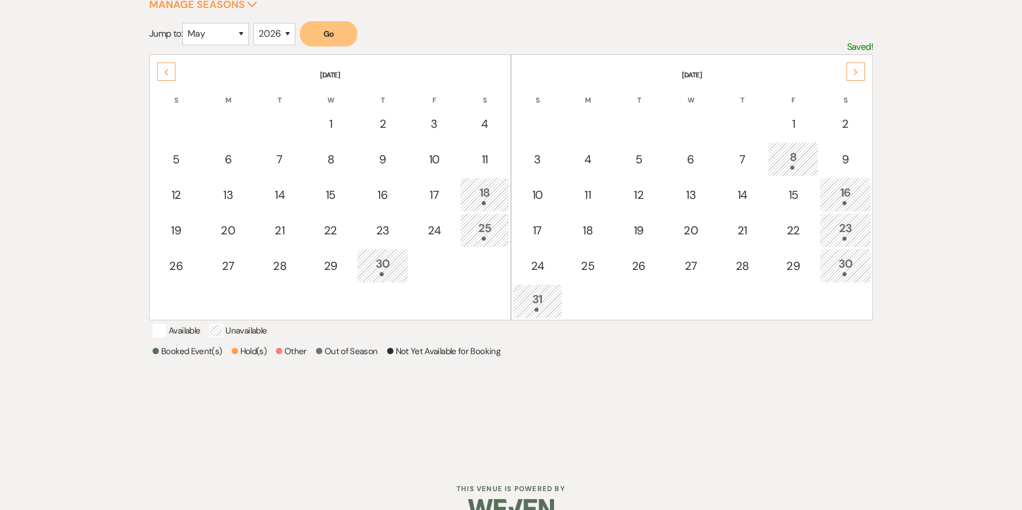
click at [854, 259] on div "30" at bounding box center [845, 265] width 39 height 21
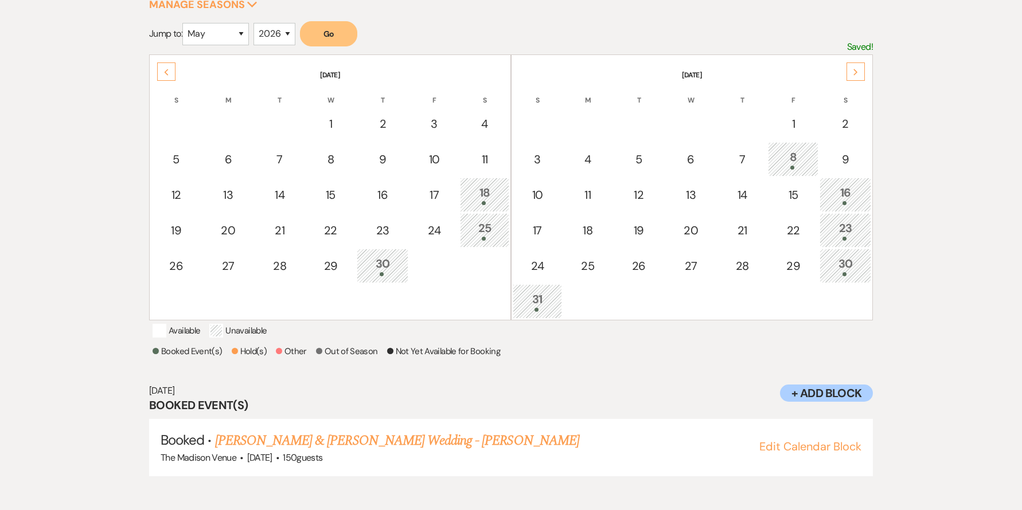
scroll to position [203, 0]
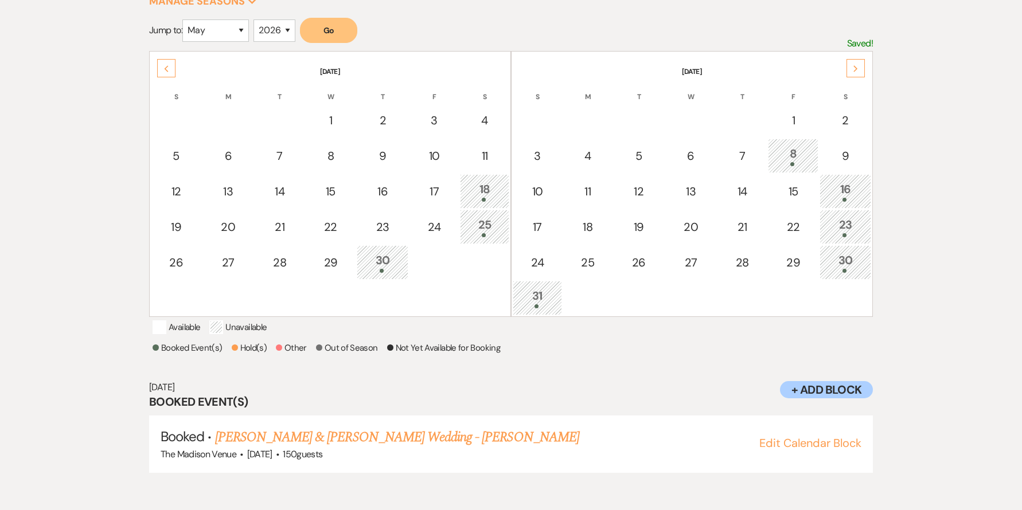
click at [538, 296] on div "31" at bounding box center [537, 297] width 37 height 21
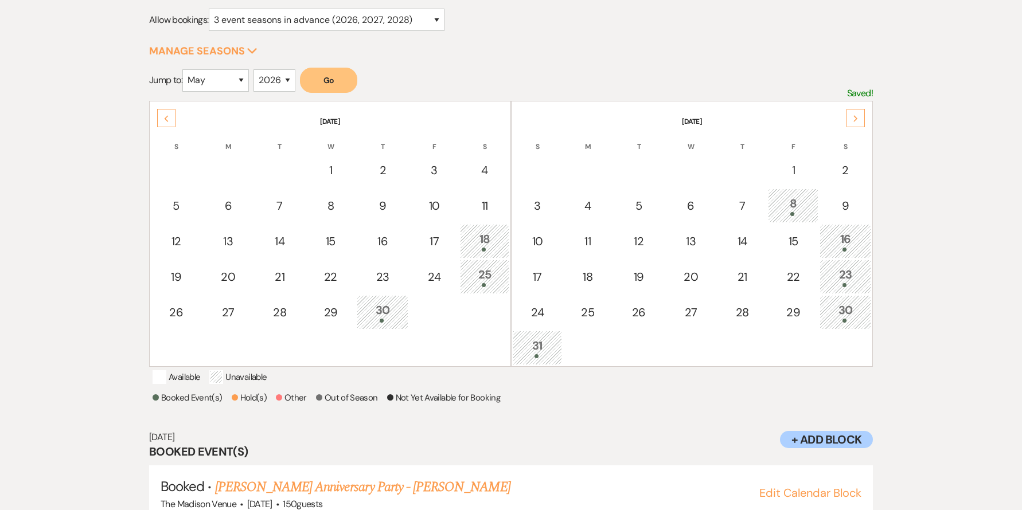
scroll to position [146, 0]
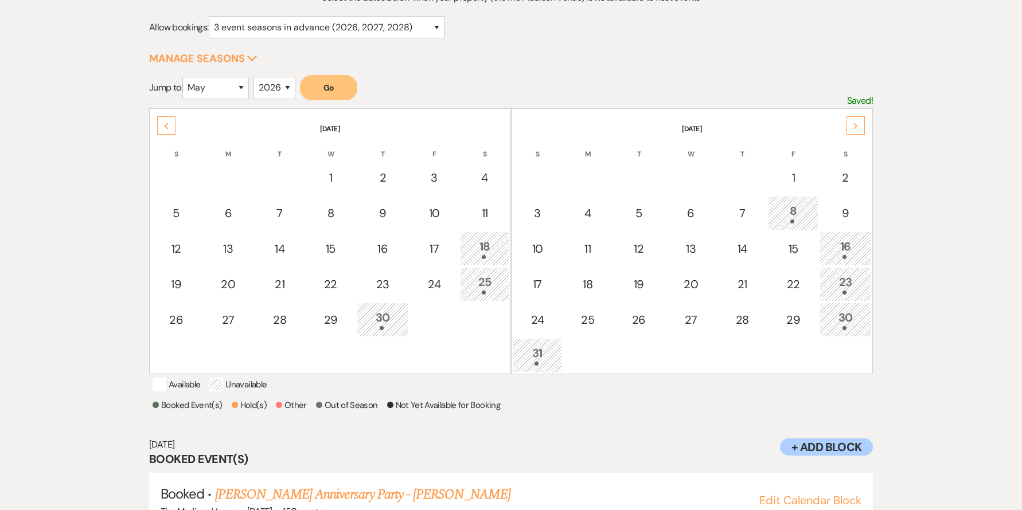
click at [791, 213] on div "8" at bounding box center [793, 212] width 38 height 21
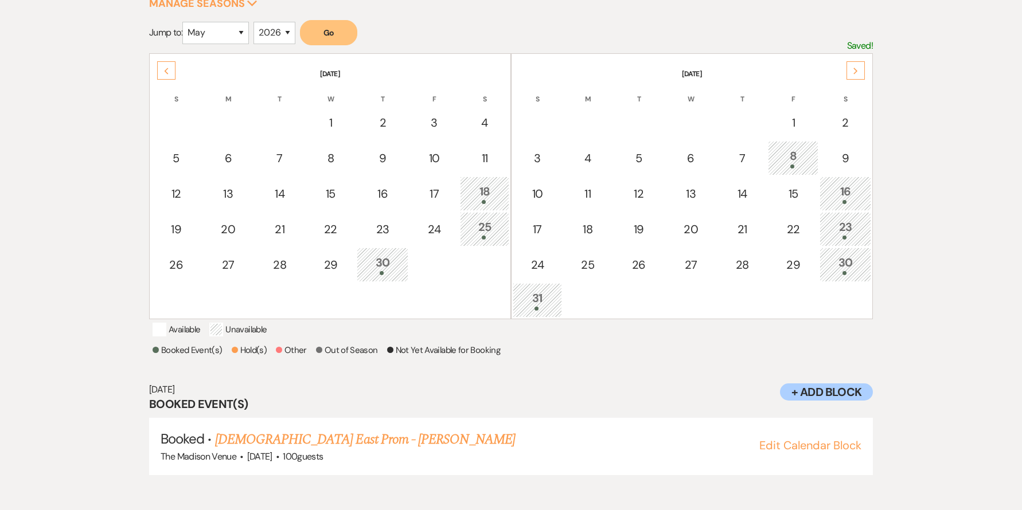
scroll to position [203, 0]
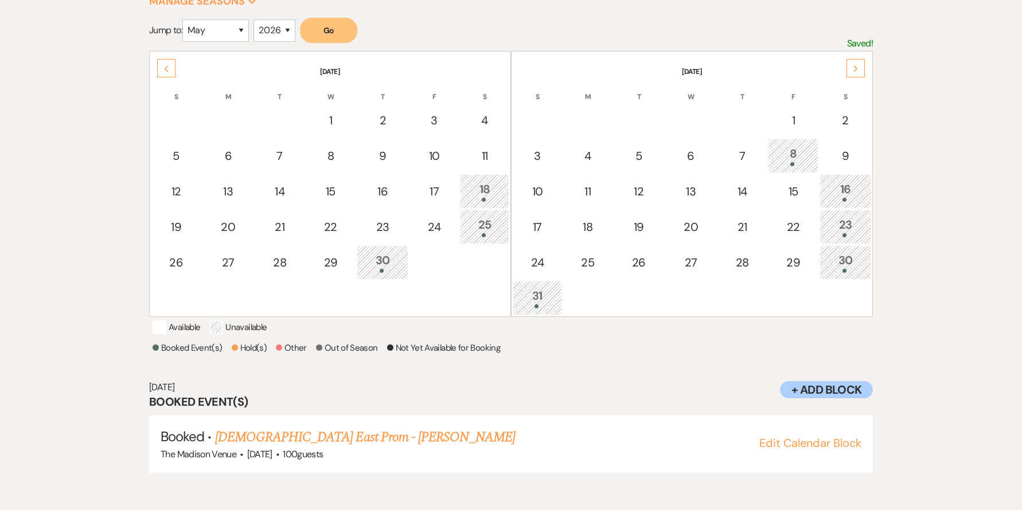
click at [861, 189] on div "16" at bounding box center [845, 191] width 39 height 21
click at [853, 225] on div "23" at bounding box center [845, 226] width 39 height 21
click at [861, 269] on div at bounding box center [845, 271] width 39 height 4
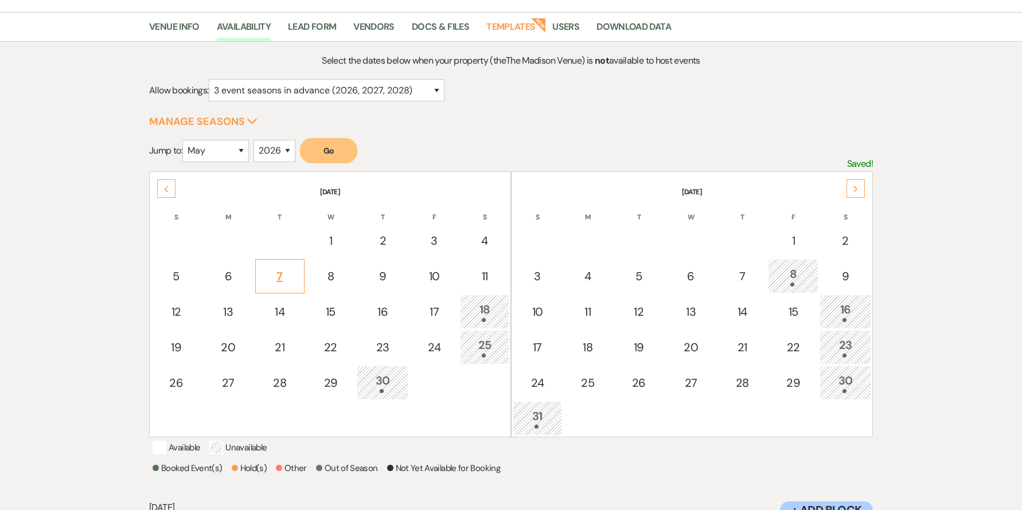
scroll to position [0, 0]
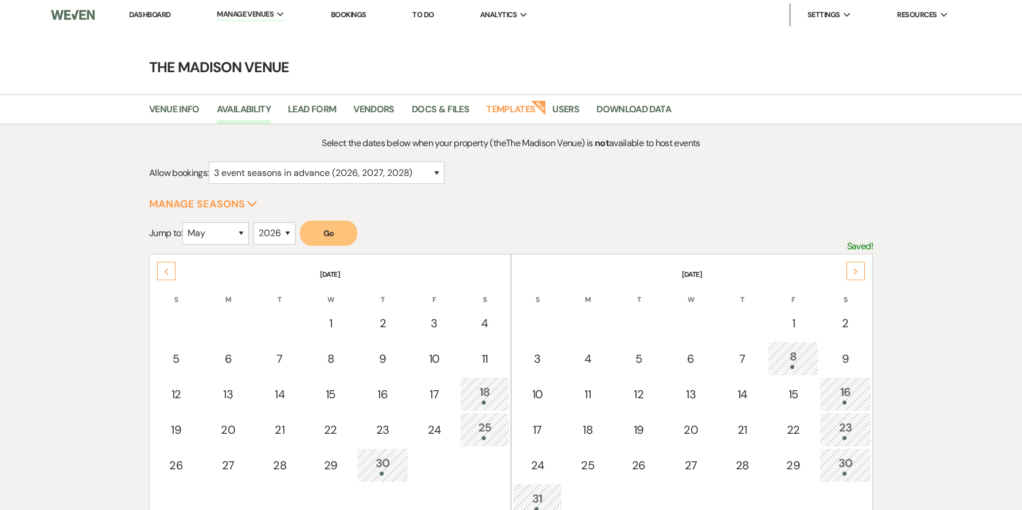
click at [159, 22] on li "Dashboard" at bounding box center [149, 14] width 53 height 23
click at [153, 8] on li "Dashboard" at bounding box center [149, 14] width 53 height 23
click at [149, 13] on link "Dashboard" at bounding box center [149, 15] width 41 height 10
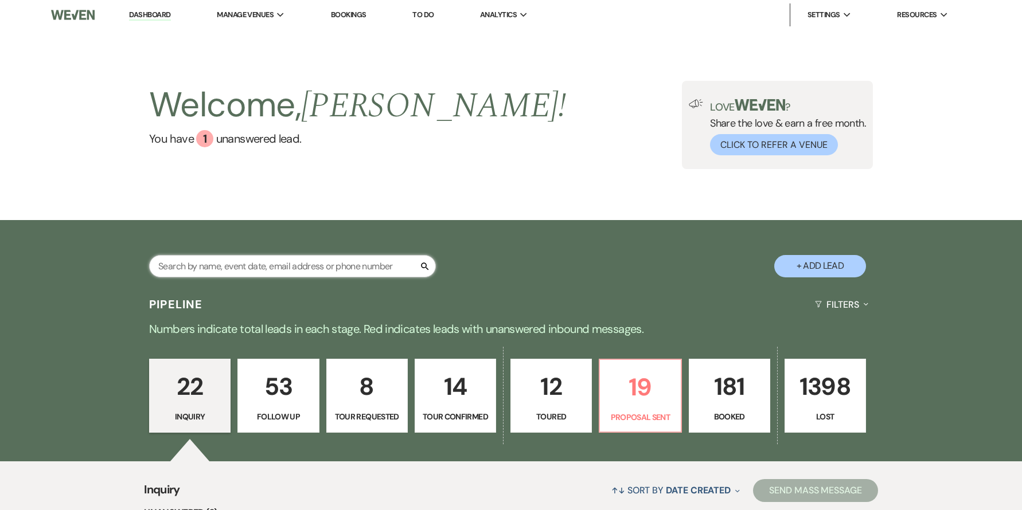
click at [333, 264] on input "text" at bounding box center [292, 266] width 287 height 22
type input "zion"
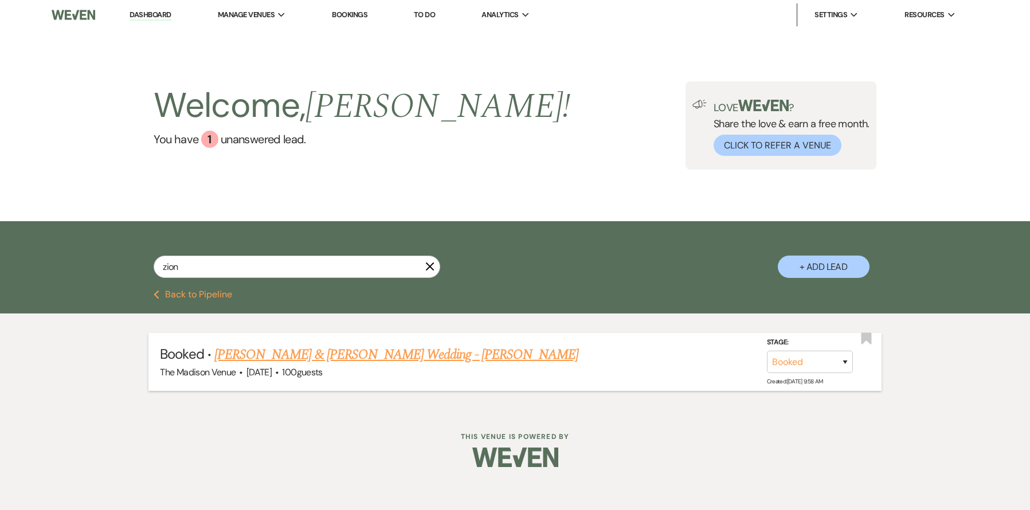
click at [367, 357] on link "Zion Jackson & Alayjia Martin's Wedding - Daryl" at bounding box center [396, 355] width 364 height 21
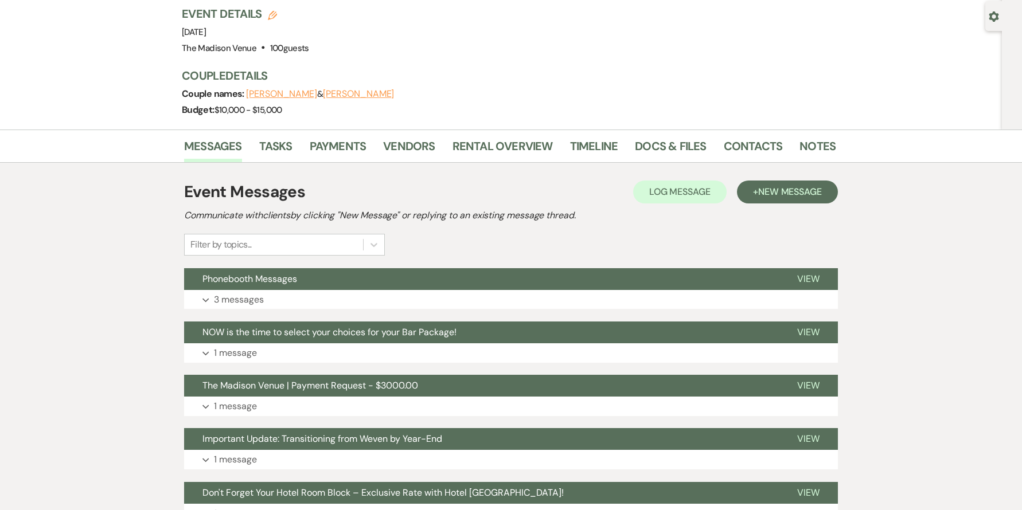
scroll to position [86, 0]
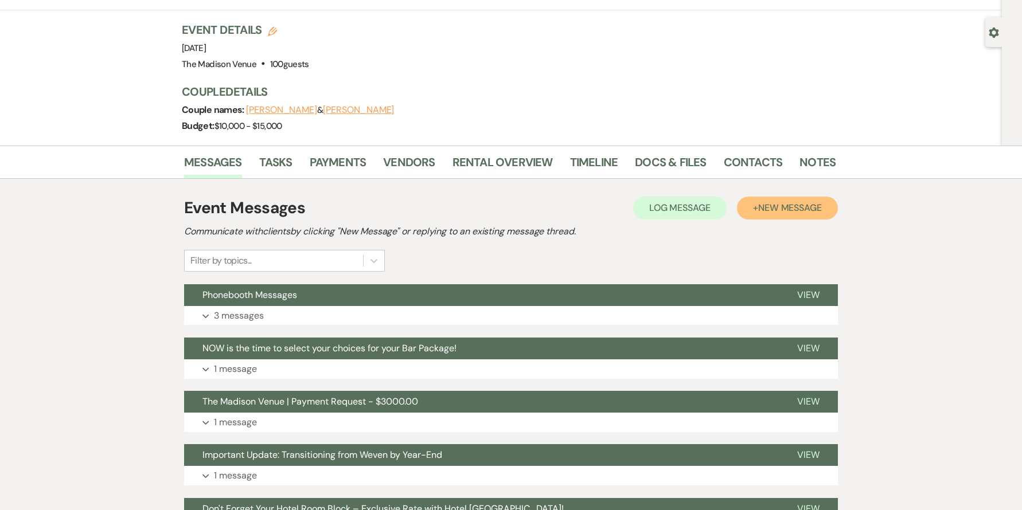
click at [765, 197] on button "+ New Message" at bounding box center [787, 208] width 101 height 23
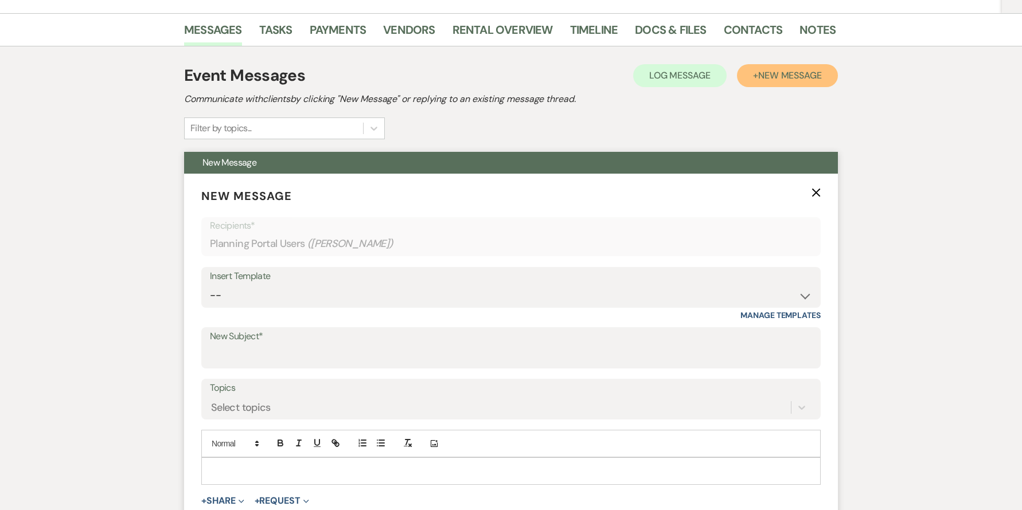
scroll to position [221, 0]
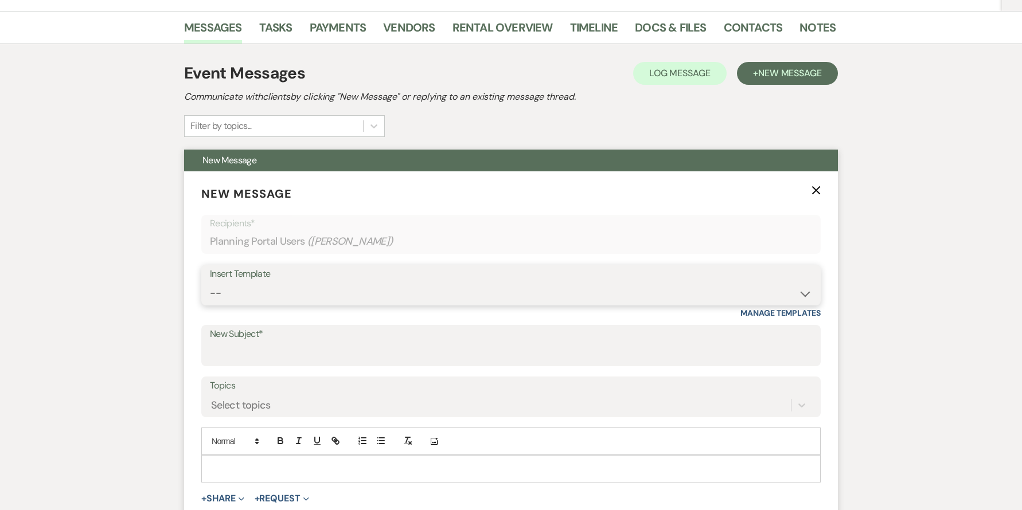
click at [363, 282] on select "-- Weven Planning Portal Introduction (Booked Events) Corporate Lead Follow Up …" at bounding box center [511, 293] width 602 height 22
select select "4077"
click at [210, 282] on select "-- Weven Planning Portal Introduction (Booked Events) Corporate Lead Follow Up …" at bounding box center [511, 293] width 602 height 22
type input "Thank you once again for choosing The Madison!"
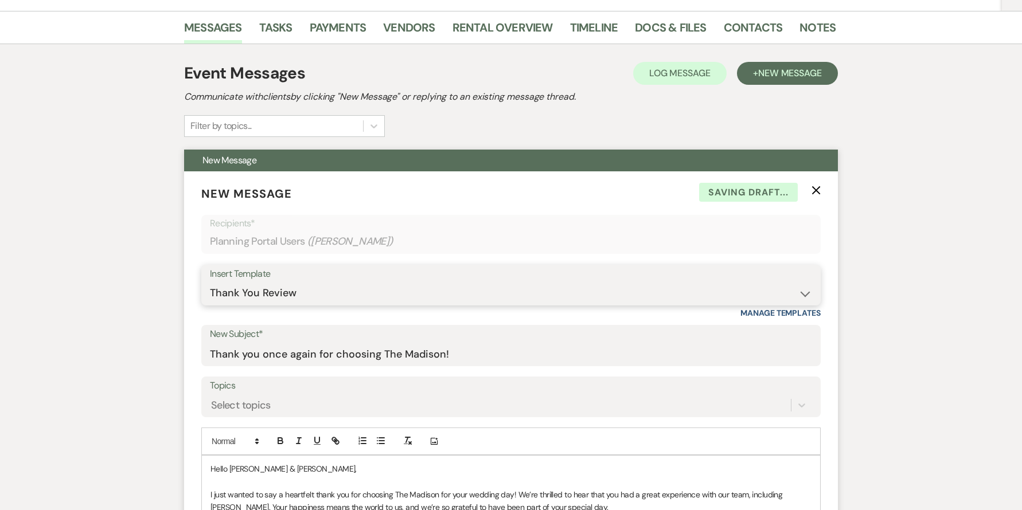
scroll to position [406, 0]
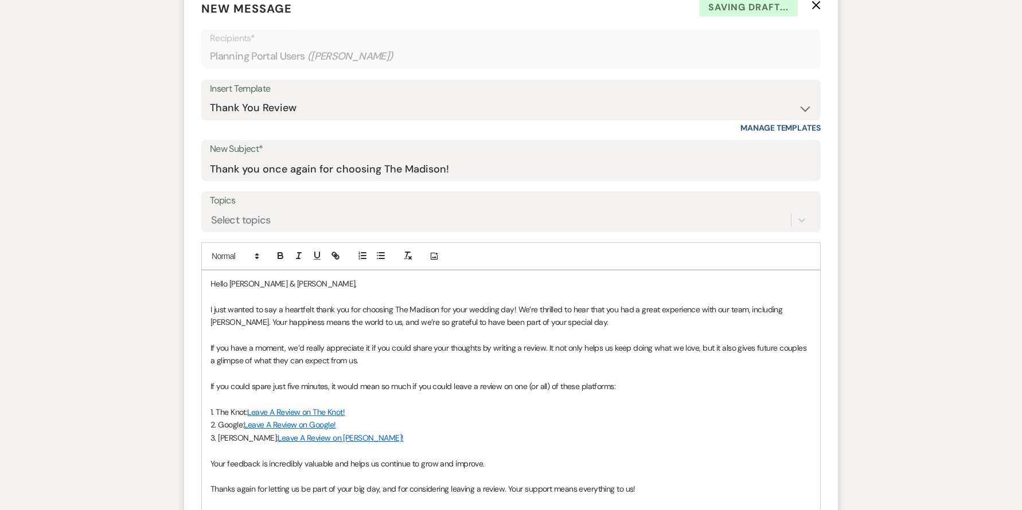
click at [801, 303] on p "I just wanted to say a heartfelt thank you for choosing The Madison for your we…" at bounding box center [510, 316] width 601 height 26
click at [708, 419] on p "2. Google: Leave A Review on Google!" at bounding box center [510, 425] width 601 height 13
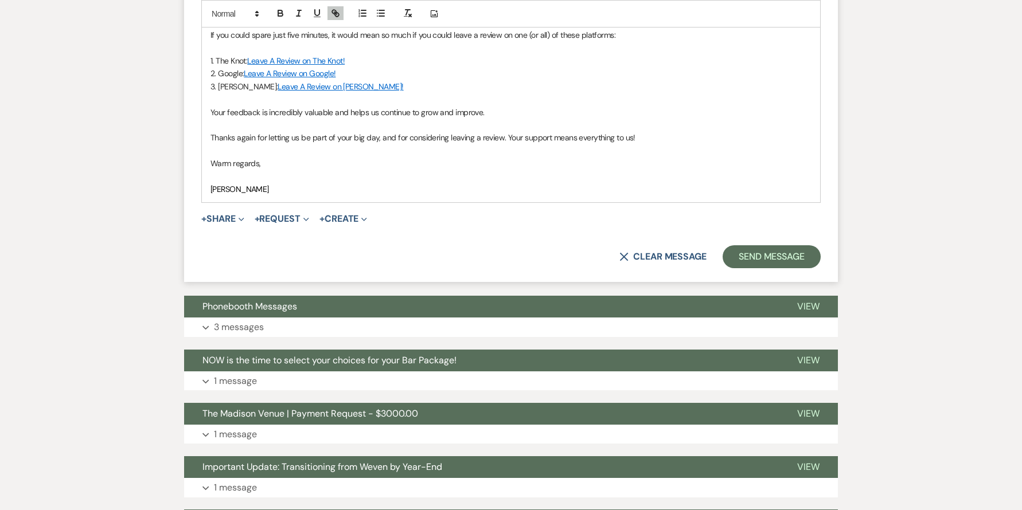
scroll to position [757, 0]
click at [756, 246] on button "Send Message" at bounding box center [771, 257] width 98 height 23
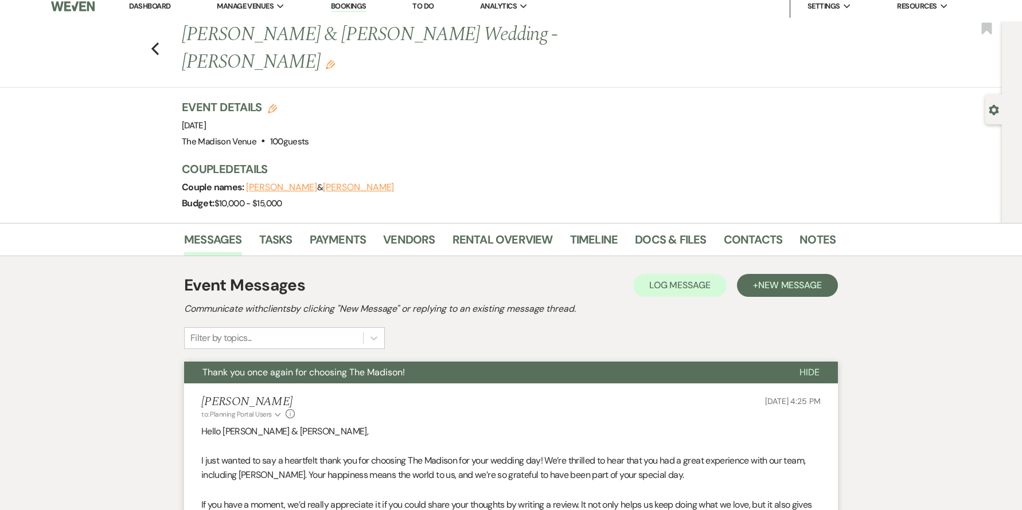
scroll to position [0, 0]
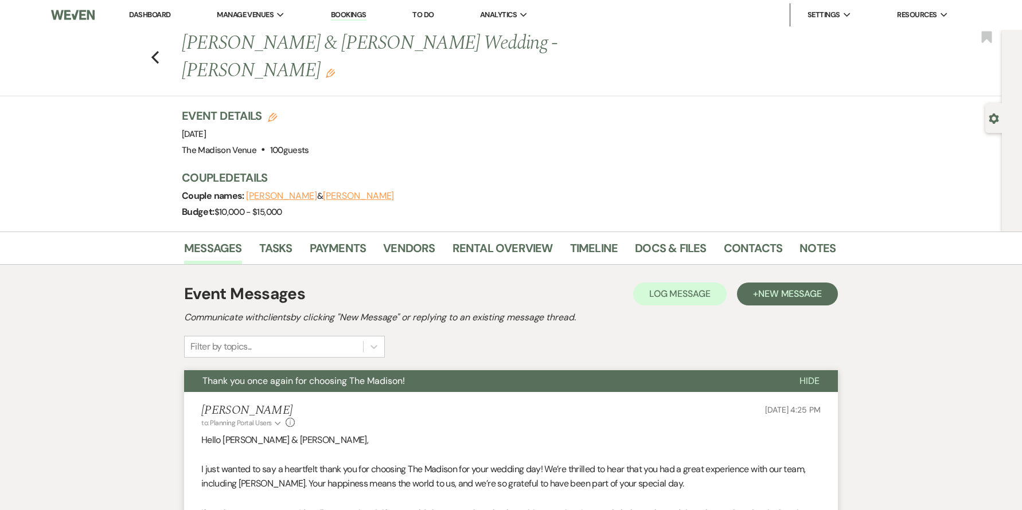
click at [494, 370] on button "Thank you once again for choosing The Madison!" at bounding box center [482, 381] width 597 height 22
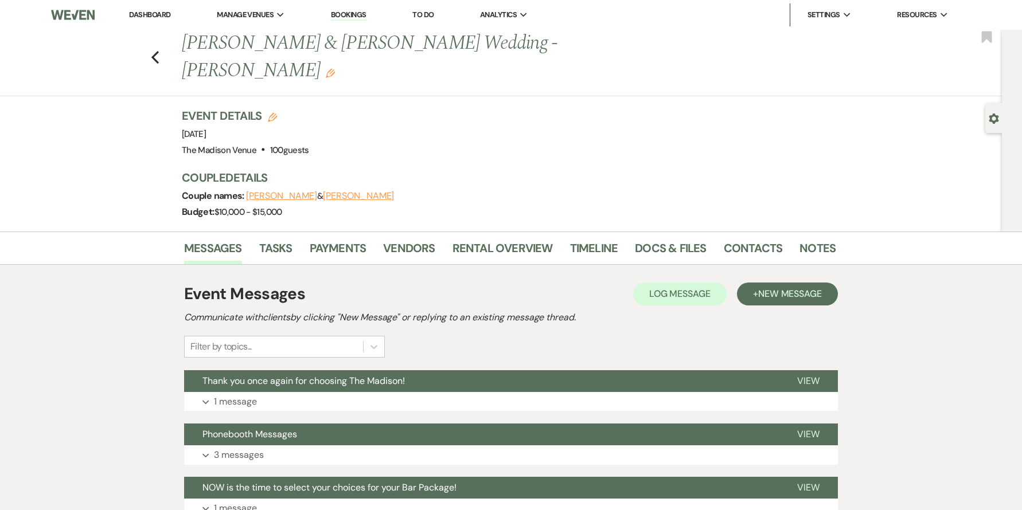
click at [150, 15] on link "Dashboard" at bounding box center [149, 15] width 41 height 10
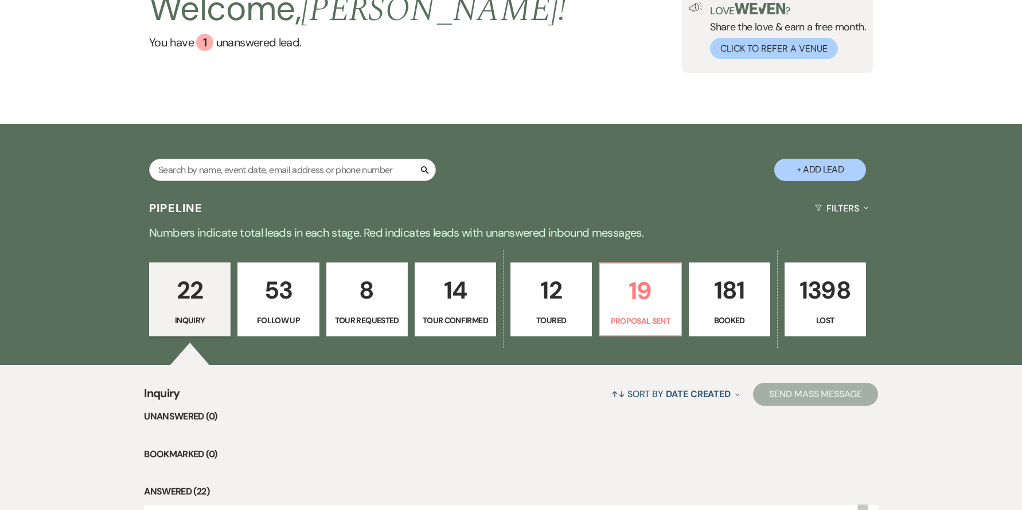
scroll to position [41, 0]
